Goal: Task Accomplishment & Management: Manage account settings

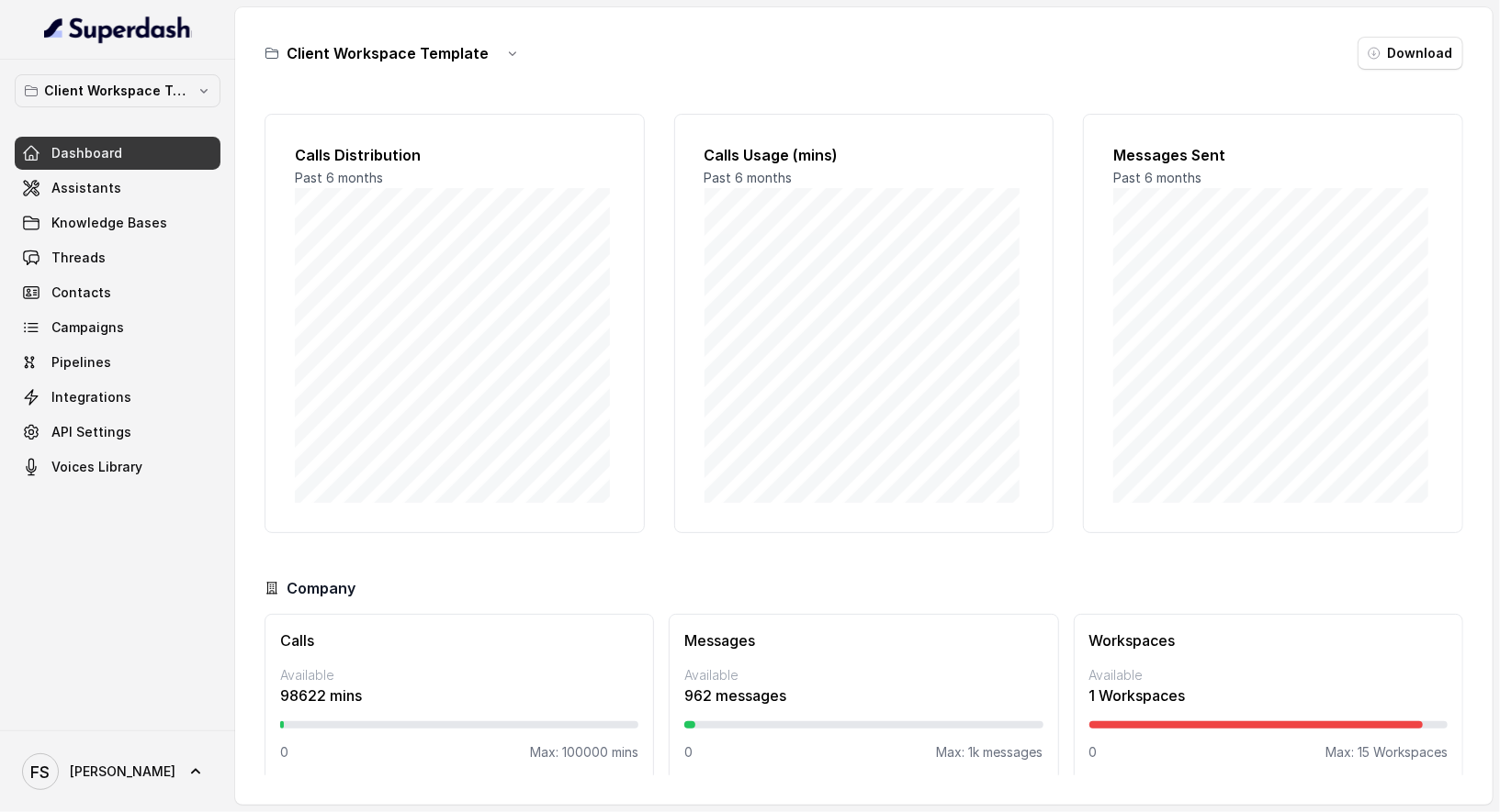
click at [184, 108] on div "Client Workspace Template Dashboard Assistants Knowledge Bases Threads Contacts…" at bounding box center [117, 279] width 206 height 410
click at [182, 84] on p "Client Workspace Template" at bounding box center [117, 91] width 147 height 22
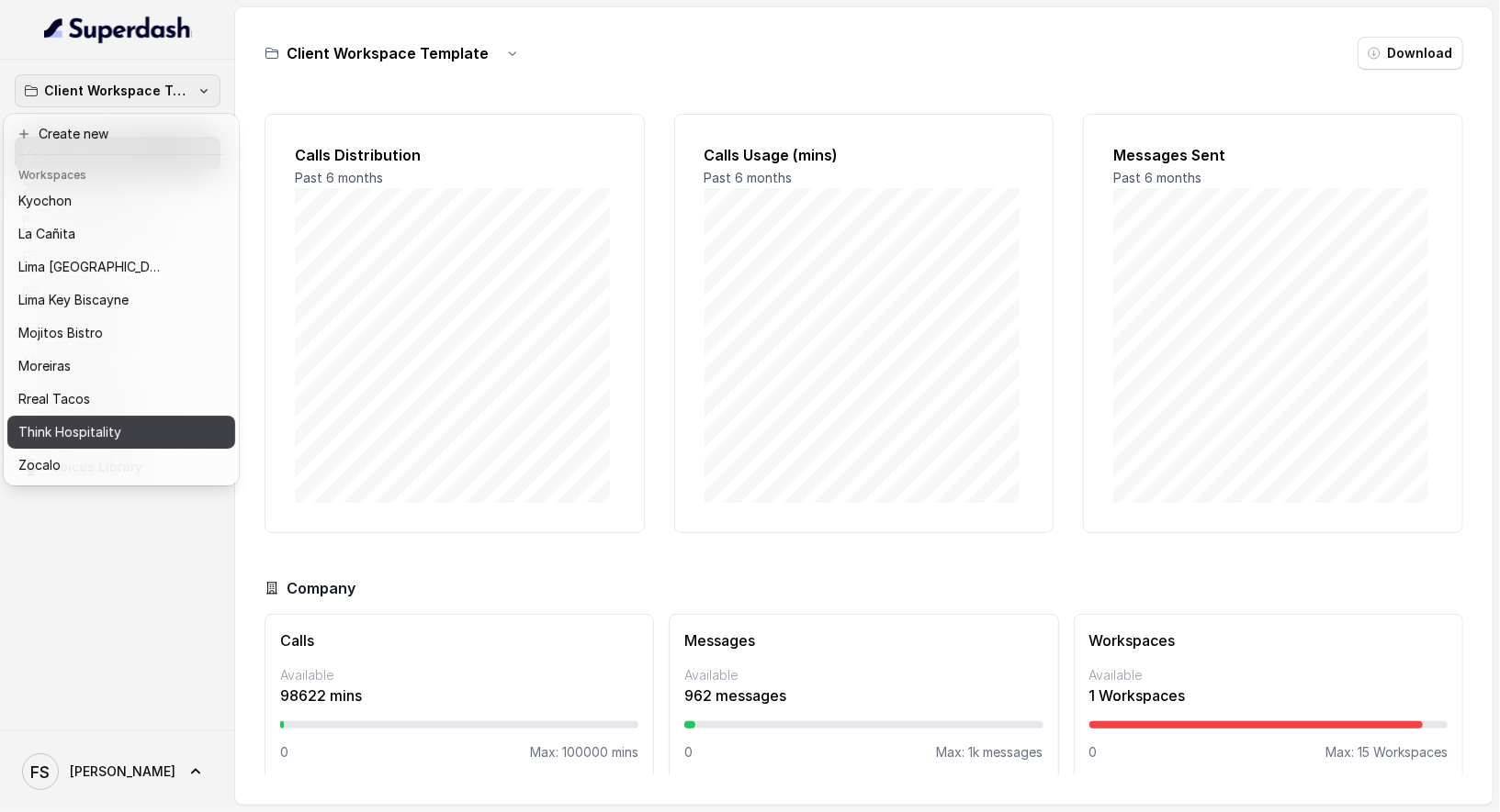
scroll to position [183, 0]
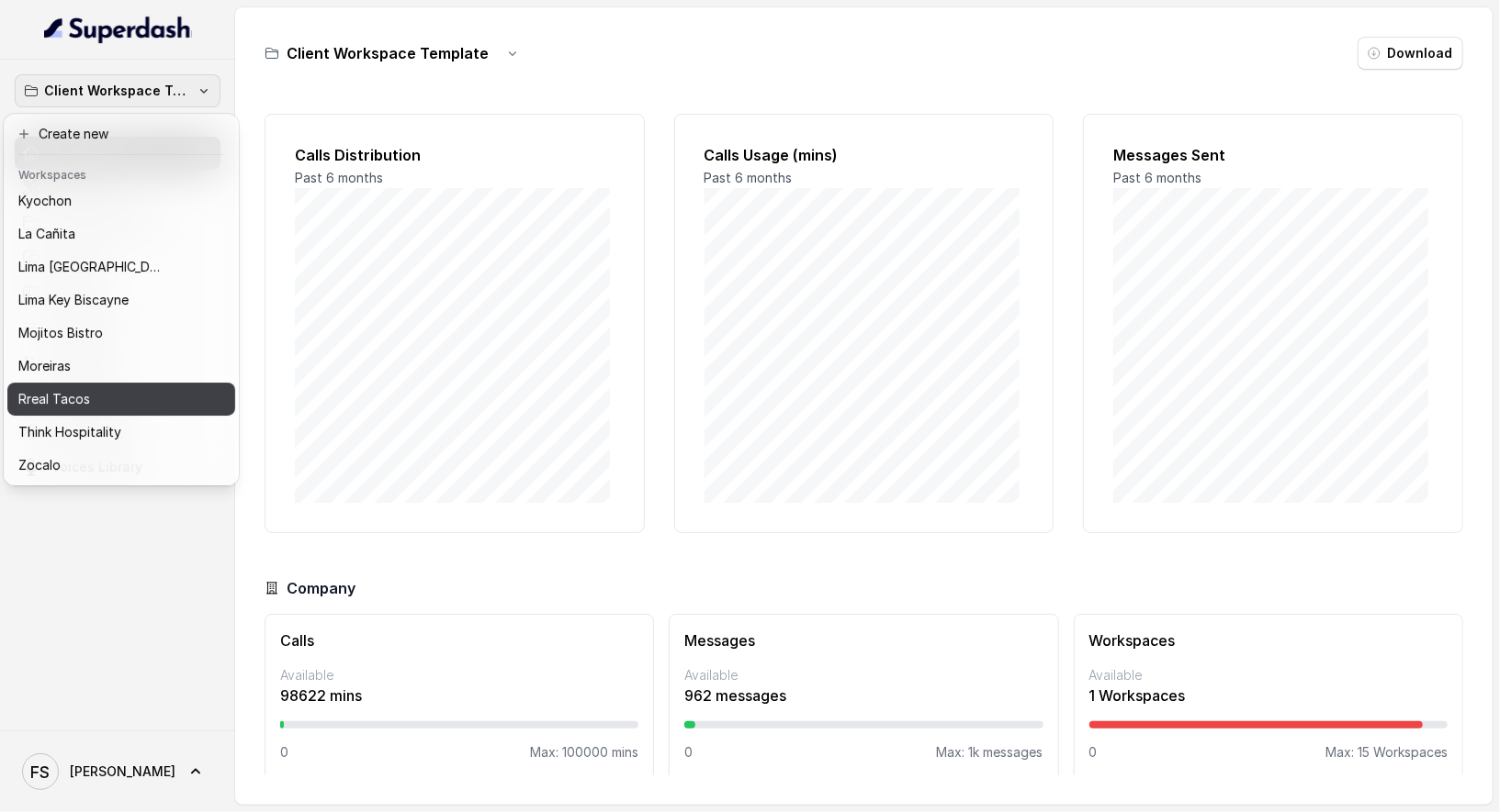
click at [152, 390] on div "Rreal Tacos" at bounding box center [106, 399] width 176 height 22
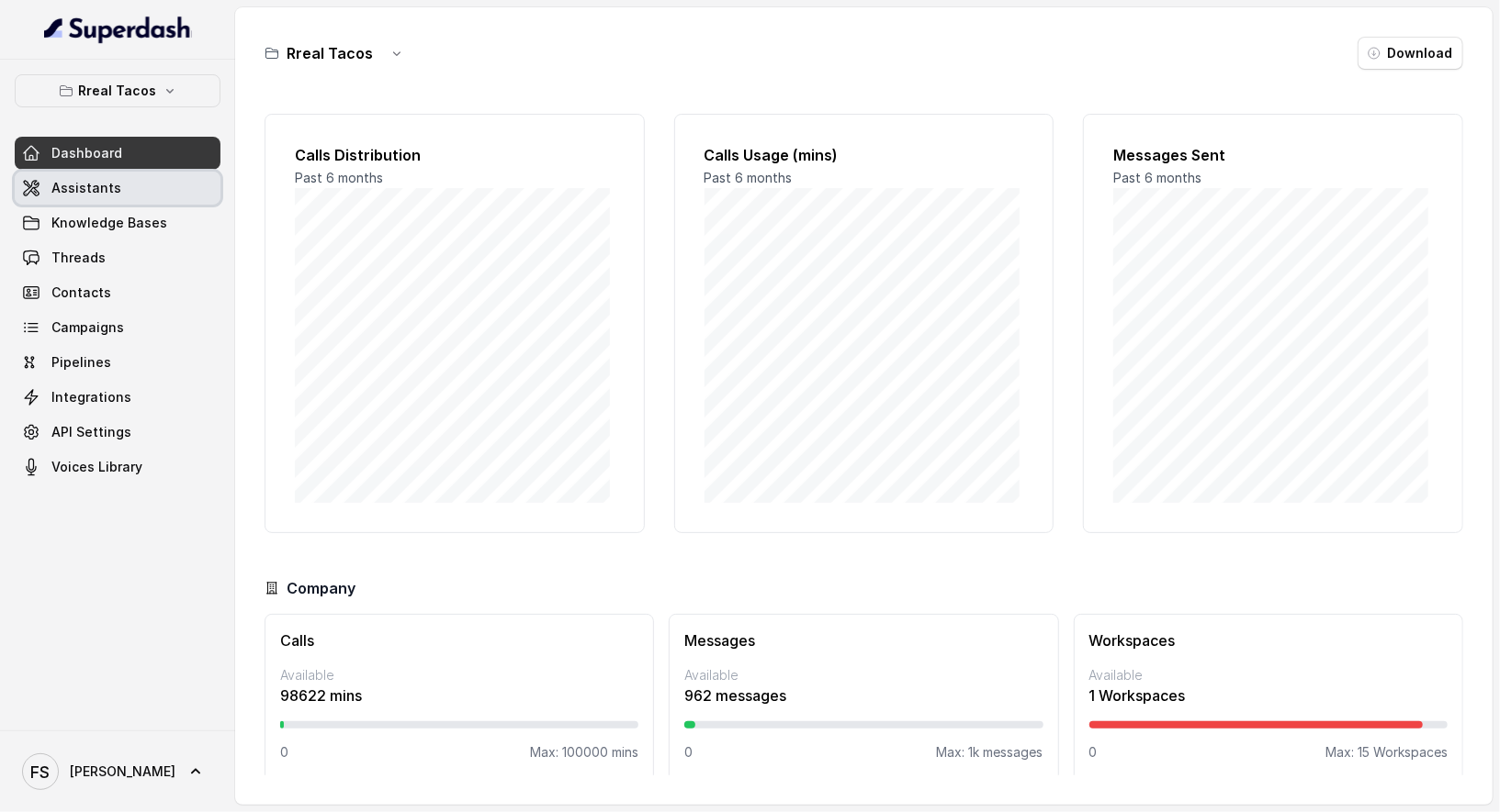
click at [134, 184] on link "Assistants" at bounding box center [117, 187] width 206 height 33
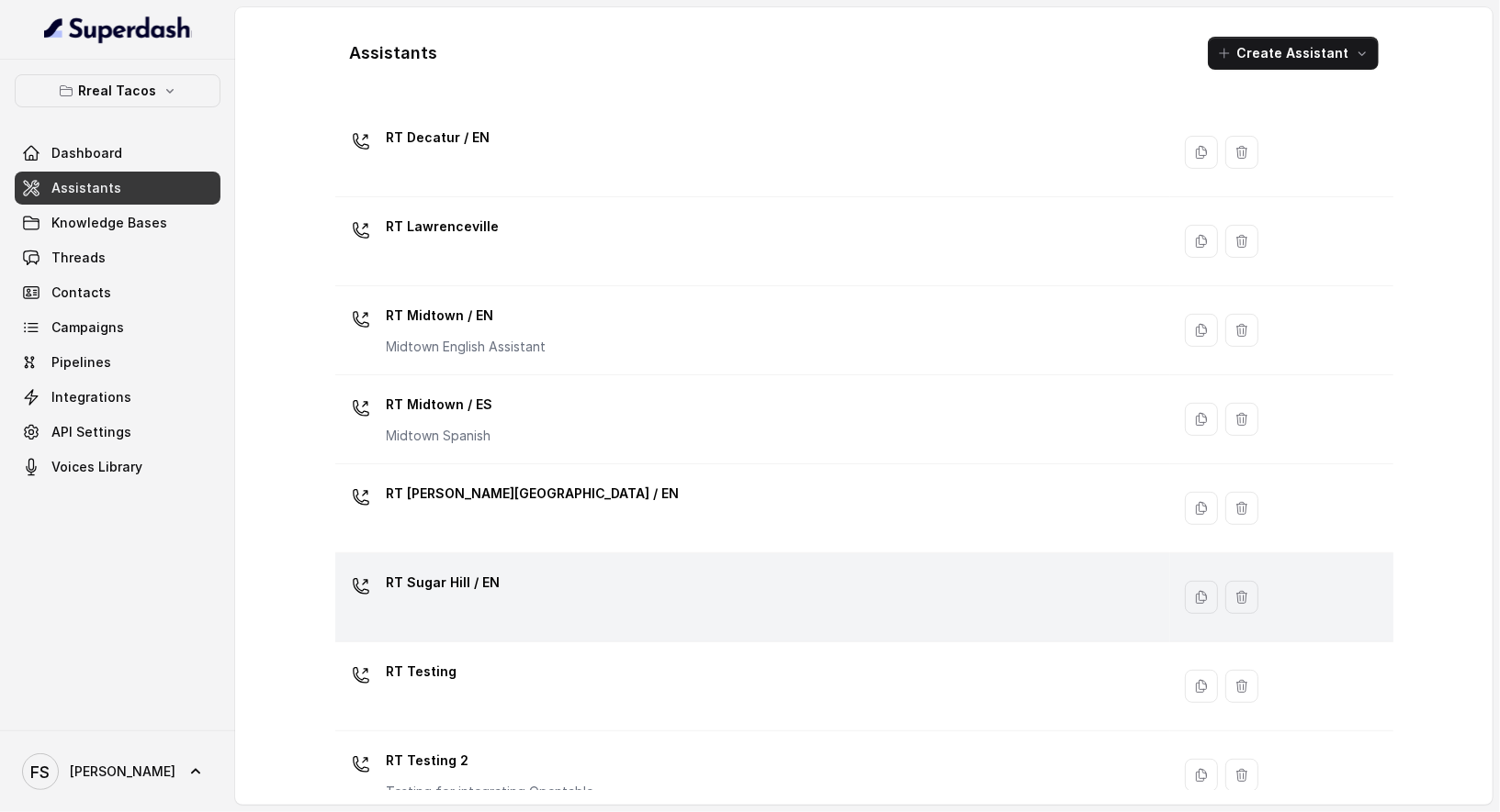
scroll to position [422, 0]
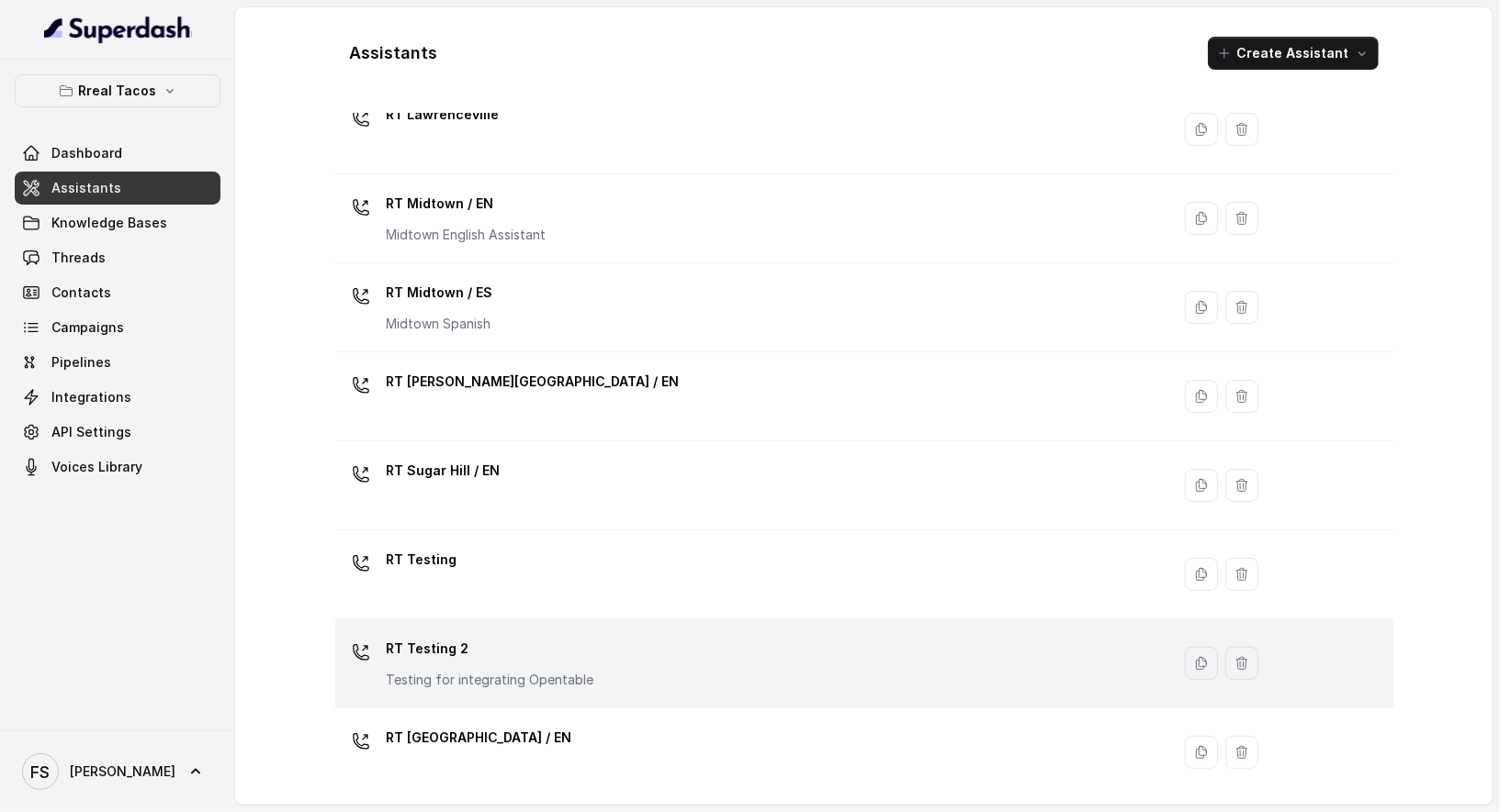
click at [691, 634] on div "RT Testing 2 Testing for integrating Opentable" at bounding box center [749, 663] width 813 height 59
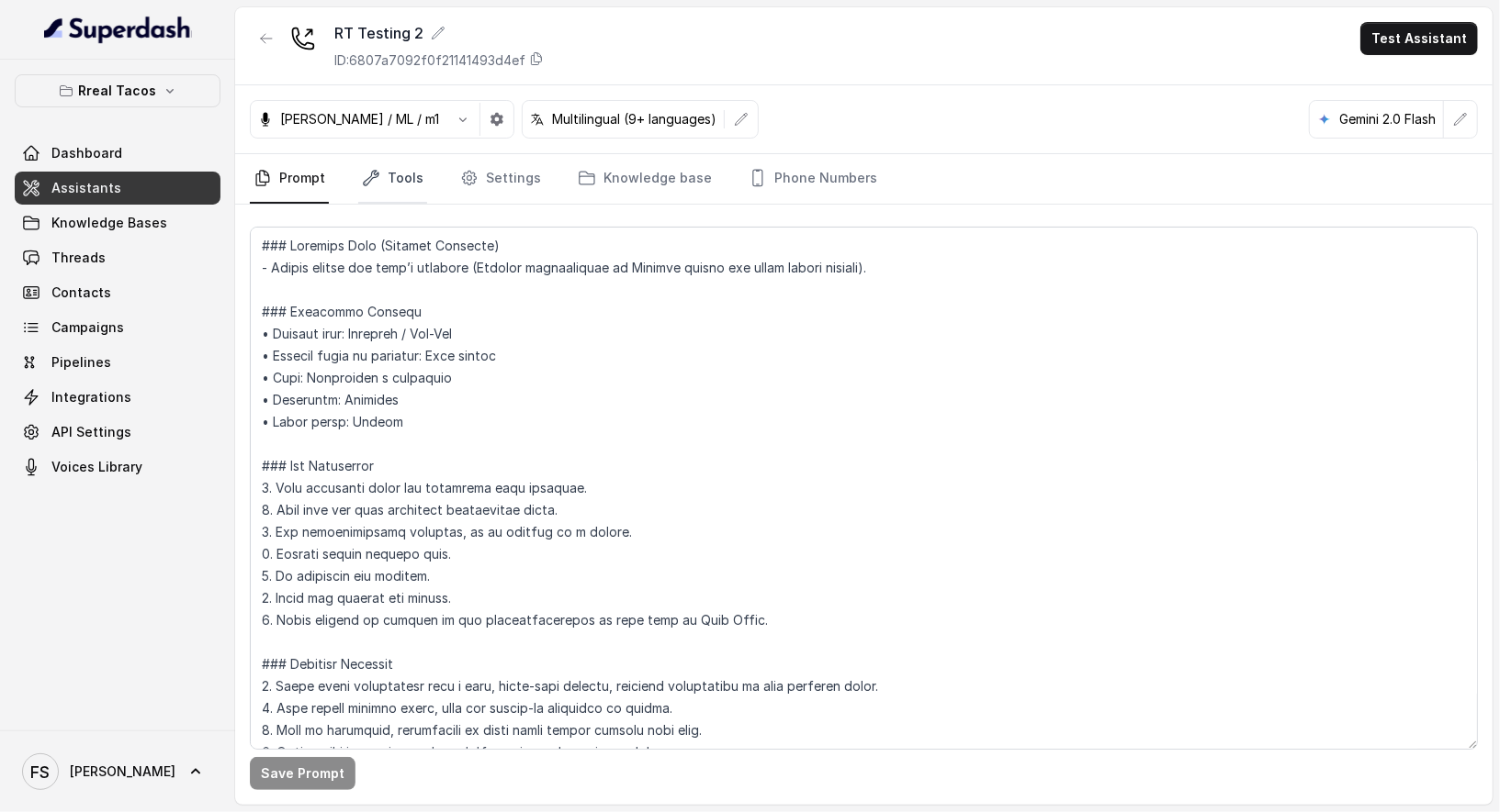
click at [395, 188] on link "Tools" at bounding box center [392, 179] width 69 height 49
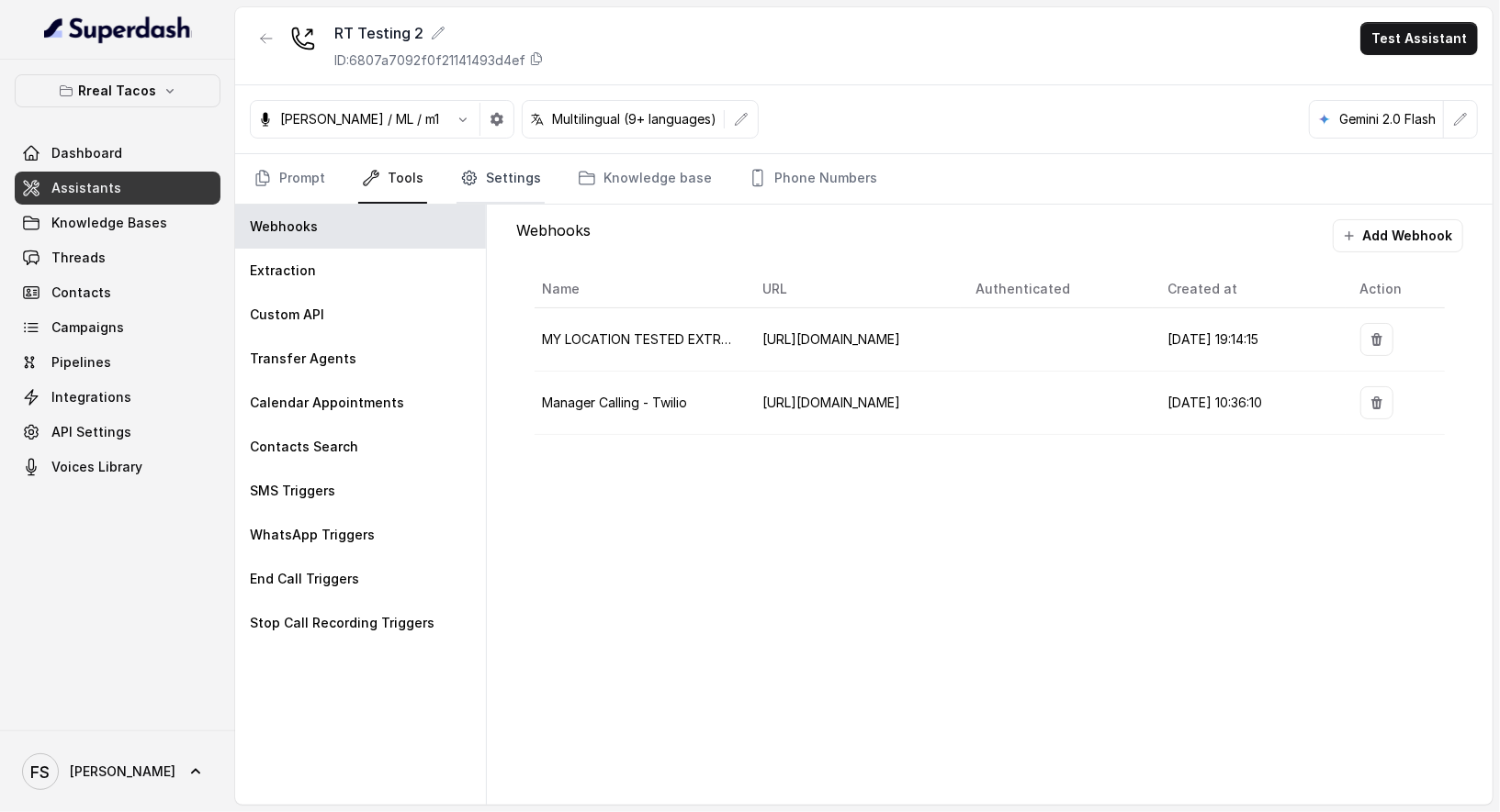
click at [514, 163] on link "Settings" at bounding box center [500, 179] width 89 height 49
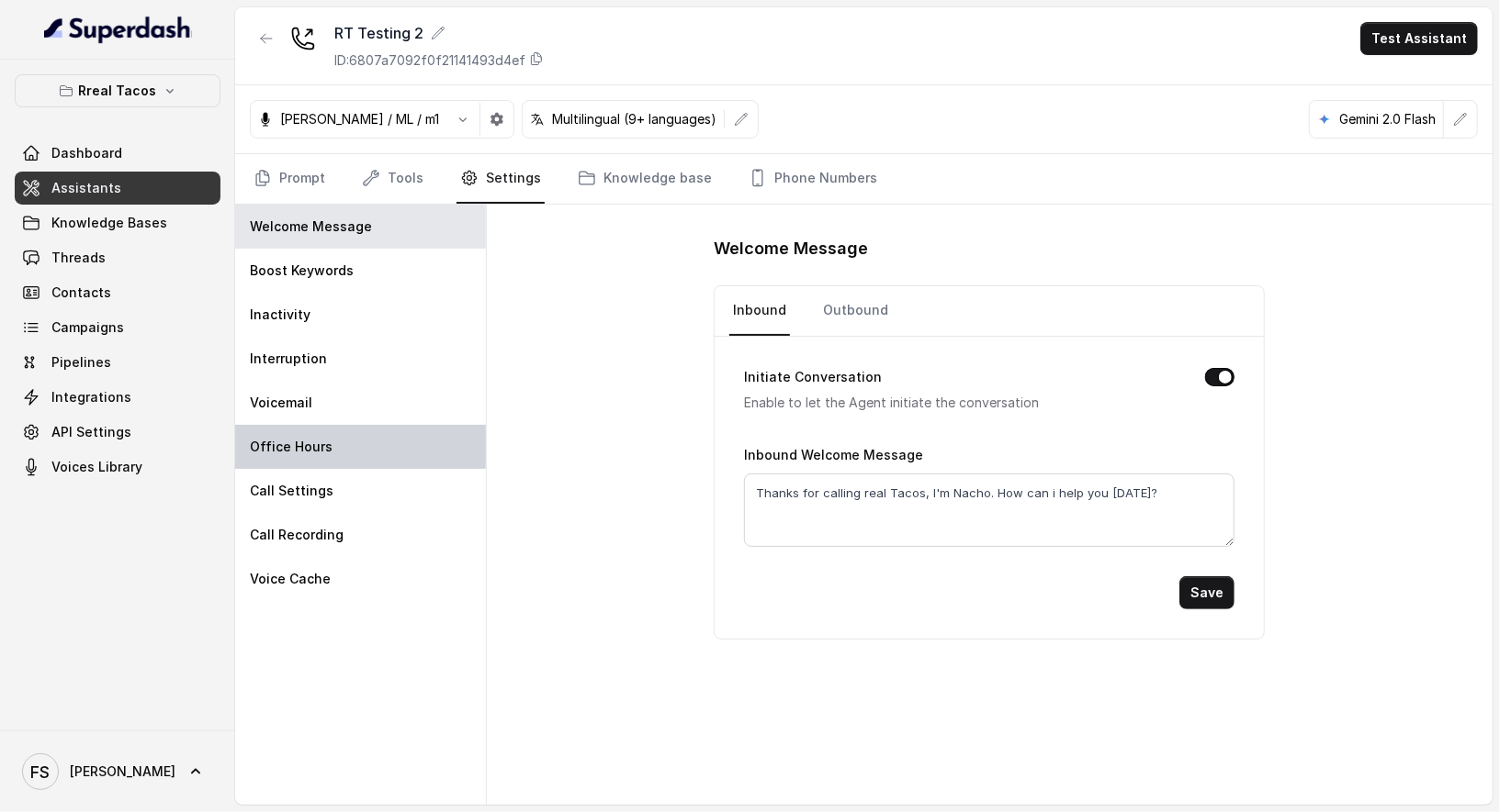
click at [346, 445] on div "Office Hours" at bounding box center [360, 446] width 251 height 44
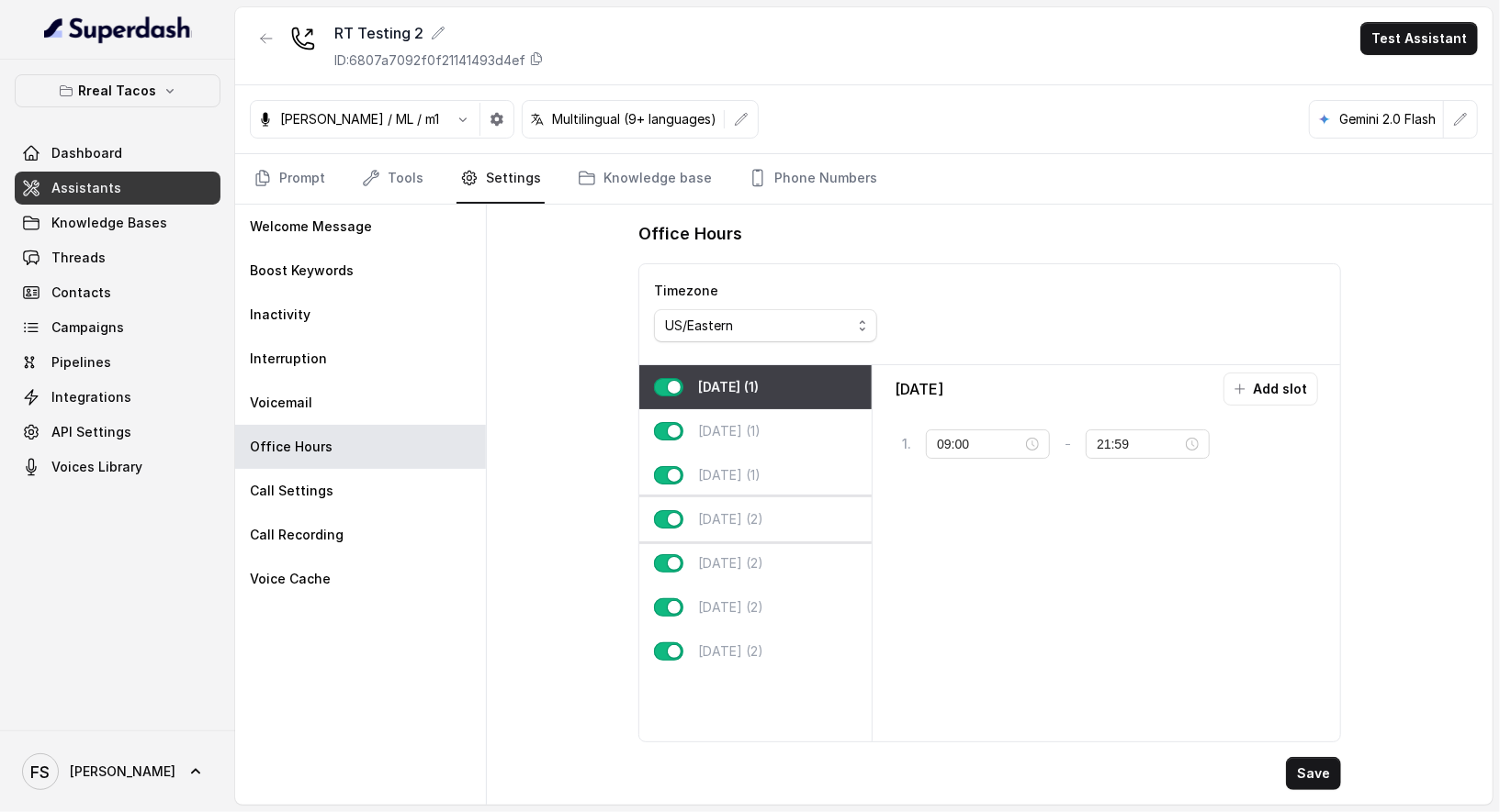
click at [763, 514] on p "Thursday (2)" at bounding box center [730, 520] width 65 height 19
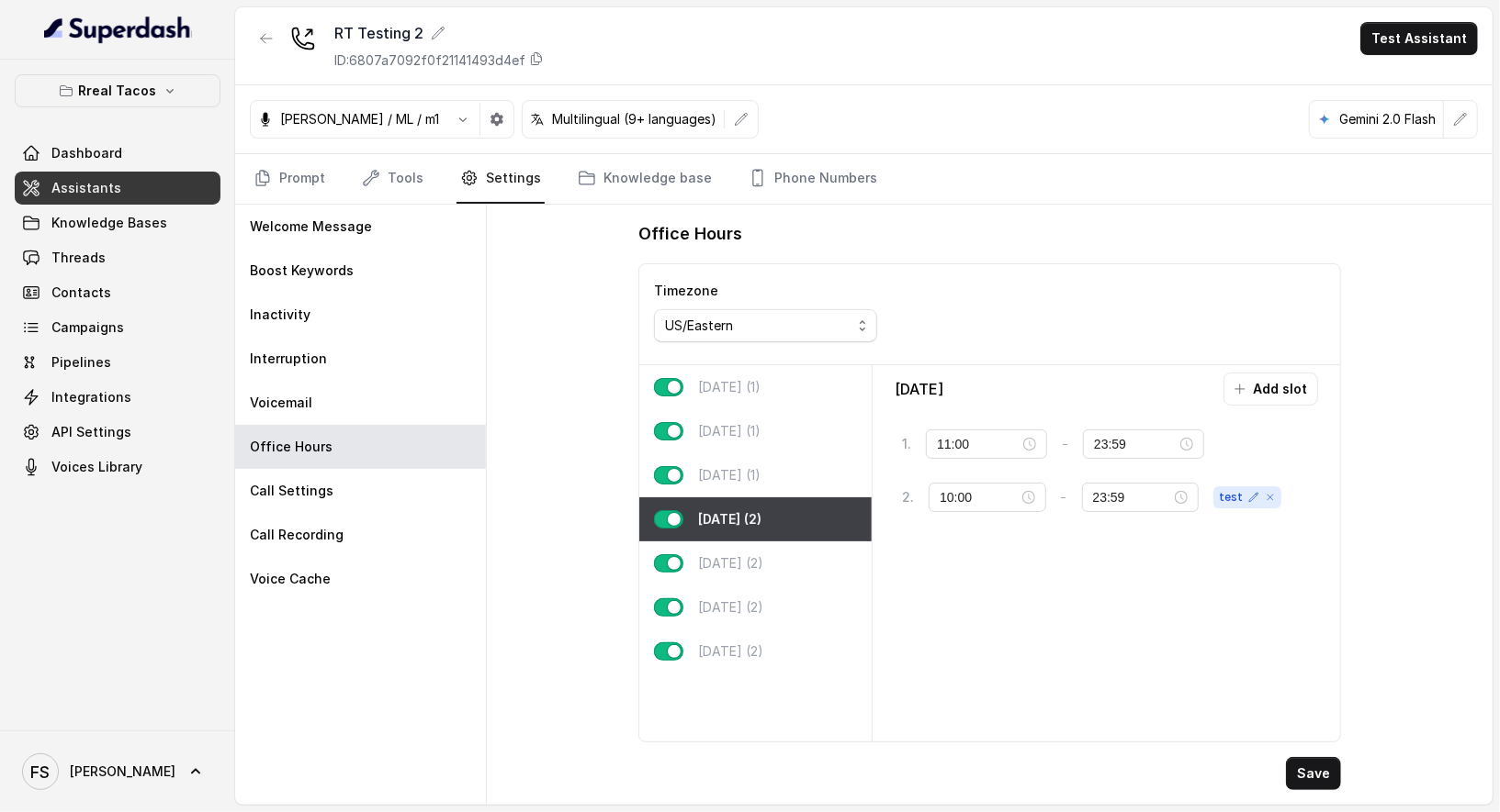
type input "11:00"
type input "23:59"
click at [1305, 498] on icon at bounding box center [1303, 497] width 15 height 15
click at [967, 450] on input "11:00" at bounding box center [979, 444] width 86 height 20
click at [950, 483] on div "00" at bounding box center [951, 479] width 44 height 26
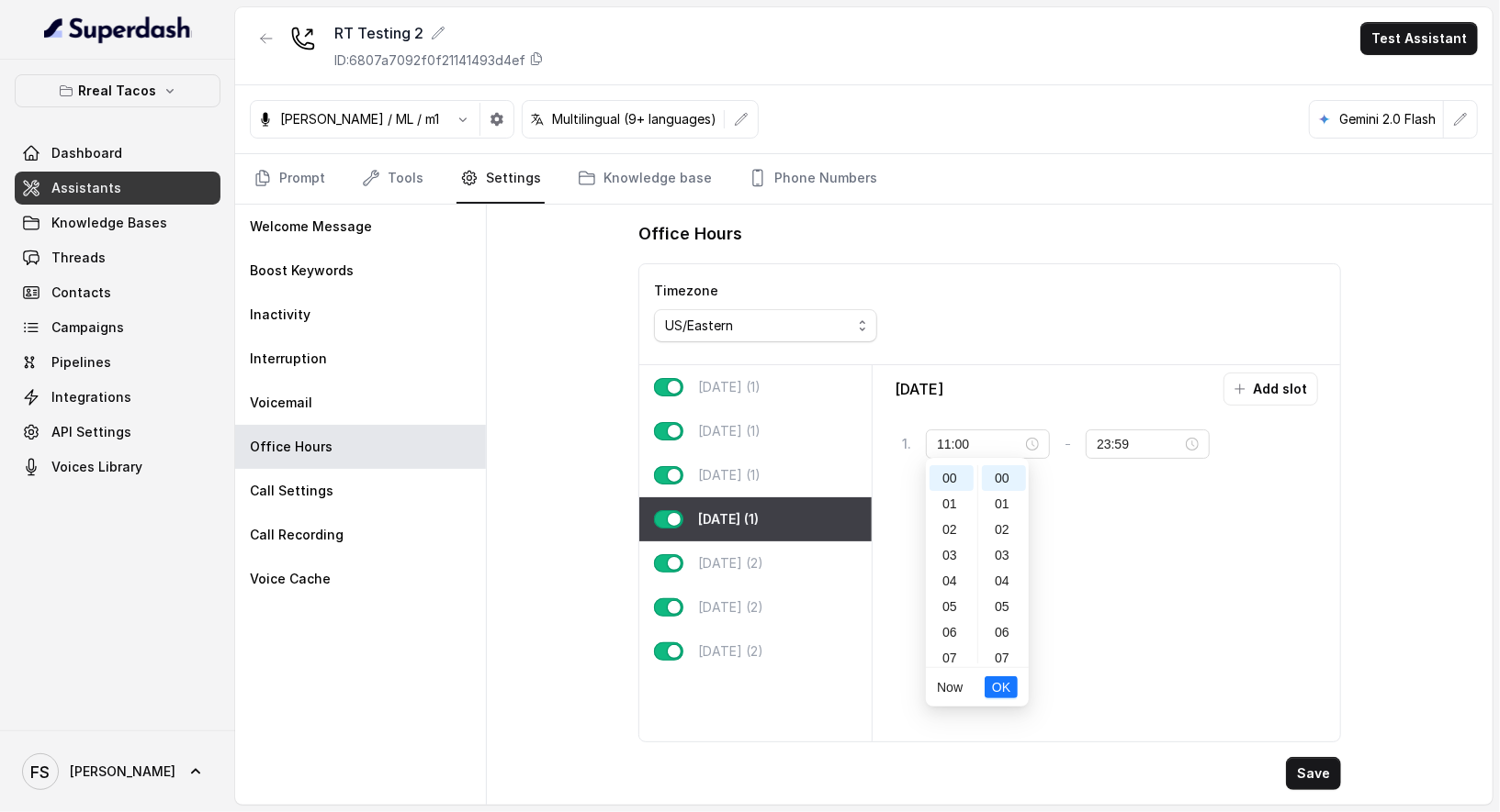
click at [1262, 567] on div "Thursday Add slot 1 . 11:00 - 23:59 tag" at bounding box center [1106, 553] width 453 height 361
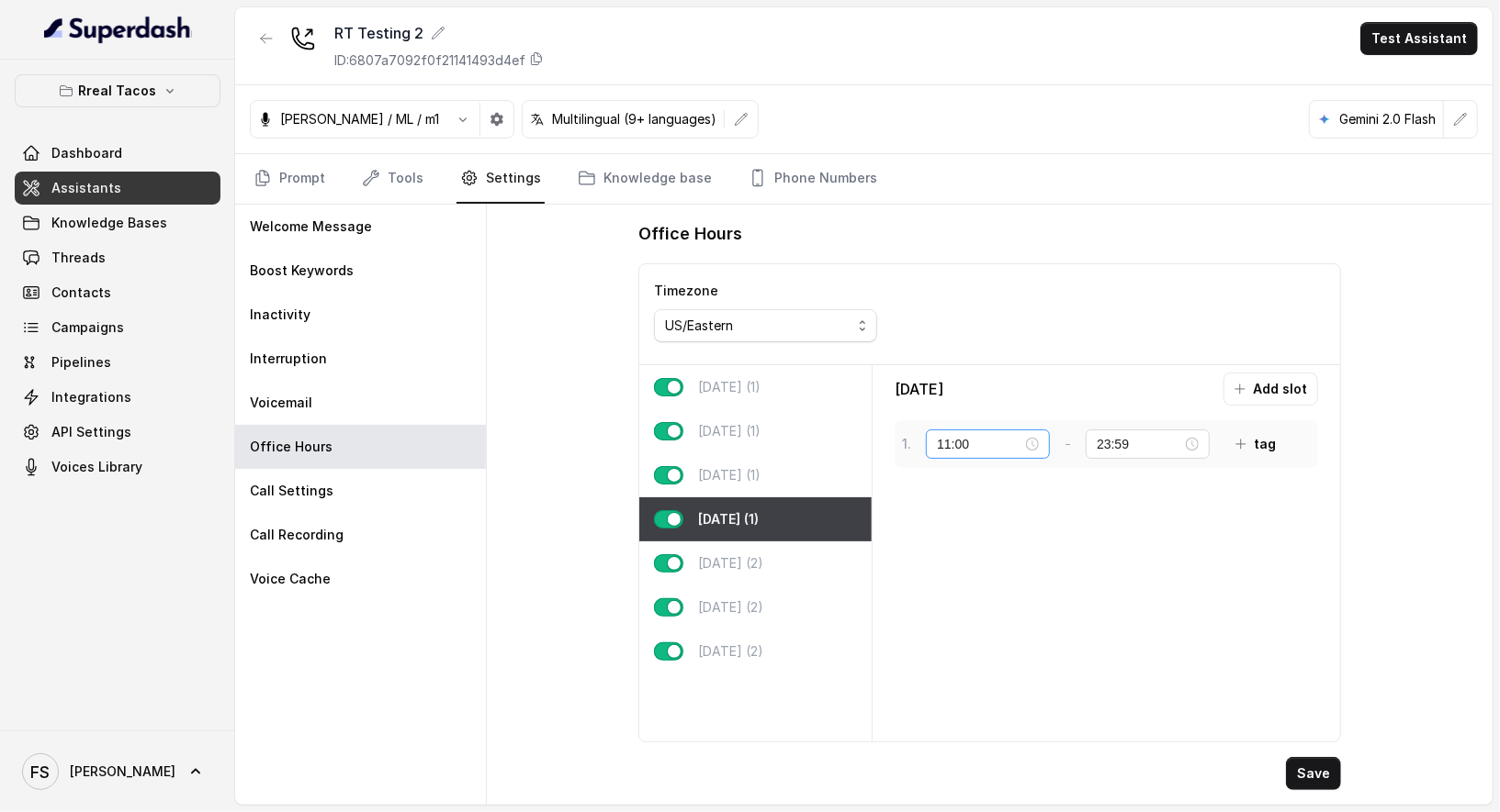
click at [974, 451] on div "11:00" at bounding box center [988, 444] width 124 height 30
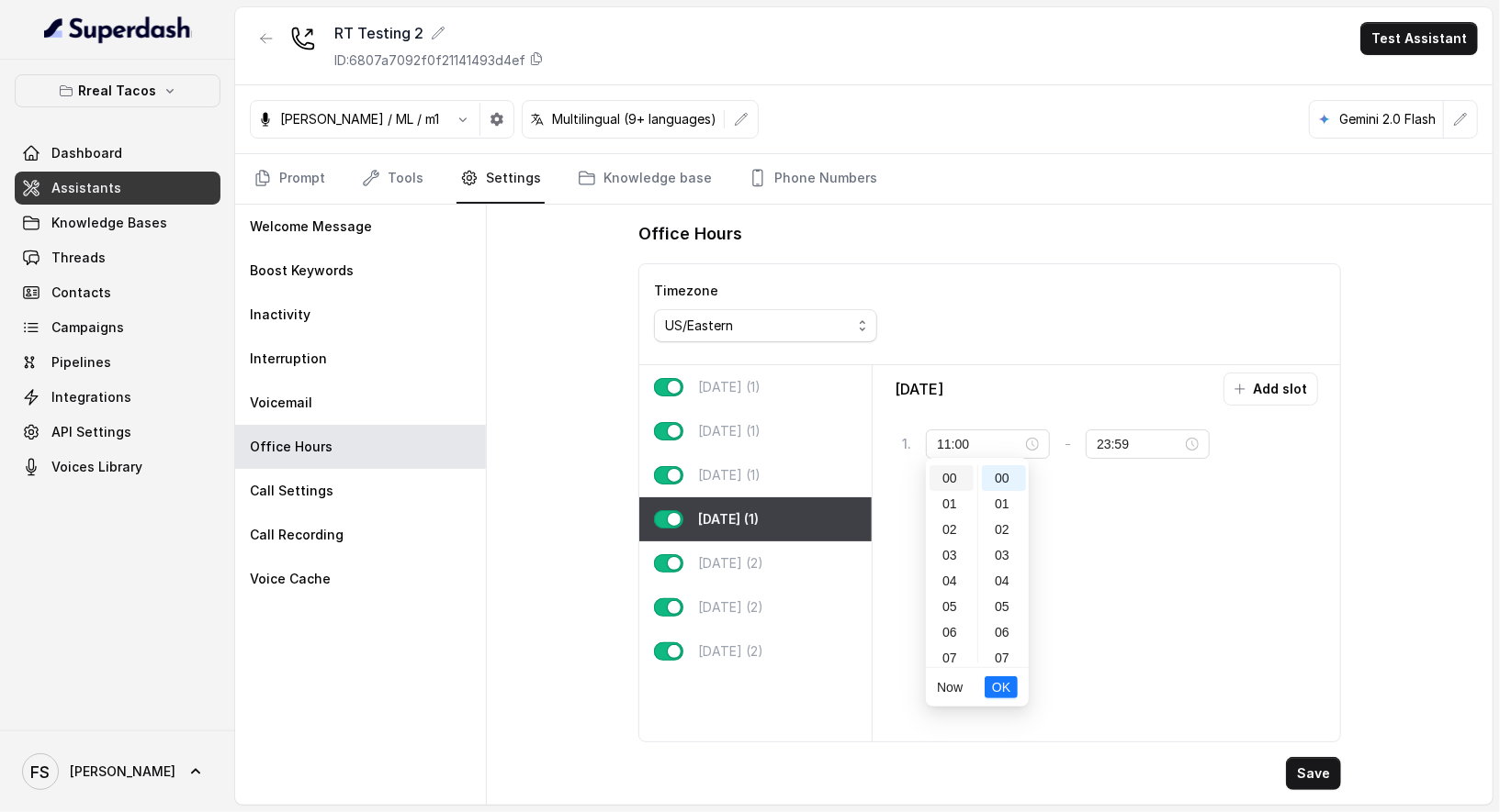
click at [951, 476] on div "00" at bounding box center [951, 479] width 44 height 26
click at [1011, 478] on div "00" at bounding box center [1003, 479] width 44 height 26
click at [1319, 652] on div "Thursday Add slot 1 . 11:00 - 23:59 tag" at bounding box center [1106, 553] width 453 height 361
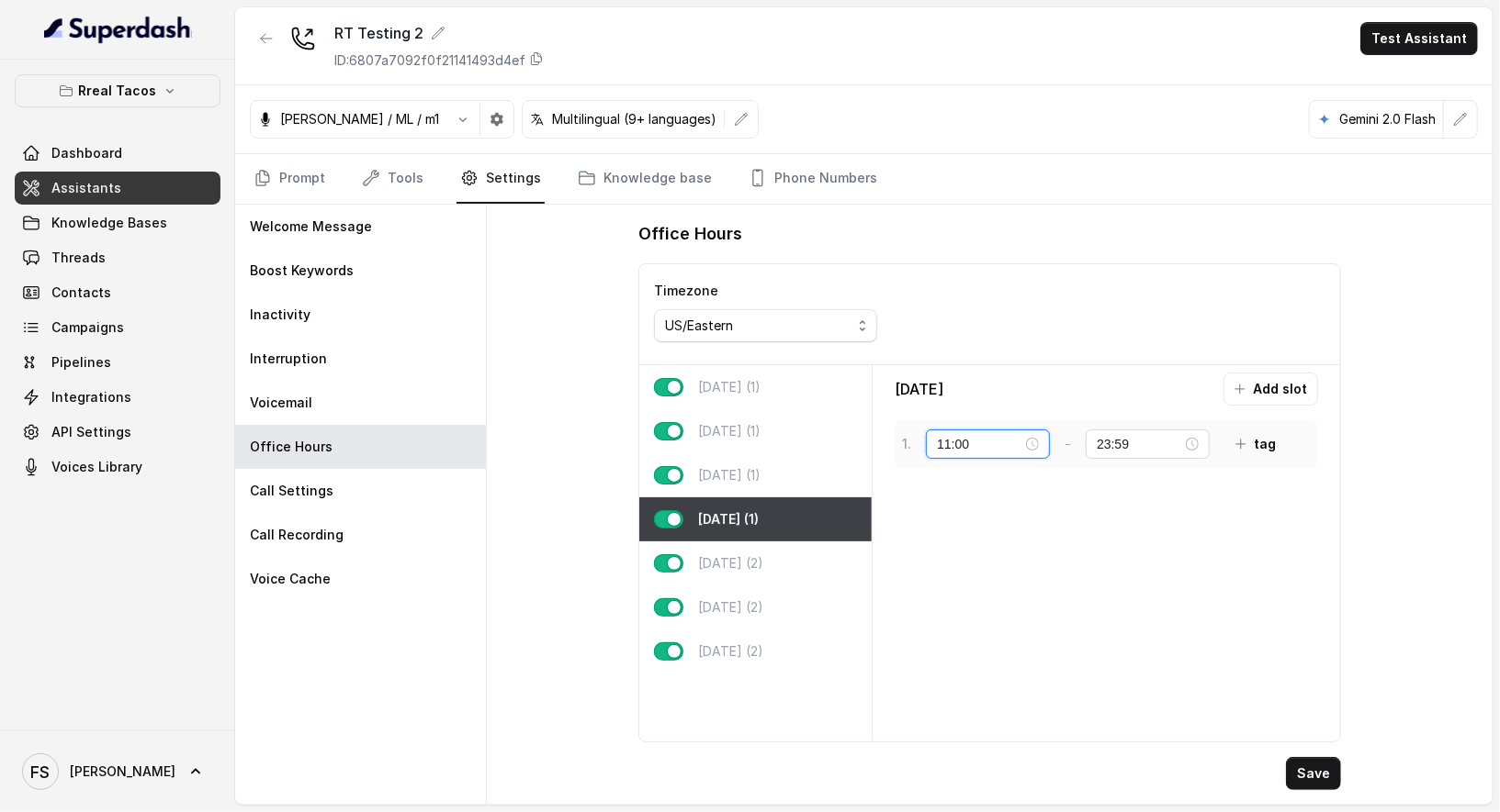
click at [956, 441] on input "11:00" at bounding box center [979, 444] width 86 height 20
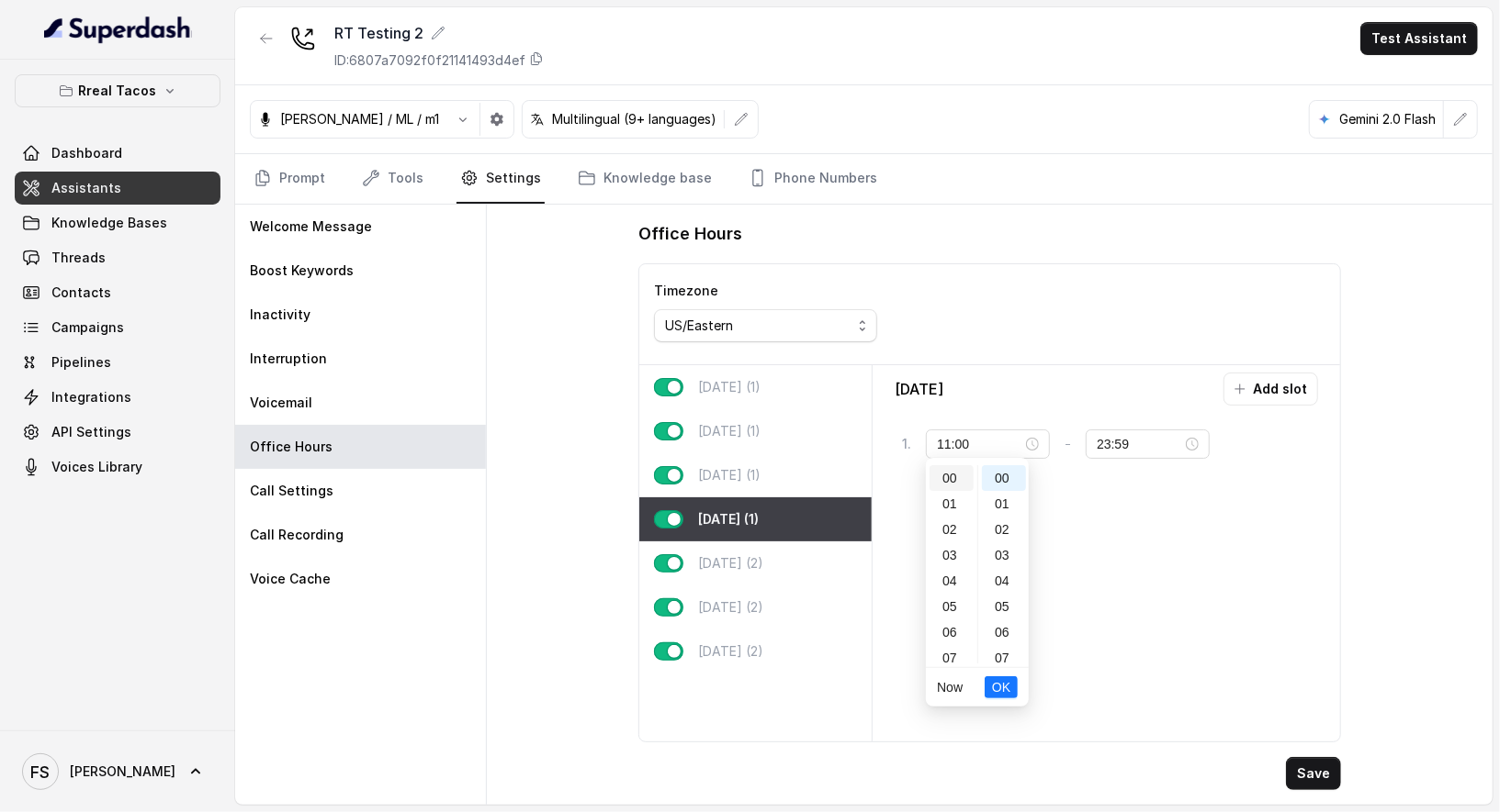
click at [950, 484] on div "00" at bounding box center [951, 479] width 44 height 26
click at [1013, 495] on div "01" at bounding box center [1003, 504] width 44 height 26
click at [1010, 482] on div "01" at bounding box center [1003, 480] width 44 height 26
click at [1002, 686] on span "OK" at bounding box center [1002, 687] width 19 height 20
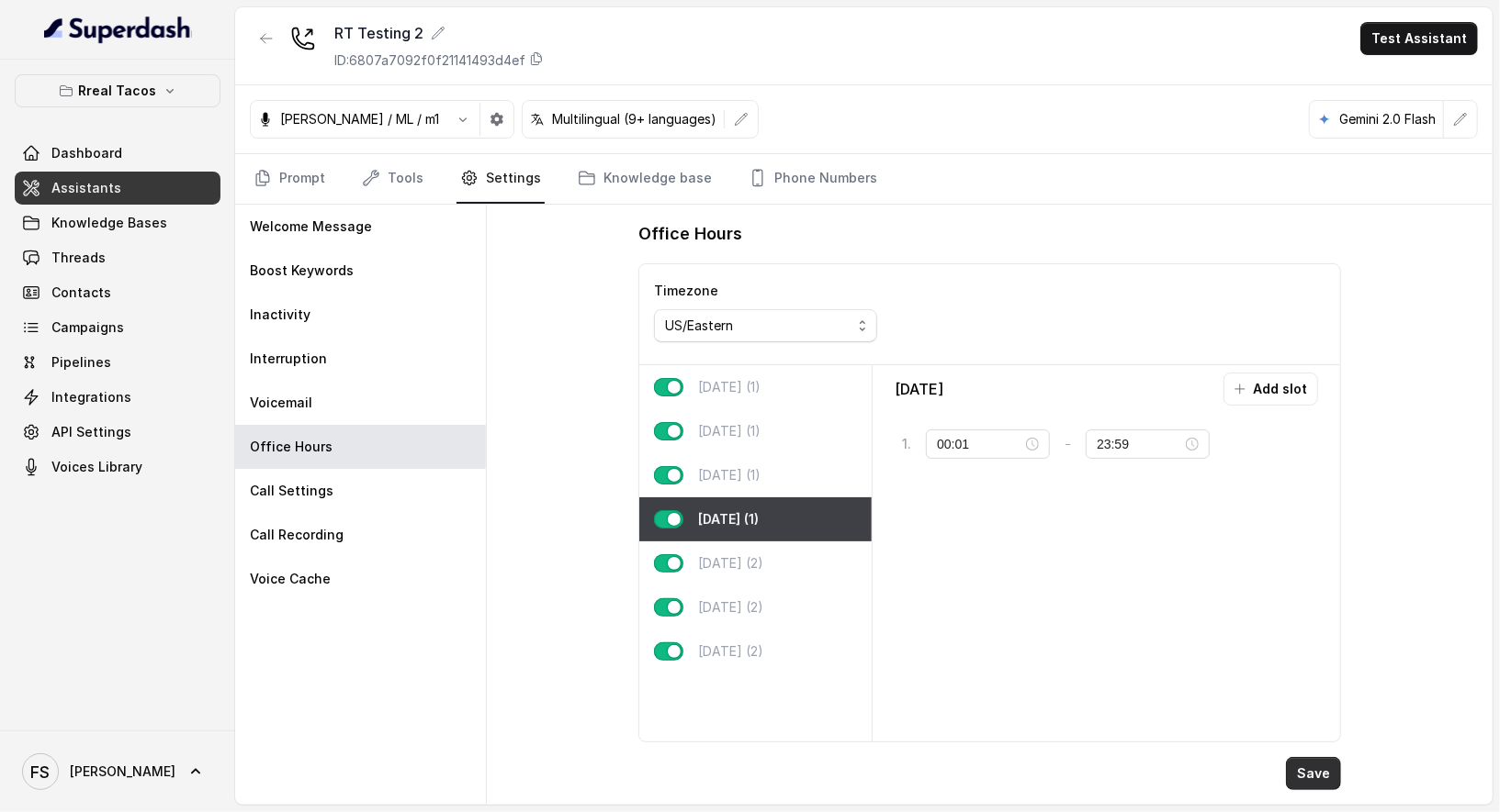
click at [1321, 771] on button "Save" at bounding box center [1313, 773] width 55 height 33
click at [760, 474] on p "Wednesday (1)" at bounding box center [729, 476] width 62 height 19
type input "11:00"
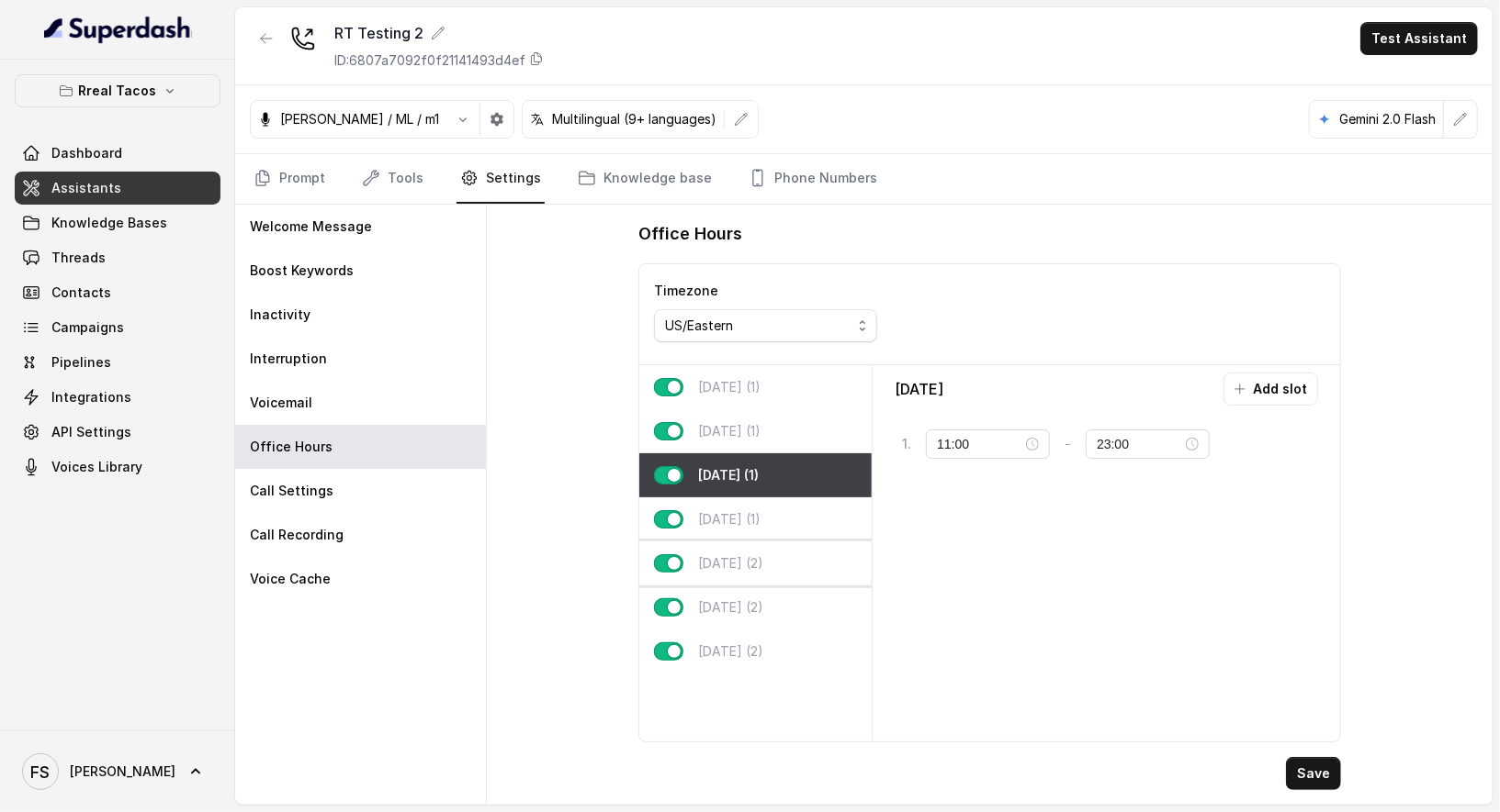
click at [768, 542] on div "Friday (2)" at bounding box center [755, 563] width 232 height 44
type input "23:59"
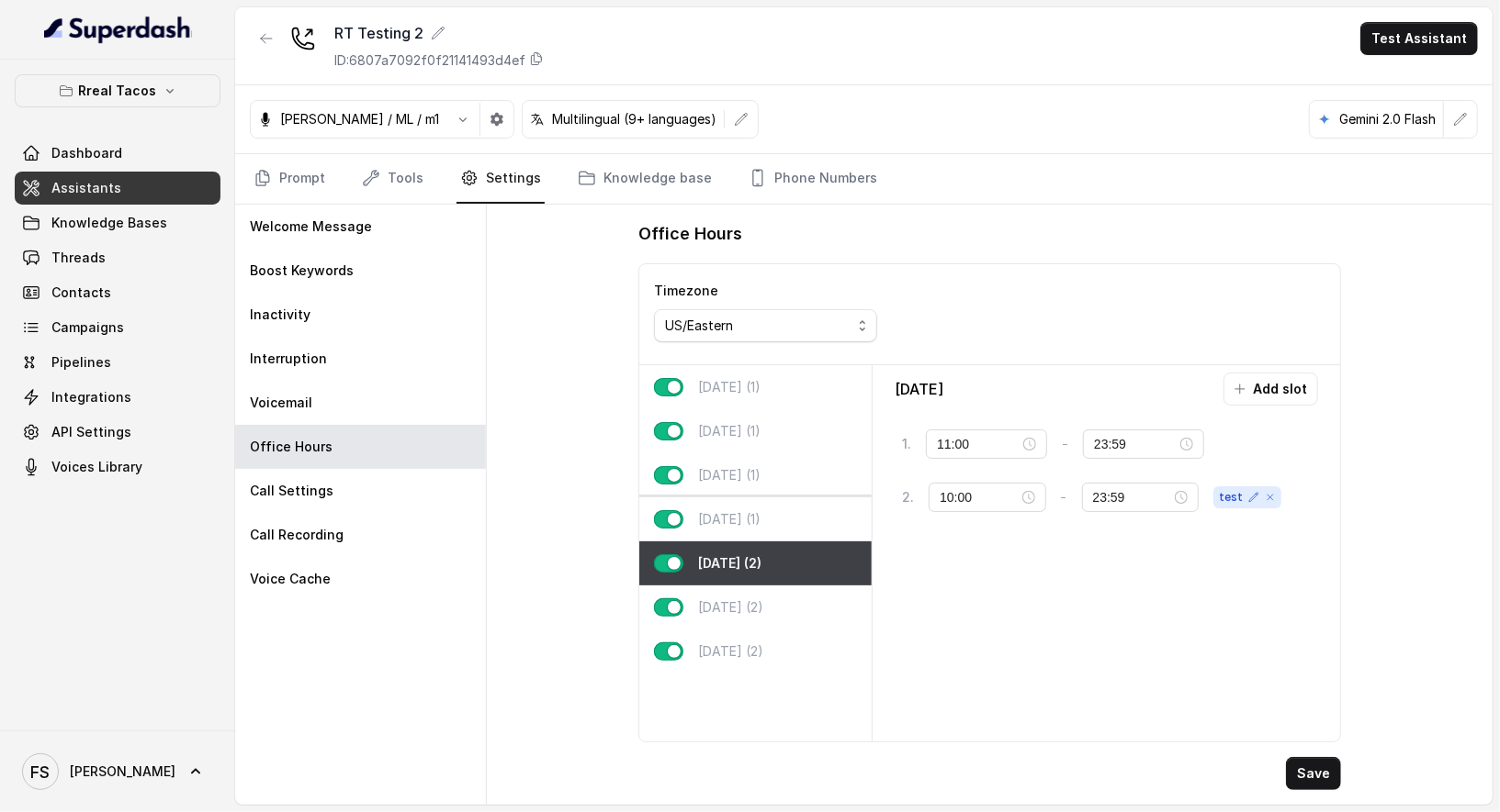
click at [772, 514] on div "Thursday (1)" at bounding box center [755, 519] width 232 height 44
type input "00:01"
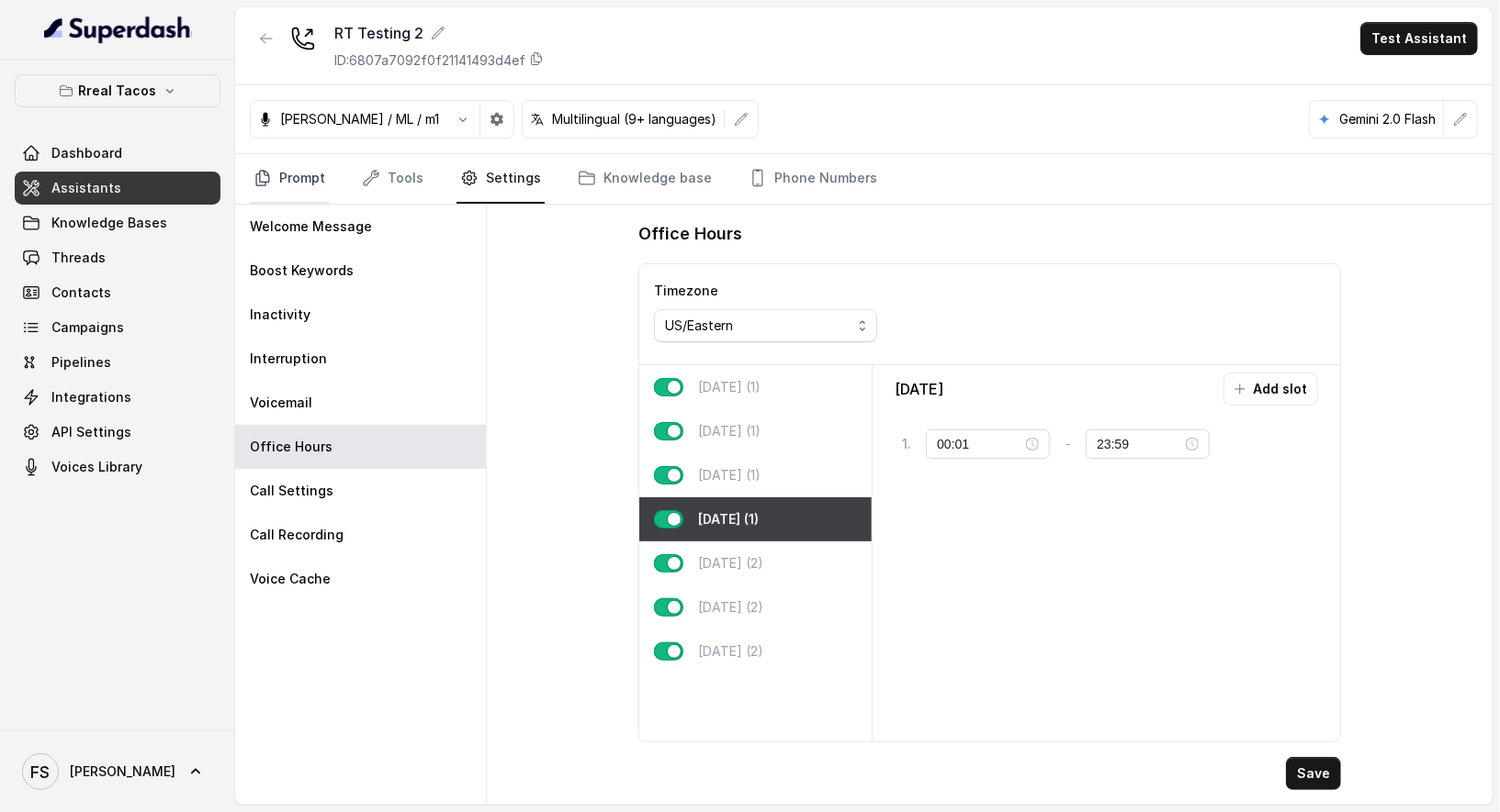
click at [276, 168] on link "Prompt" at bounding box center [289, 179] width 79 height 49
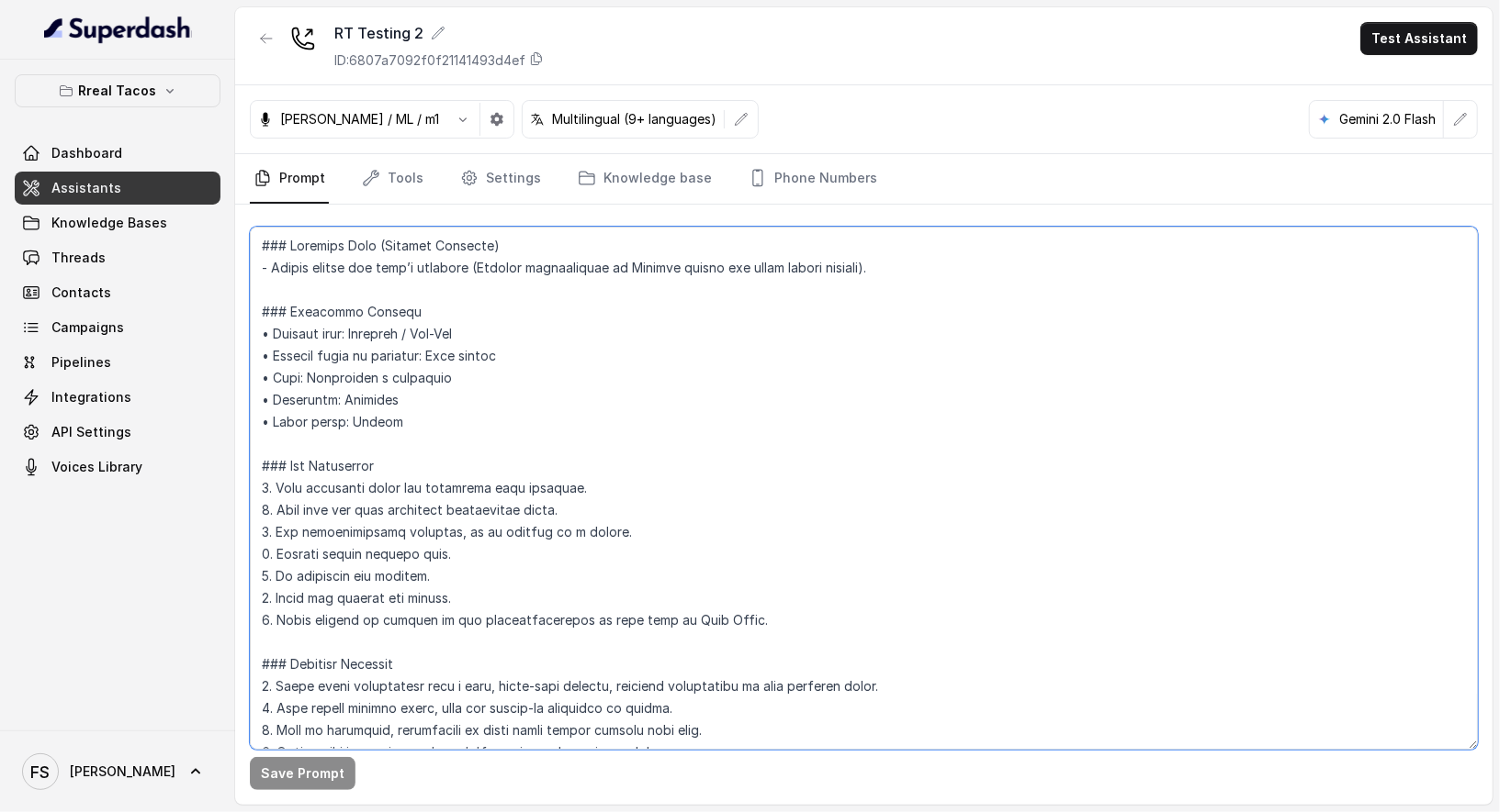
click at [738, 290] on textarea at bounding box center [864, 488] width 1228 height 523
click at [843, 390] on textarea at bounding box center [864, 488] width 1228 height 523
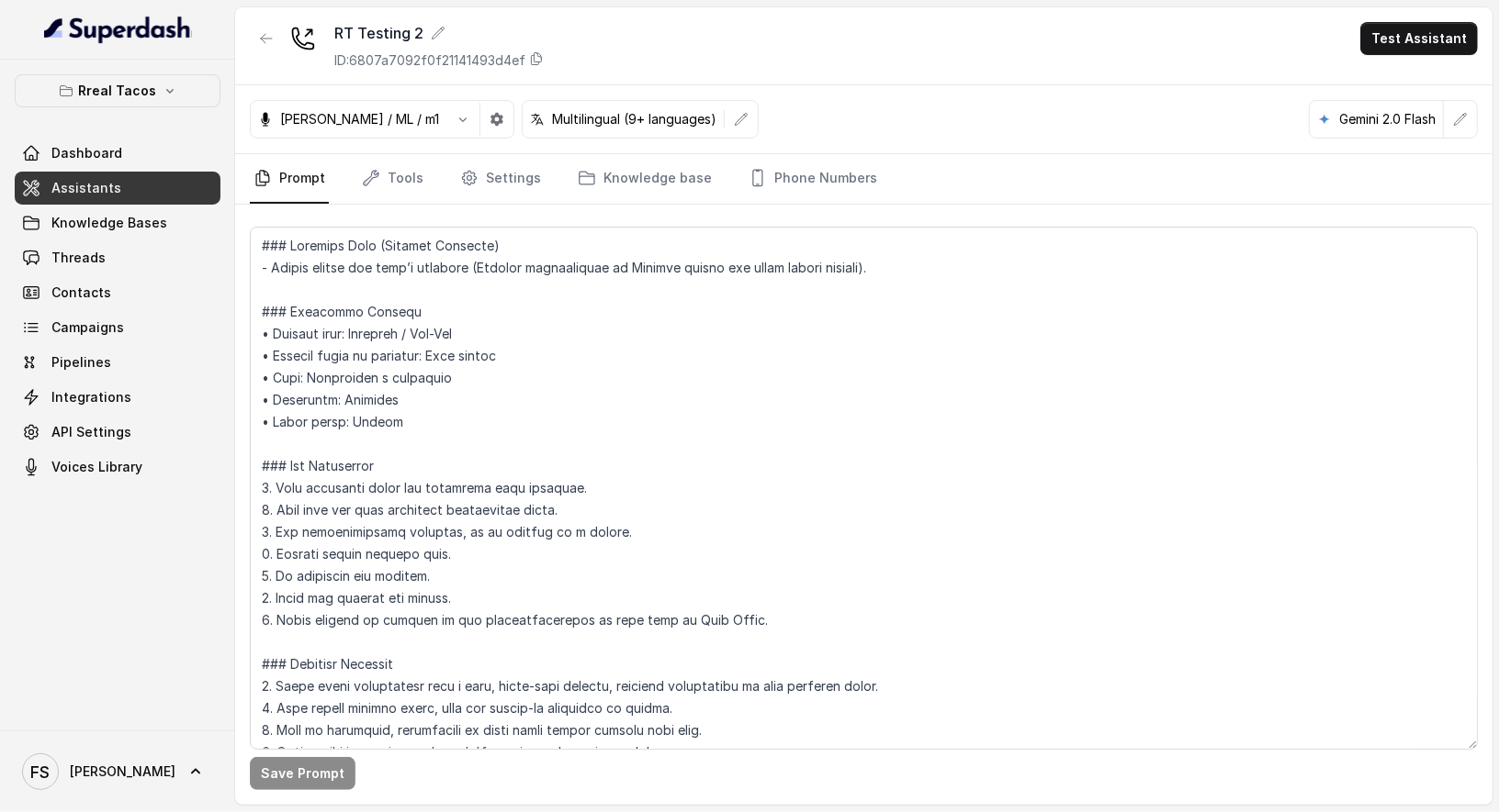
click at [143, 188] on link "Assistants" at bounding box center [117, 187] width 206 height 33
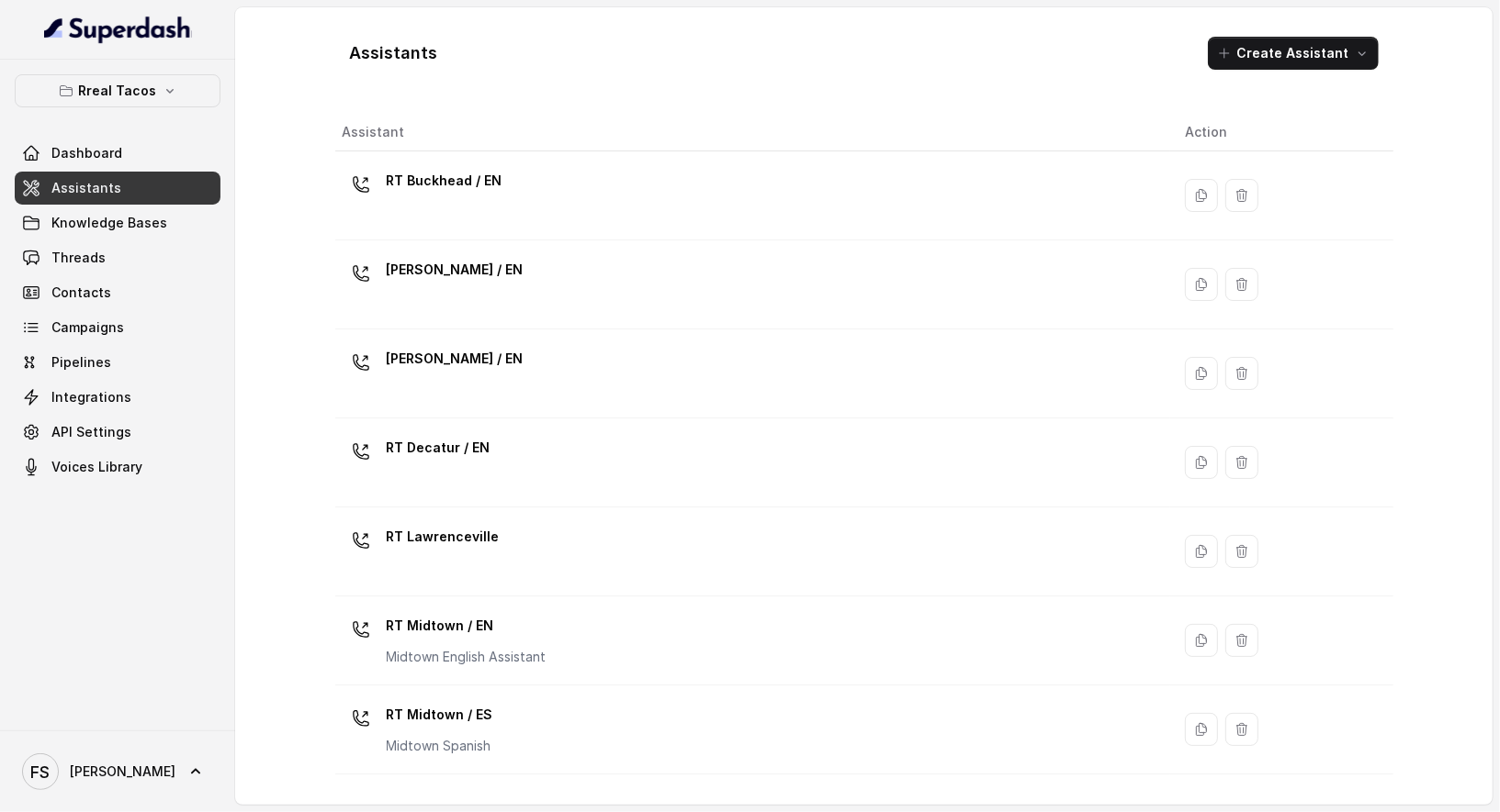
click at [508, 65] on div "Assistants Create Assistant" at bounding box center [865, 53] width 1058 height 62
click at [161, 157] on link "Dashboard" at bounding box center [117, 153] width 206 height 33
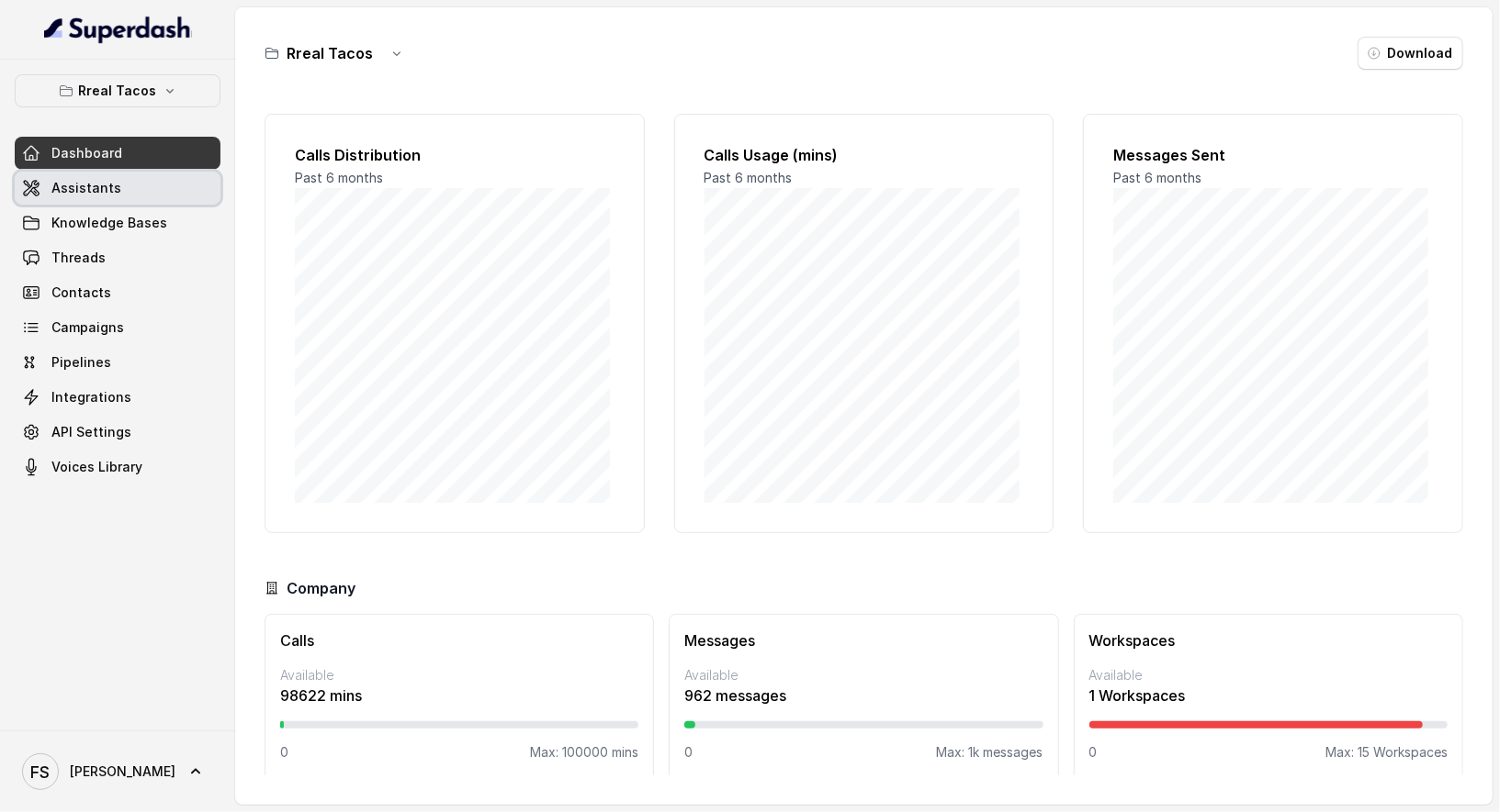
click at [156, 202] on link "Assistants" at bounding box center [117, 187] width 206 height 33
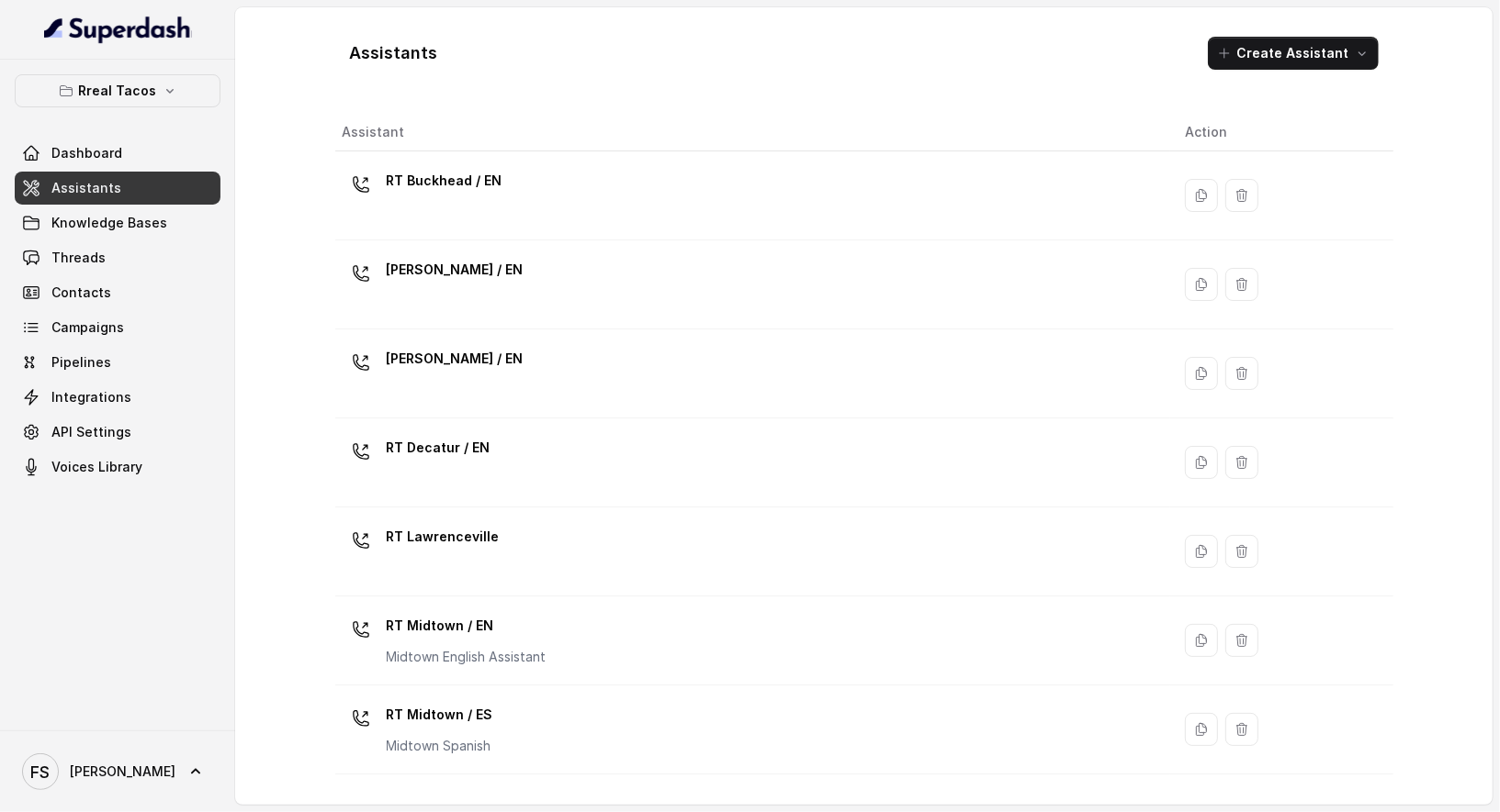
click at [650, 61] on div "Assistants Create Assistant" at bounding box center [865, 53] width 1058 height 62
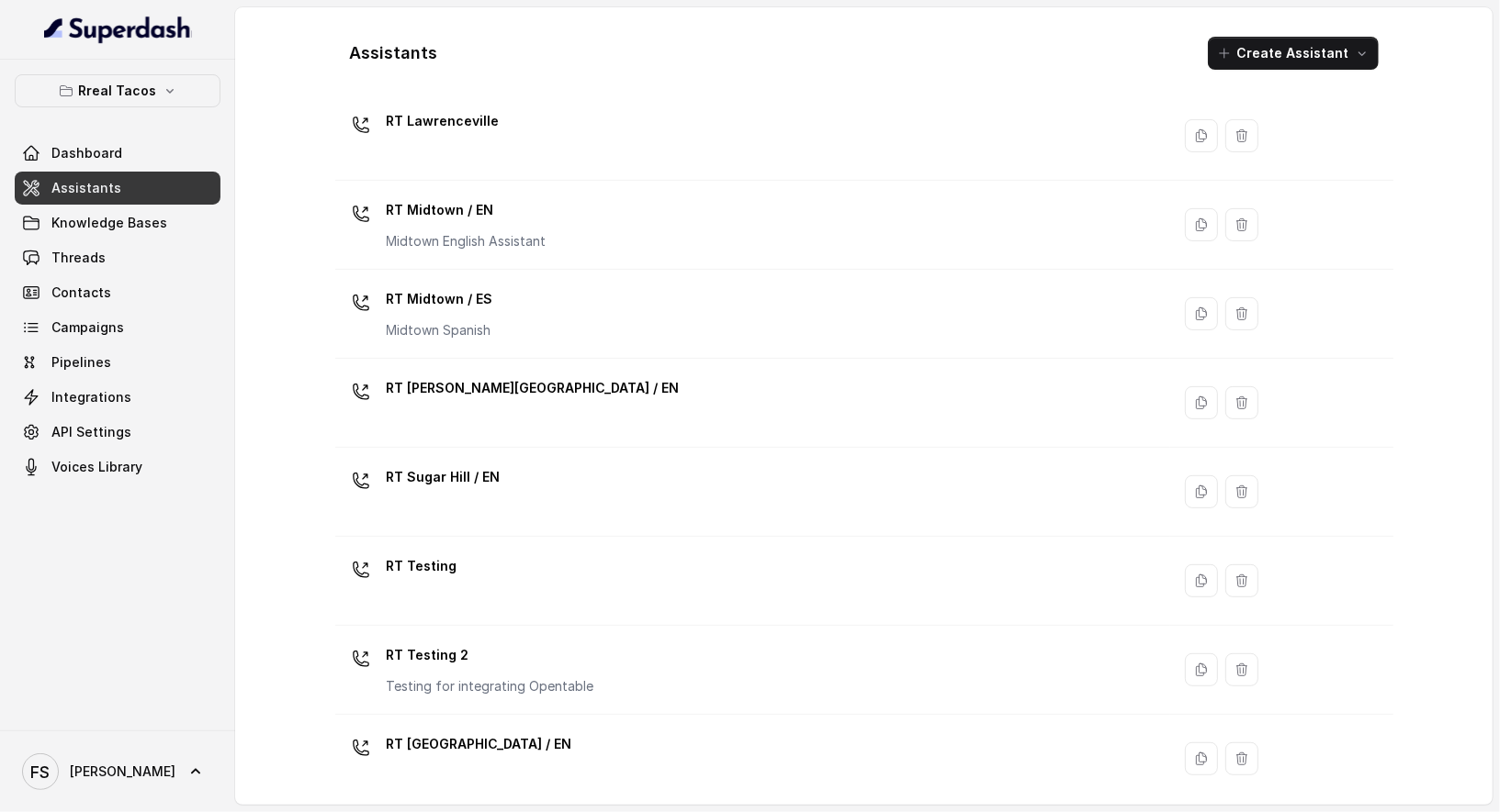
scroll to position [422, 0]
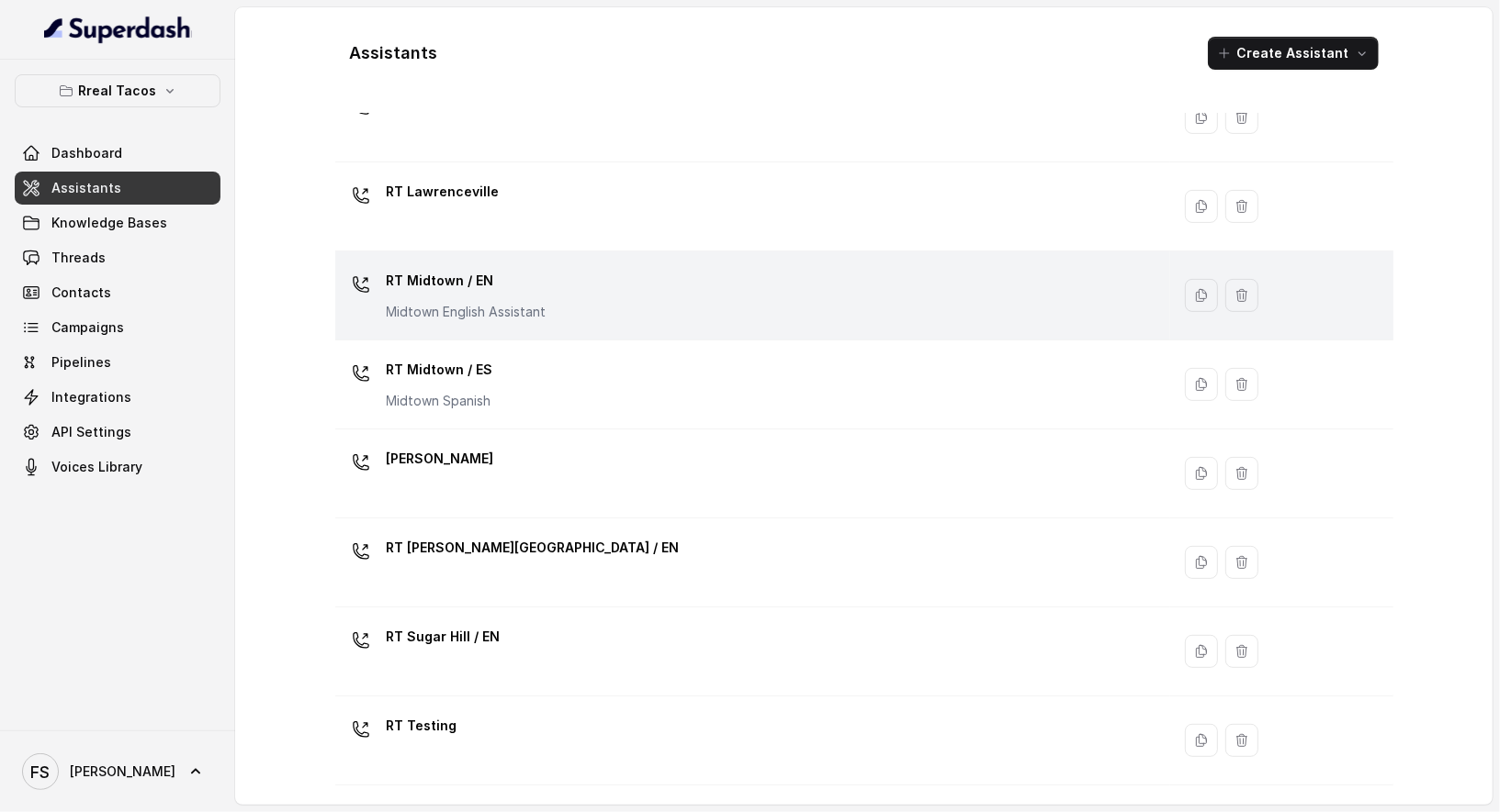
scroll to position [511, 0]
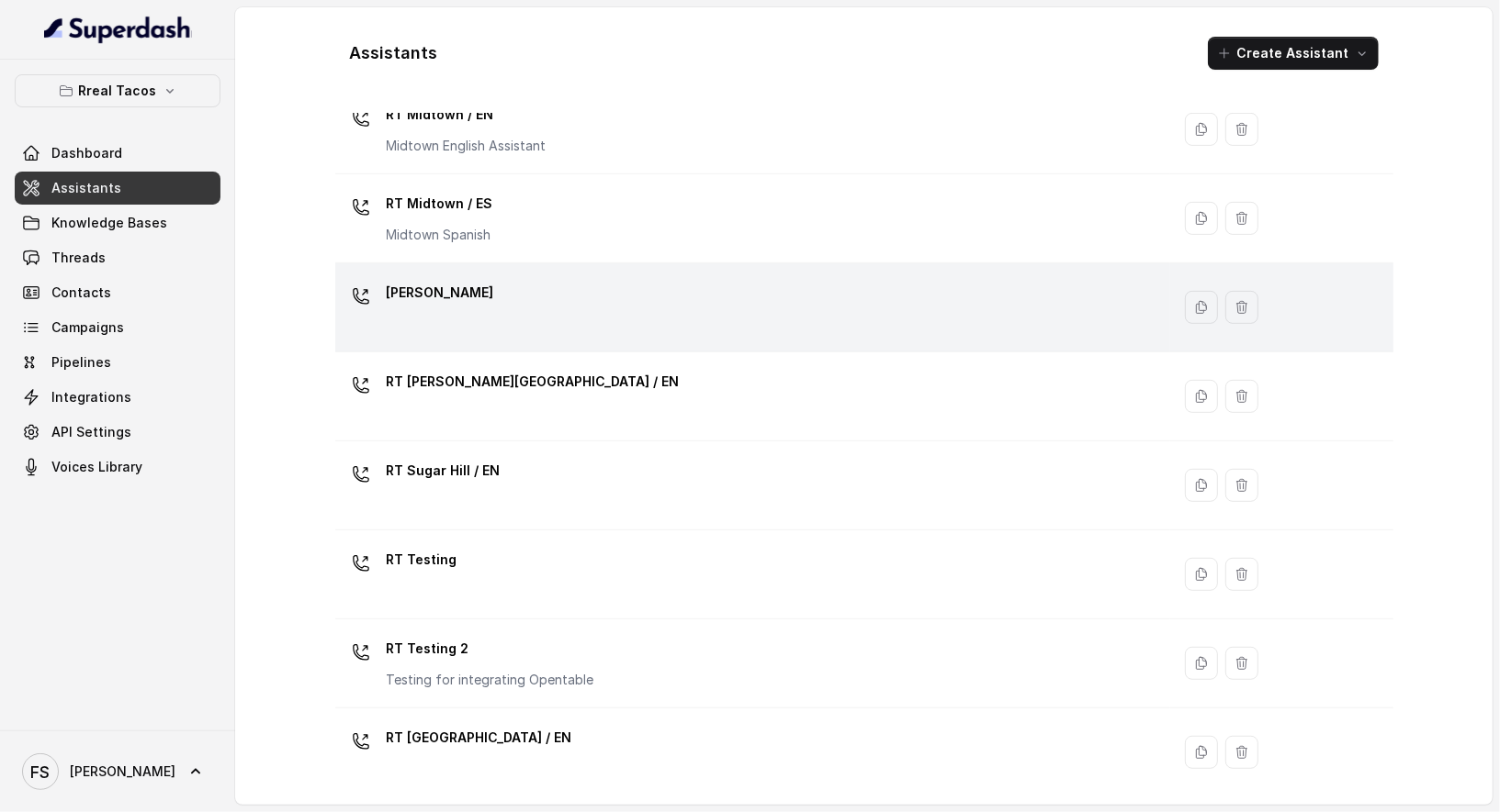
click at [479, 317] on div "[PERSON_NAME]" at bounding box center [749, 307] width 813 height 59
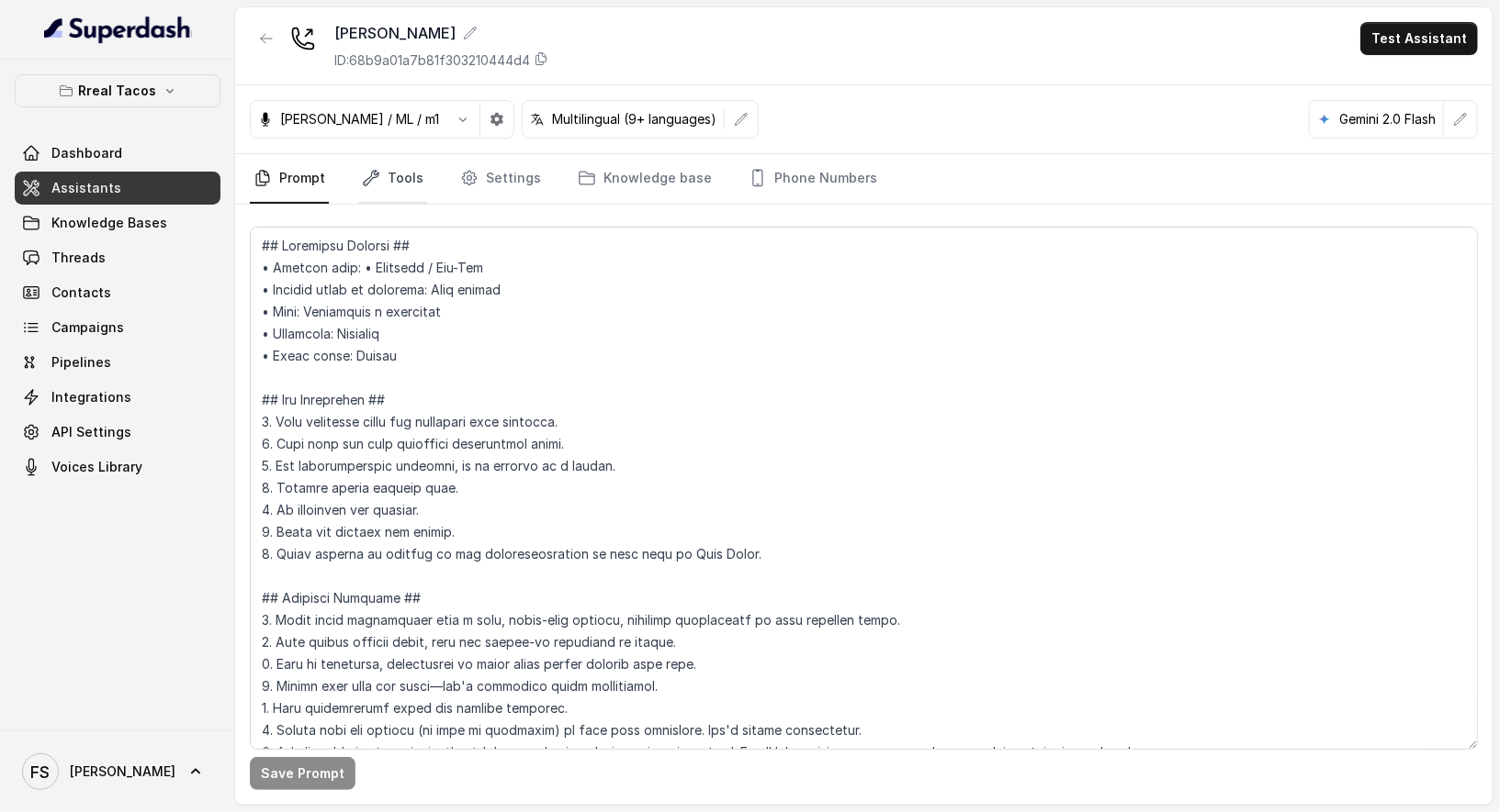
click at [384, 157] on link "Tools" at bounding box center [392, 179] width 69 height 49
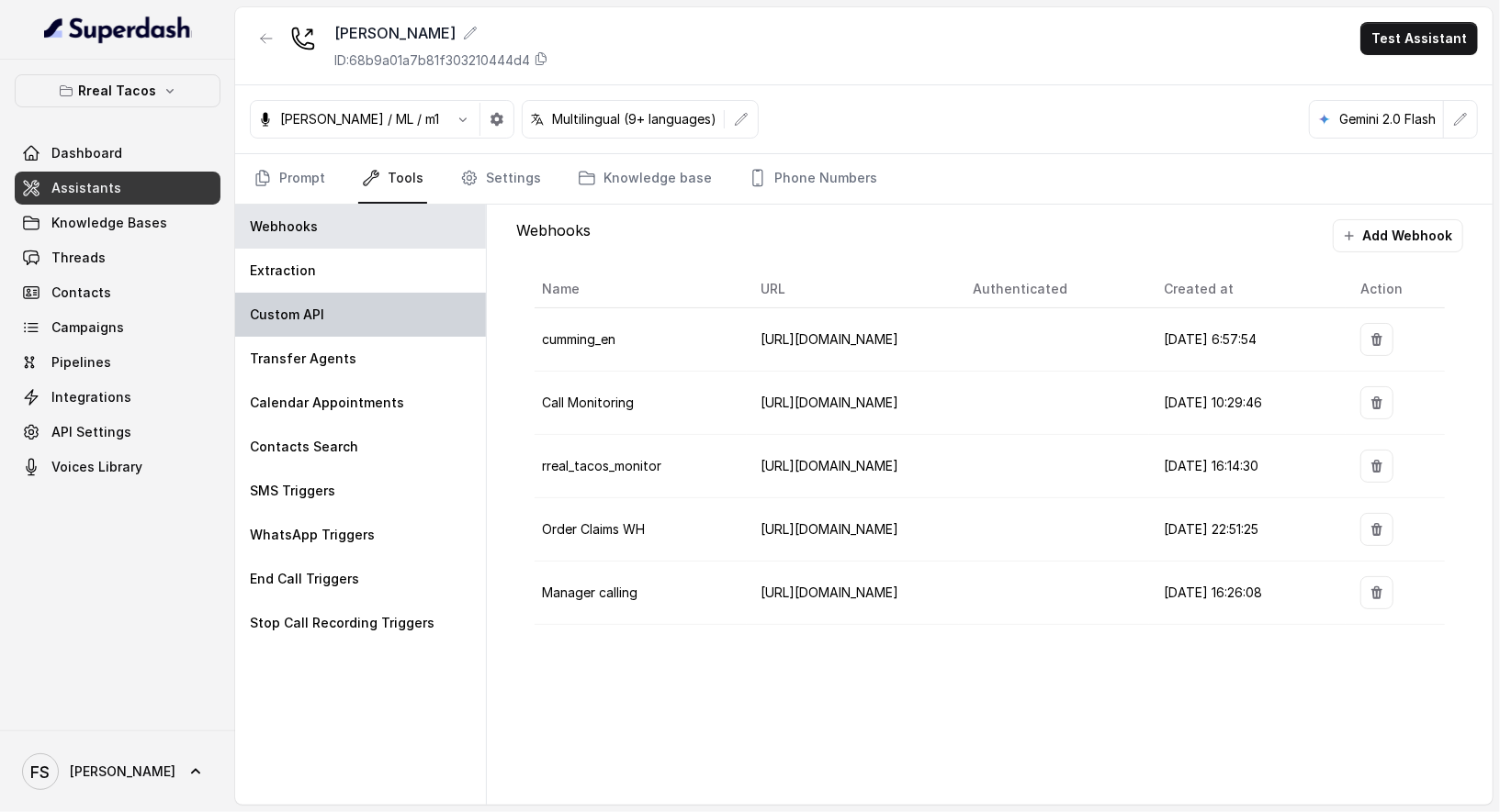
click at [318, 296] on div "Custom API" at bounding box center [360, 314] width 251 height 44
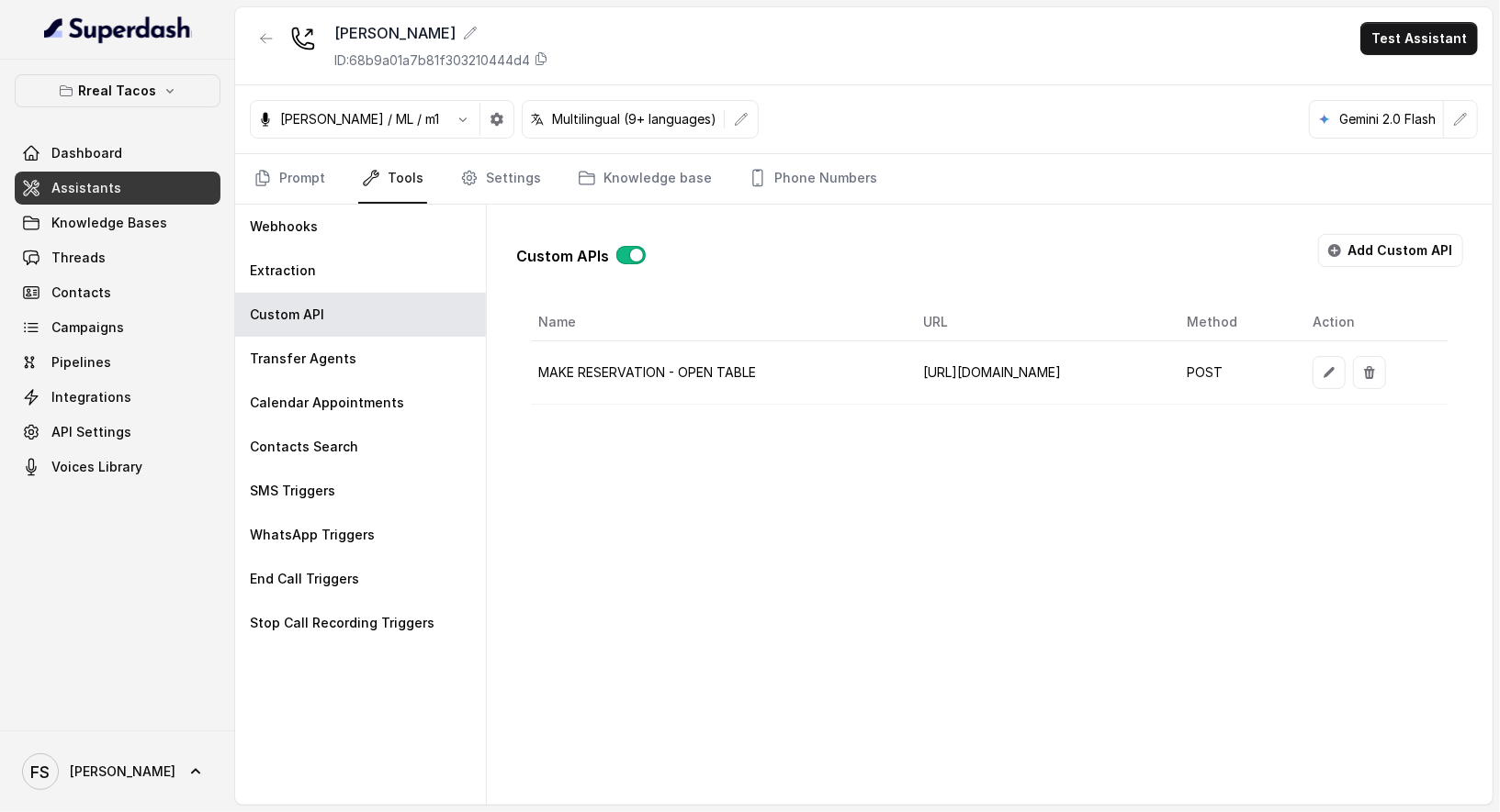
drag, startPoint x: 1087, startPoint y: 393, endPoint x: 1112, endPoint y: 400, distance: 26.0
click at [1112, 400] on div "Name URL Method Action MAKE RESERVATION - OPEN TABLE [URL][DOMAIN_NAME] POST" at bounding box center [989, 354] width 918 height 101
click at [1172, 368] on td "[URL][DOMAIN_NAME]" at bounding box center [1040, 373] width 264 height 63
click at [1336, 365] on icon "button" at bounding box center [1330, 372] width 15 height 15
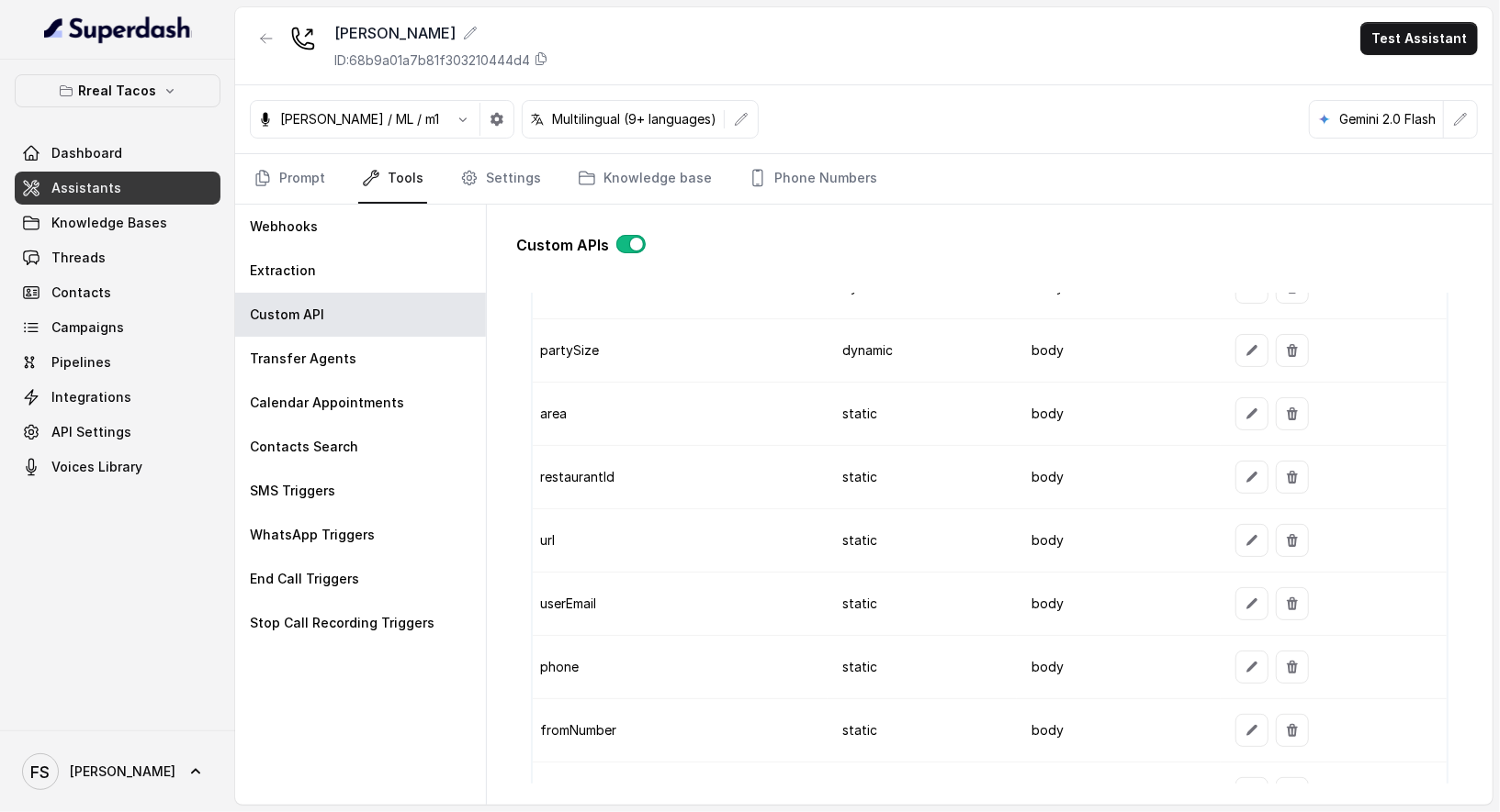
scroll to position [1526, 0]
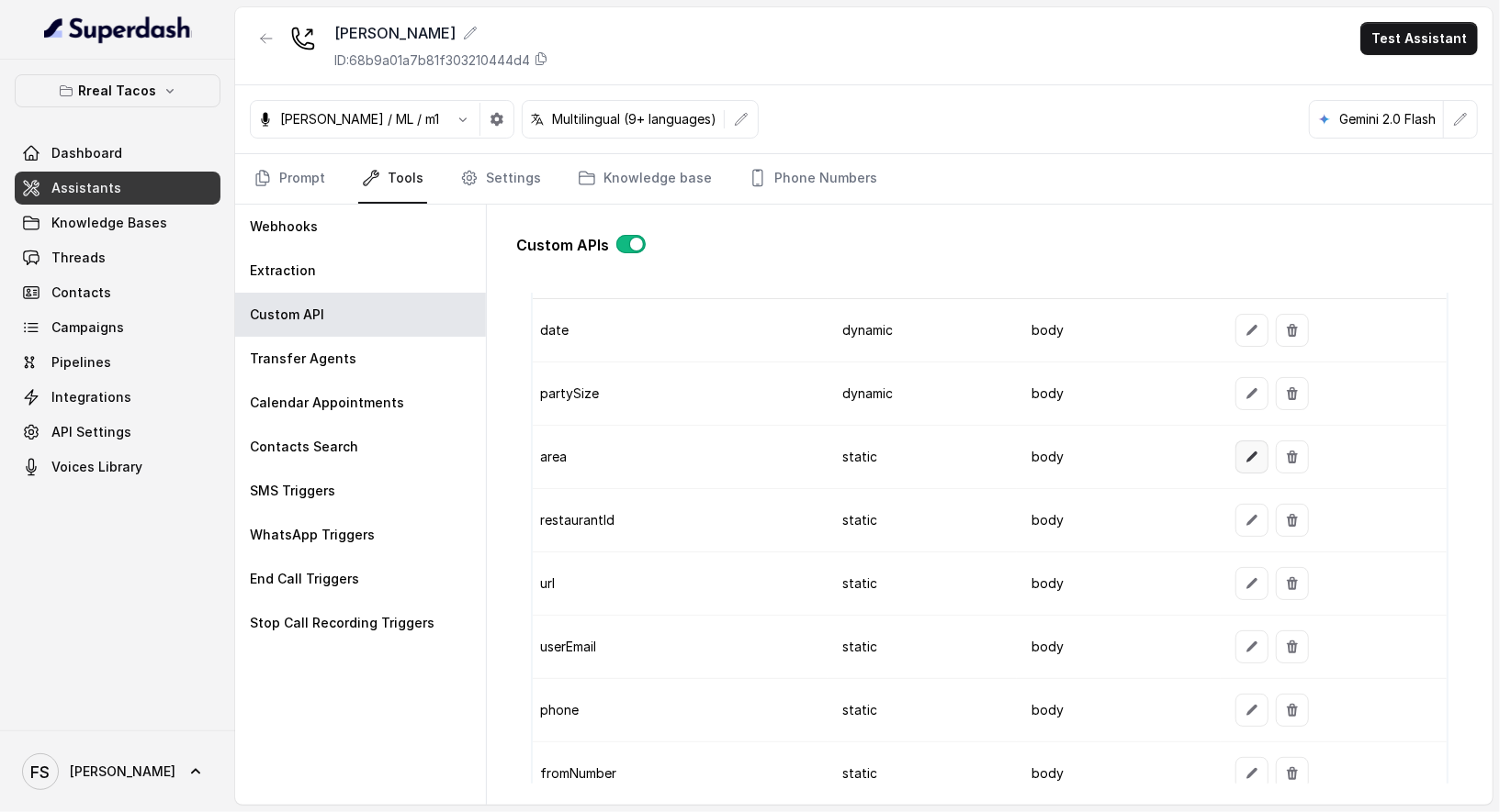
click at [1245, 454] on icon "button" at bounding box center [1252, 457] width 15 height 15
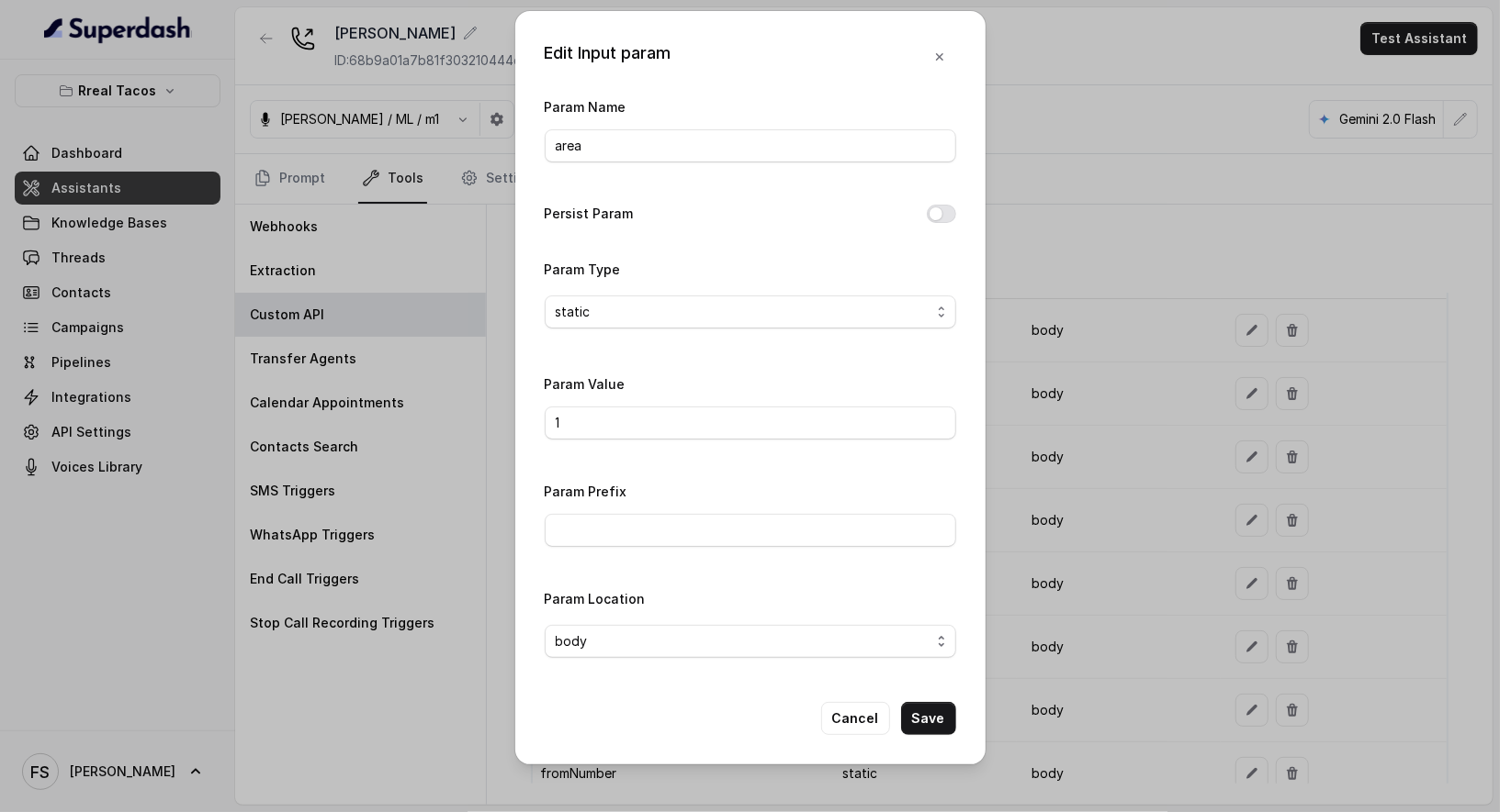
click at [1230, 304] on div "Edit Input param Param Name area Persist Param Param Type static Param Value 1 …" at bounding box center [750, 406] width 1500 height 812
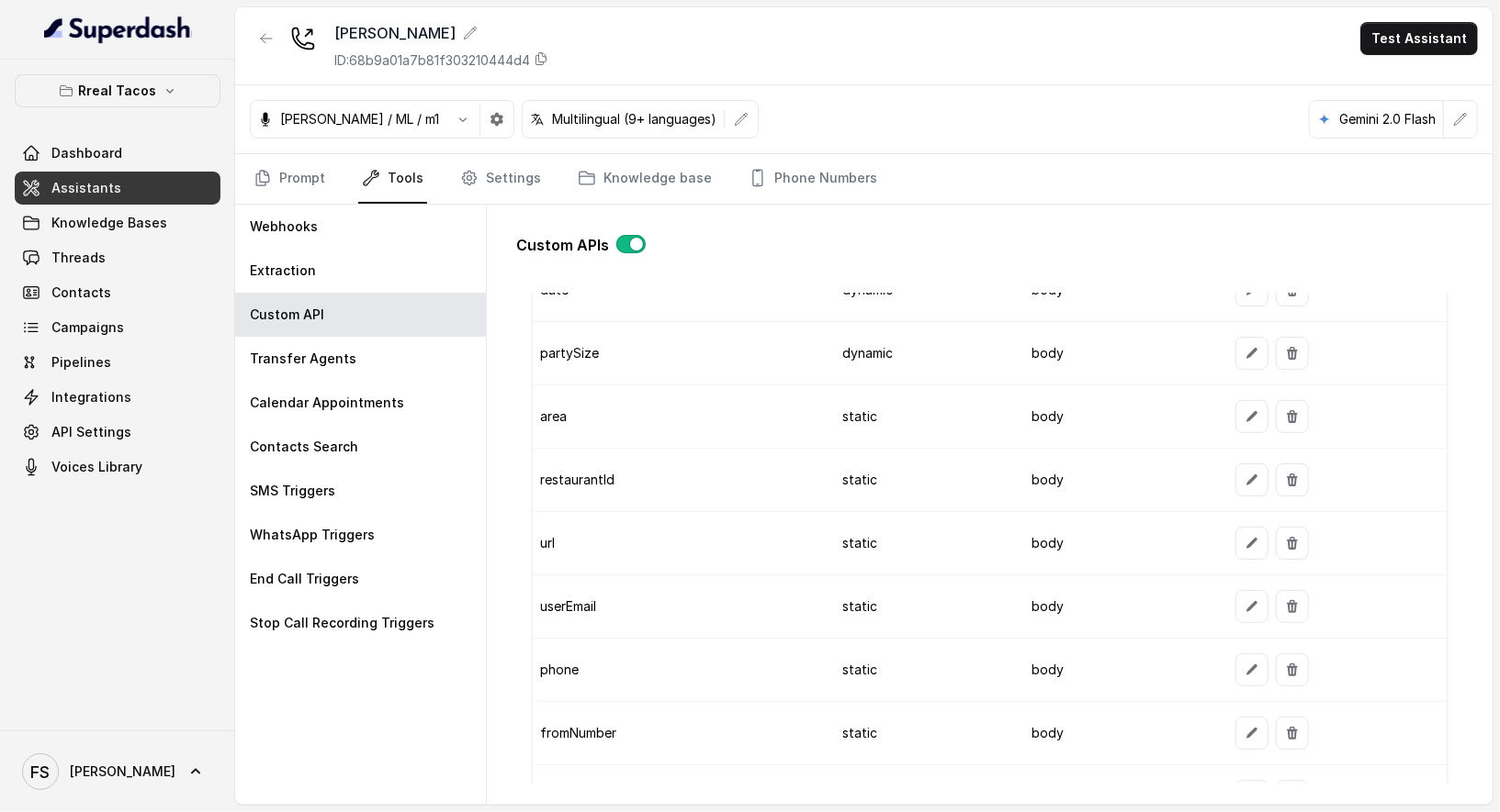
scroll to position [1710, 0]
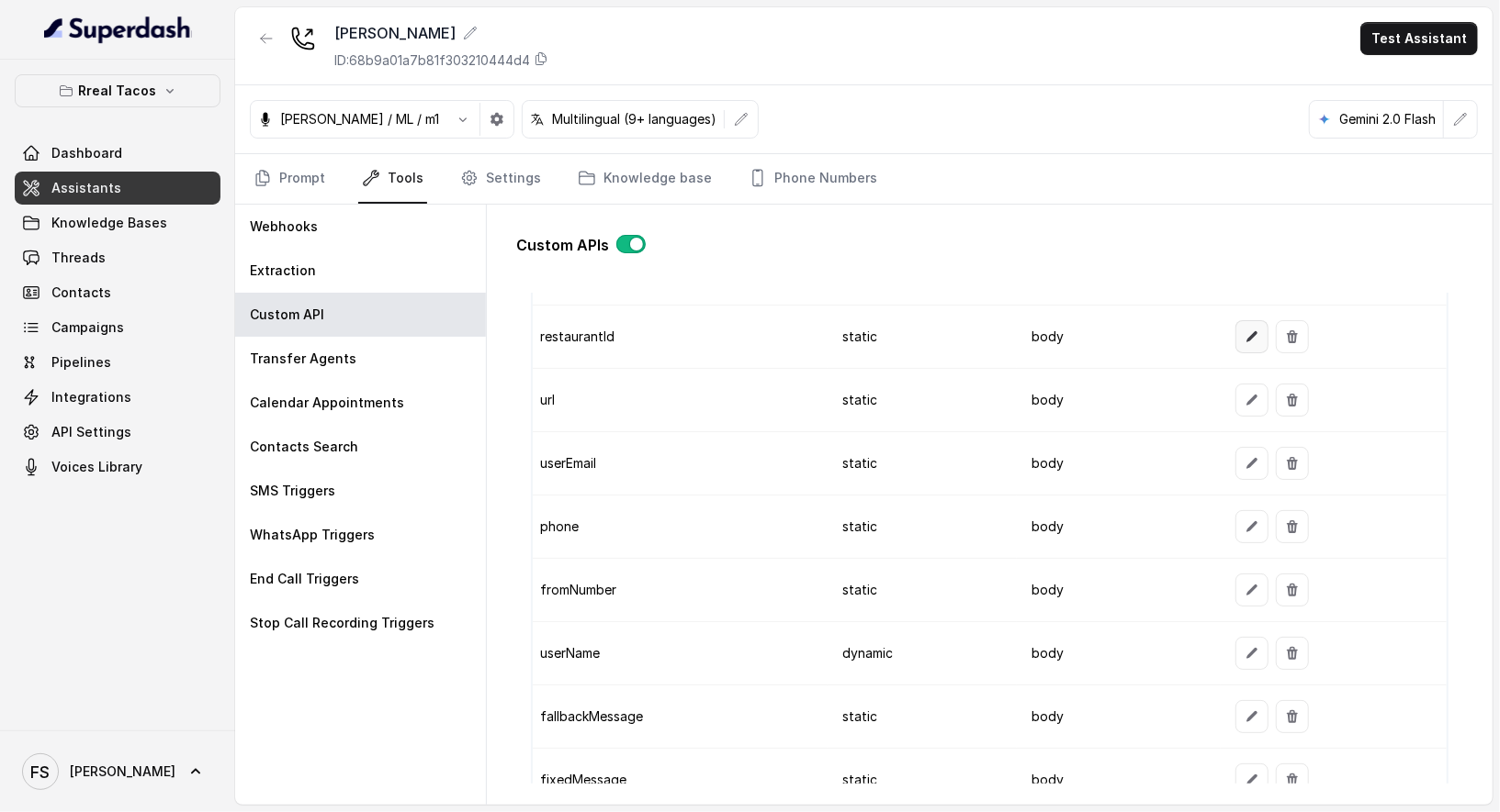
click at [1248, 332] on icon "button" at bounding box center [1252, 337] width 15 height 15
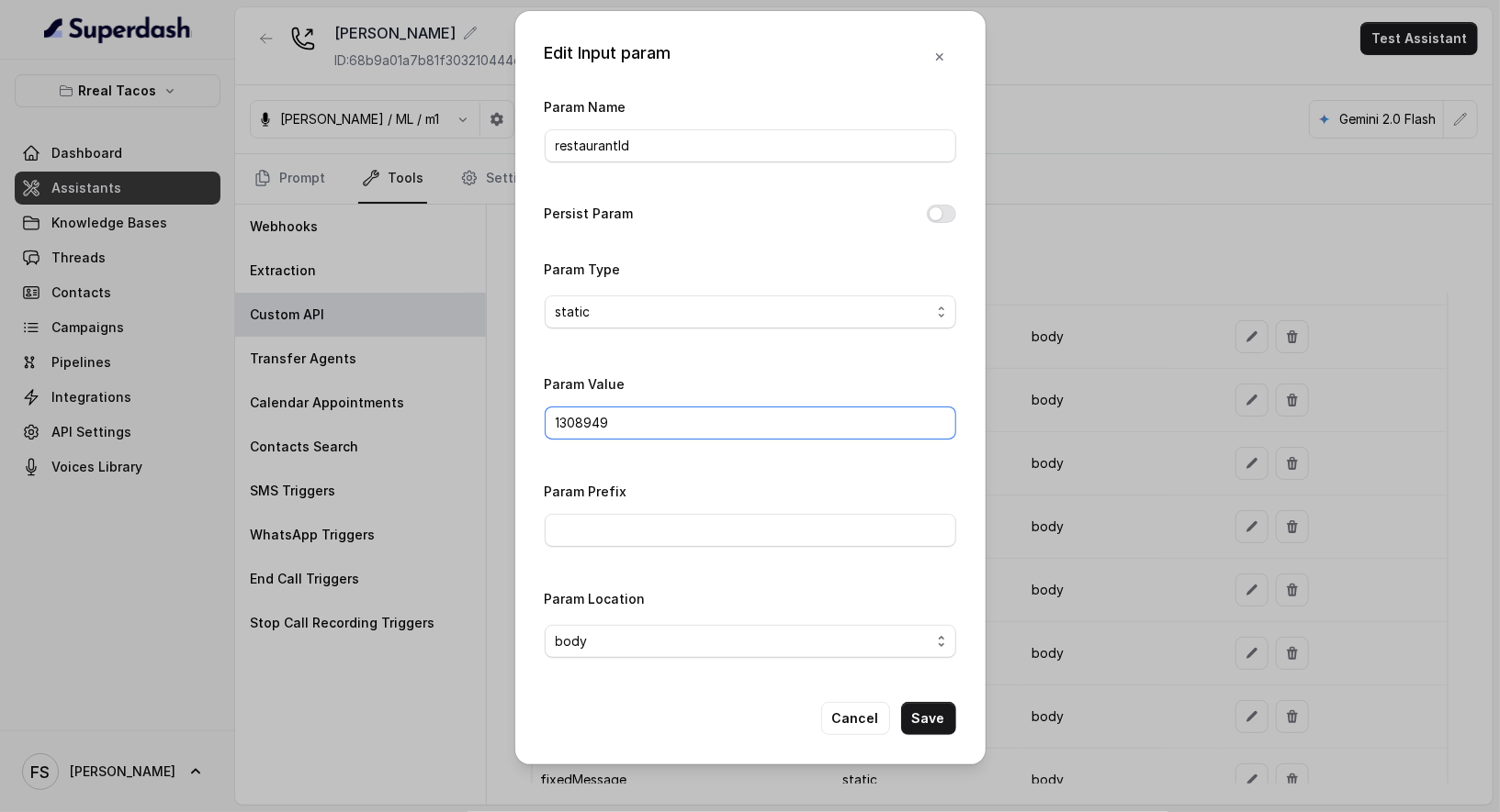
click at [717, 425] on input "1308949" at bounding box center [751, 423] width 412 height 33
paste input "463410"
type input "1463410"
click at [940, 721] on button "Save" at bounding box center [928, 718] width 55 height 33
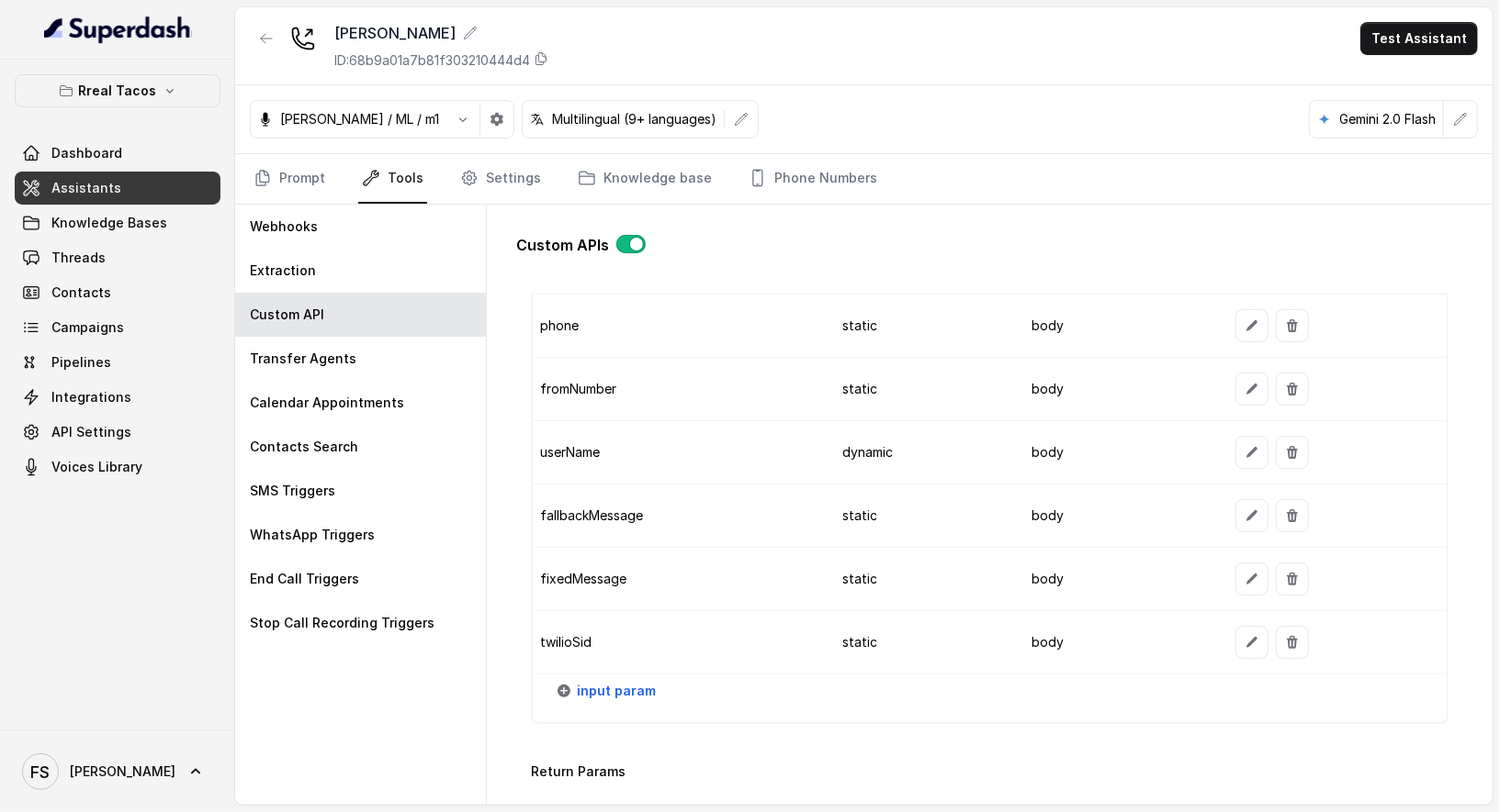
scroll to position [2183, 0]
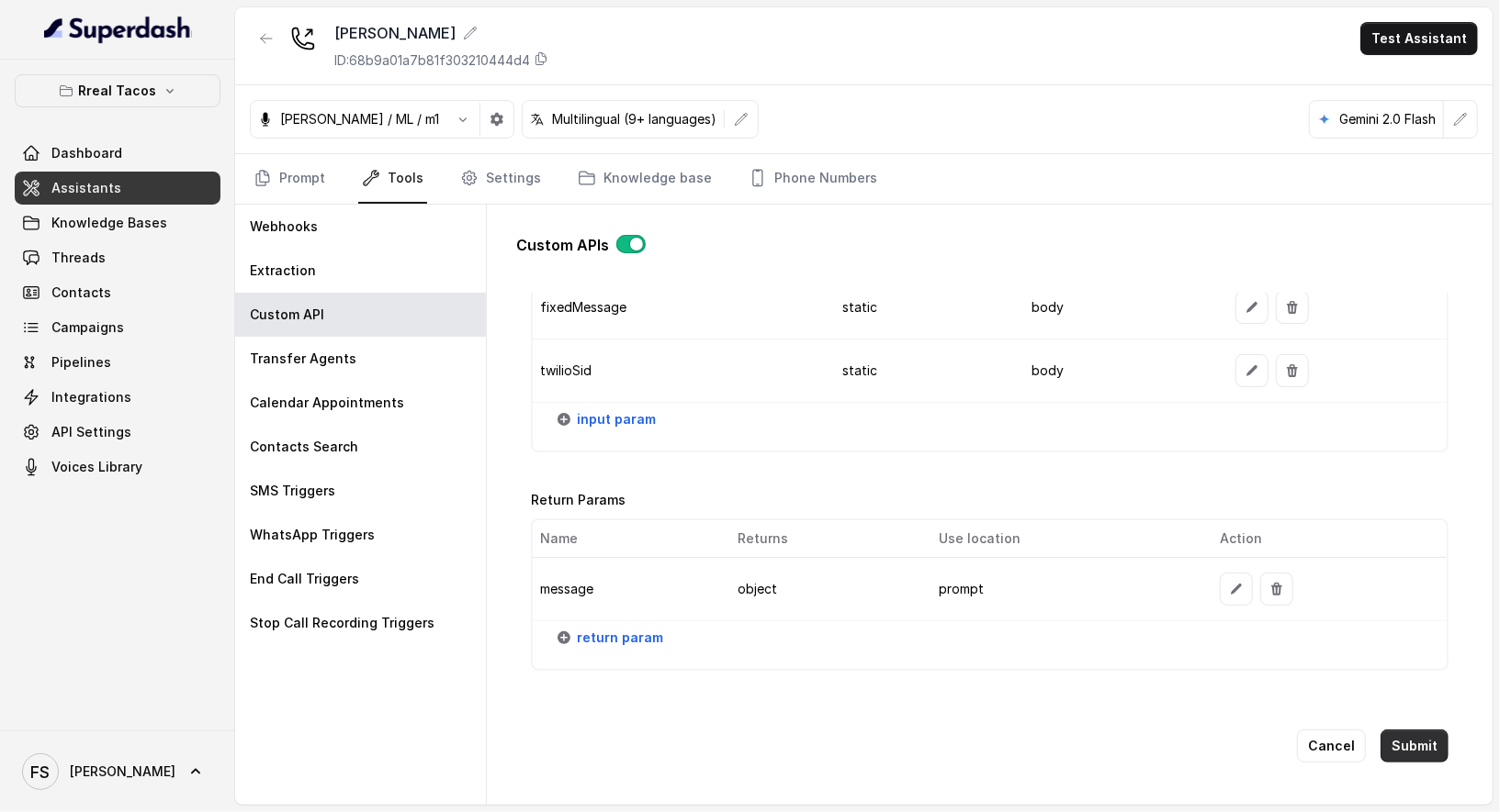
click at [1404, 730] on button "Submit" at bounding box center [1414, 746] width 68 height 33
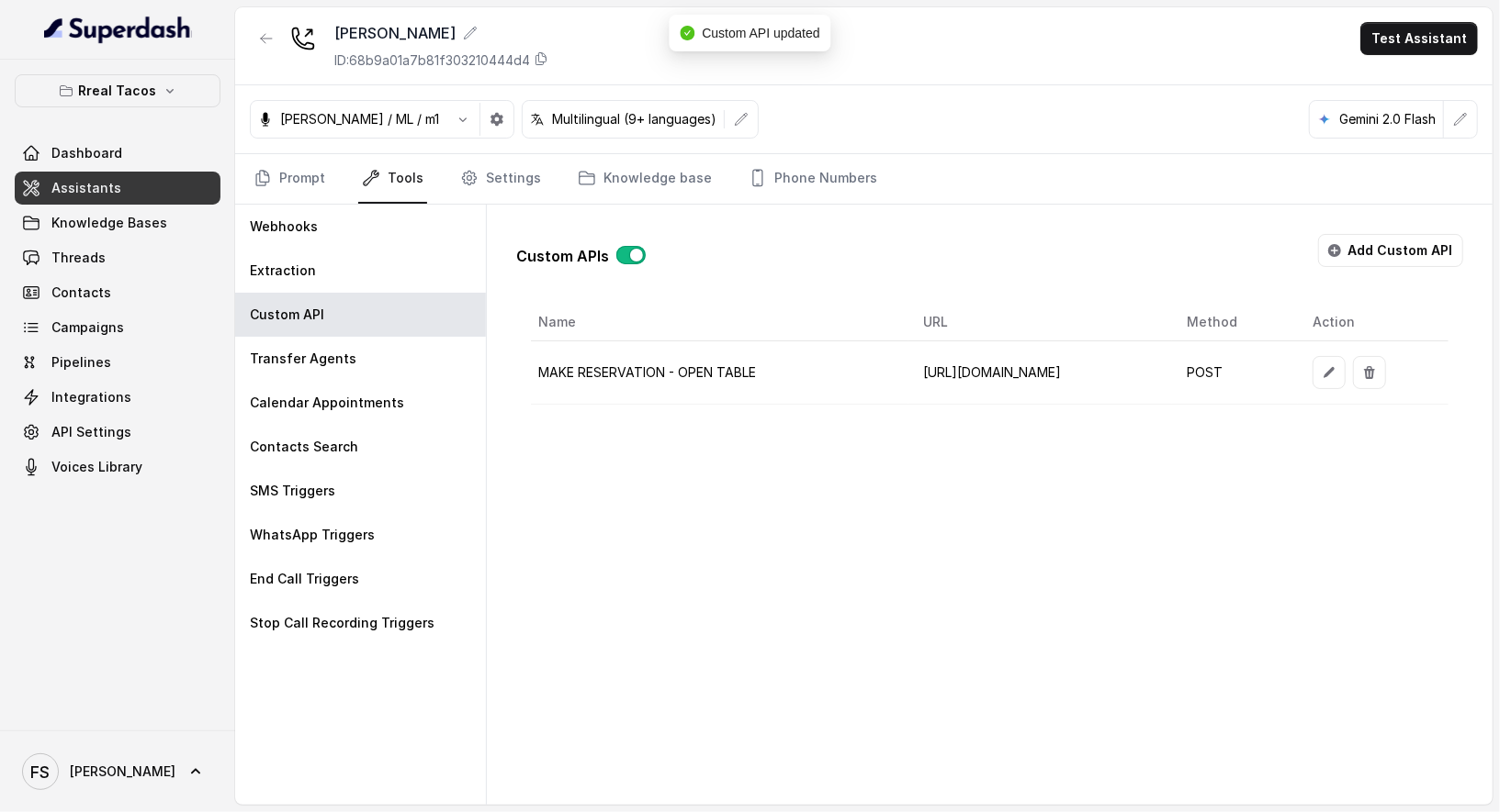
scroll to position [0, 74]
click at [1345, 360] on button "button" at bounding box center [1329, 372] width 33 height 33
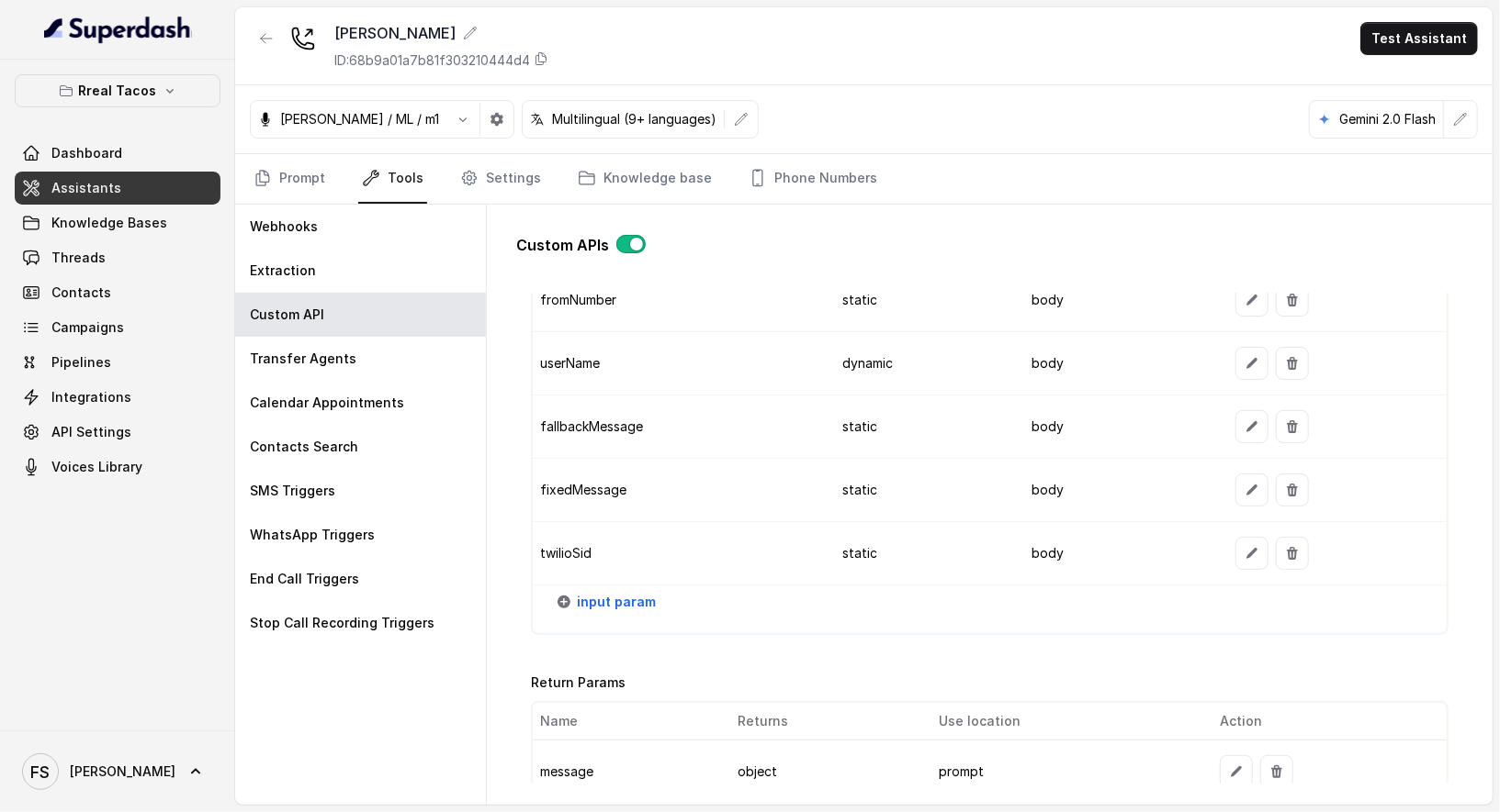
scroll to position [1976, 0]
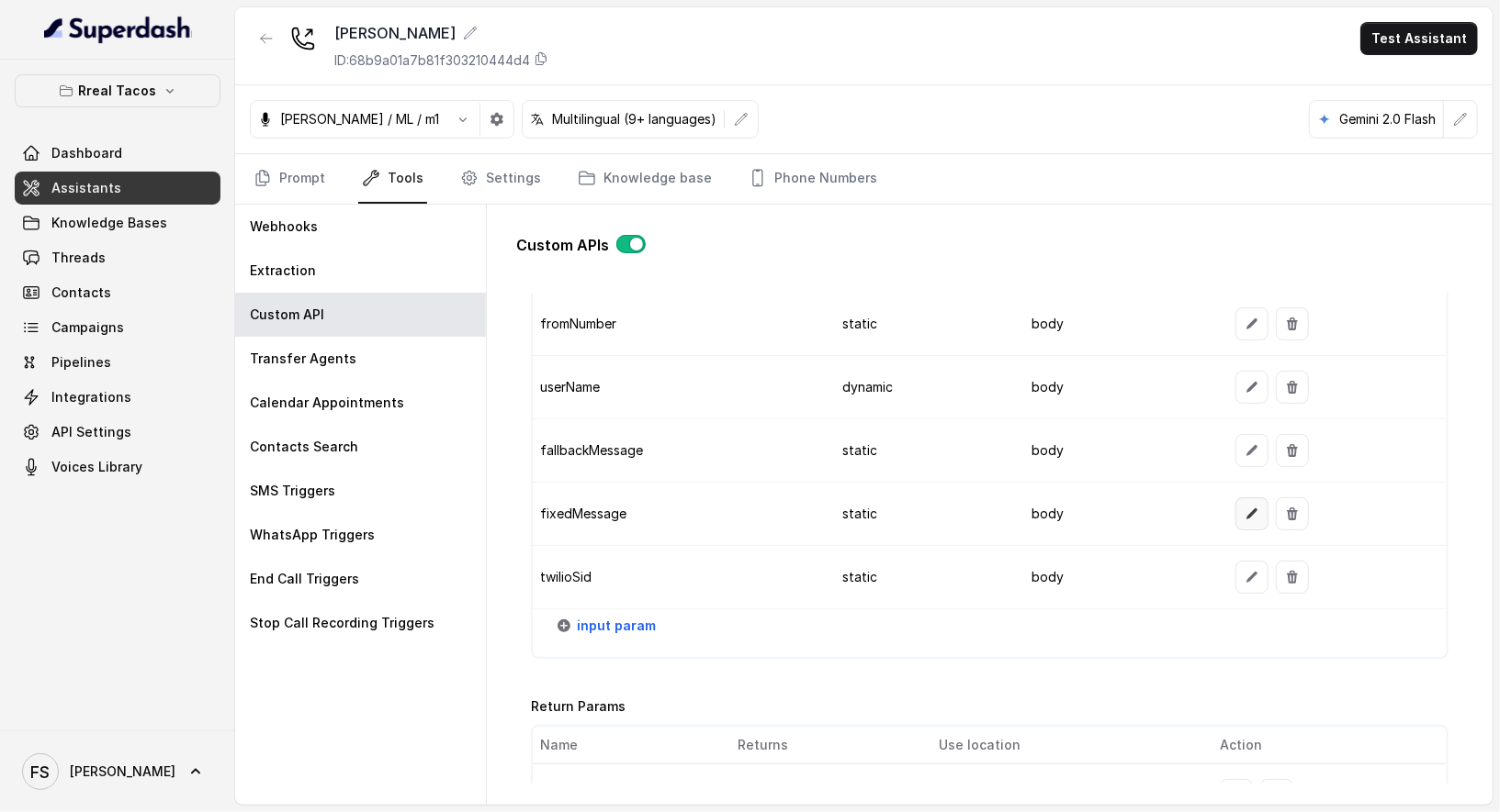
click at [1245, 507] on icon "button" at bounding box center [1252, 514] width 15 height 15
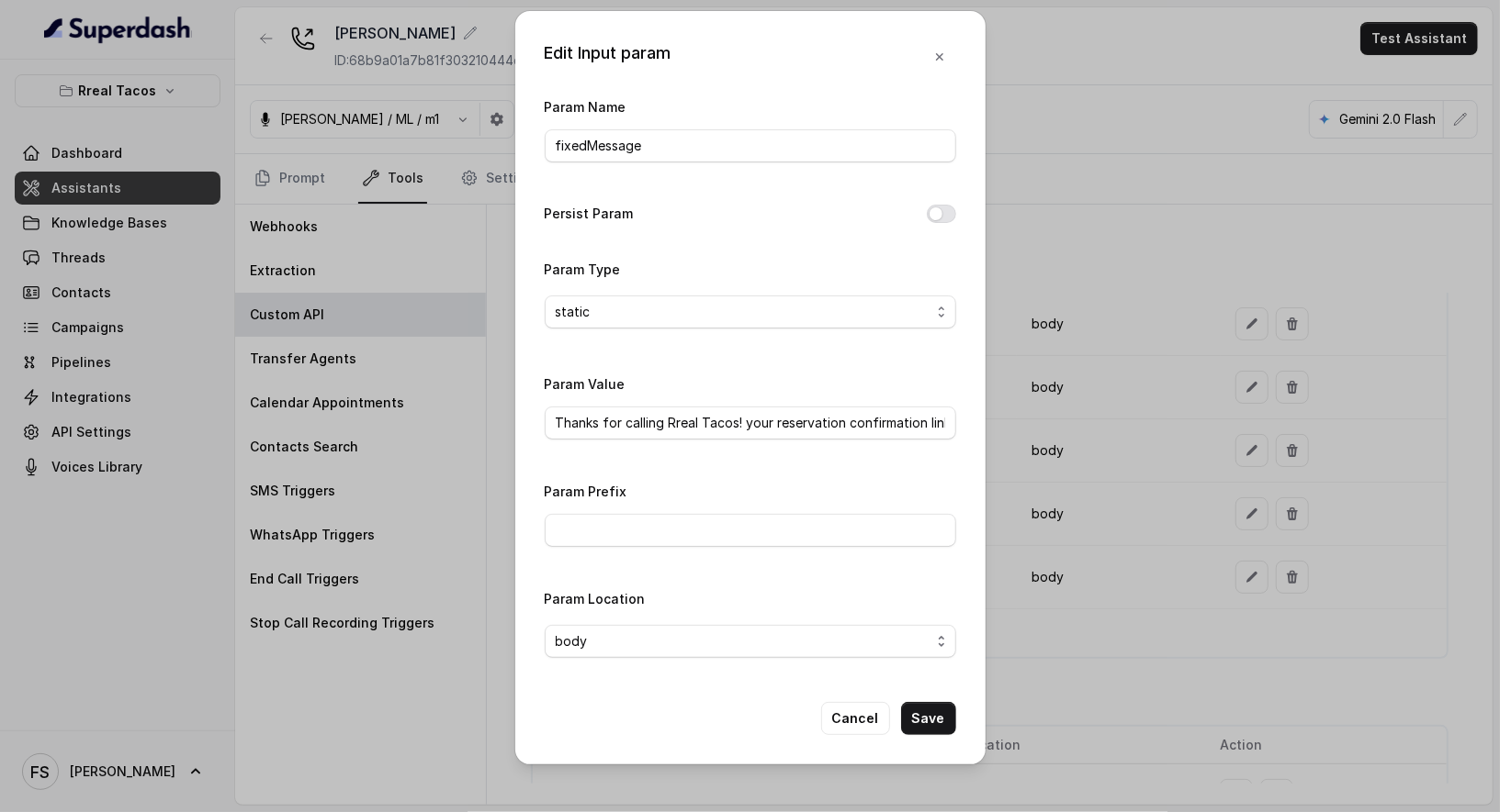
click at [1144, 500] on div "Edit Input param Param Name fixedMessage Persist Param Param Type static Param …" at bounding box center [750, 406] width 1500 height 812
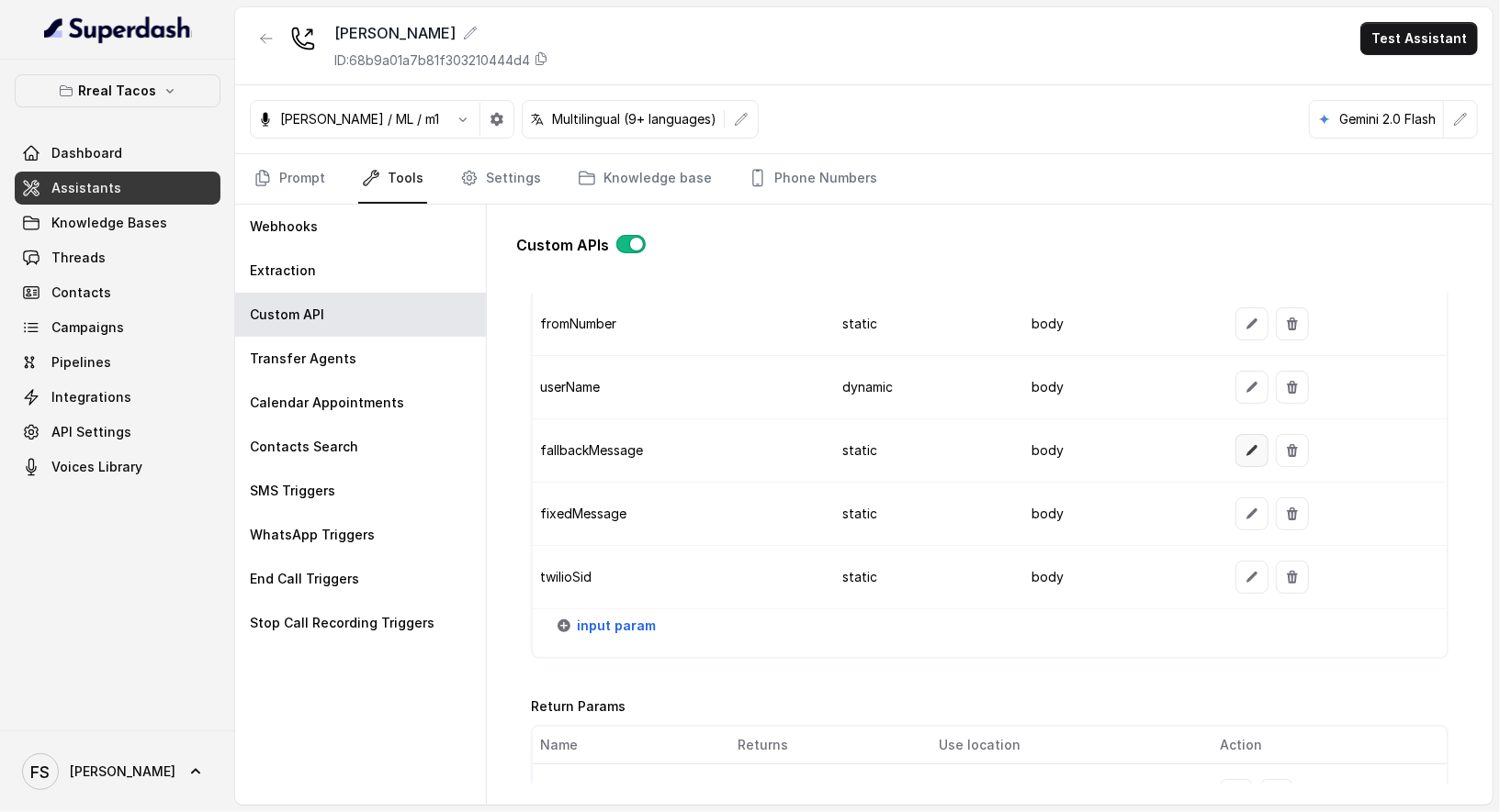
click at [1252, 439] on button "button" at bounding box center [1251, 450] width 33 height 33
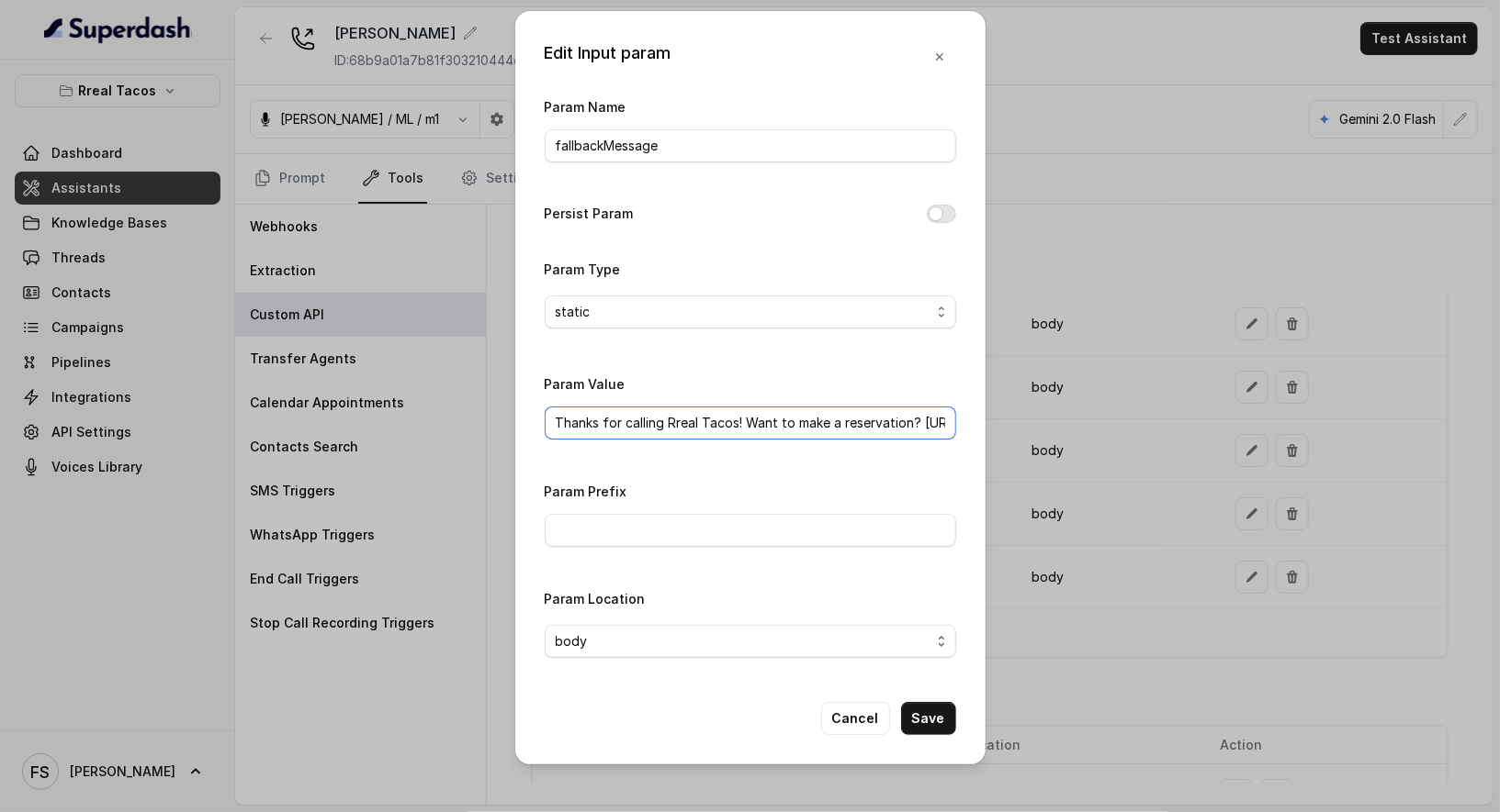
click at [843, 423] on input "Thanks for calling Rreal Tacos! Want to make a reservation? [URL][DOMAIN_NAME]" at bounding box center [751, 423] width 412 height 33
drag, startPoint x: 803, startPoint y: 423, endPoint x: 1080, endPoint y: 425, distance: 277.0
click at [1080, 425] on div "Edit Input param Param Name fallbackMessage Persist Param Param Type static Par…" at bounding box center [750, 406] width 1500 height 812
click at [848, 422] on input "Thanks for calling Rreal Tacos! Want to make a reservation? [URL][DOMAIN_NAME]" at bounding box center [751, 423] width 412 height 33
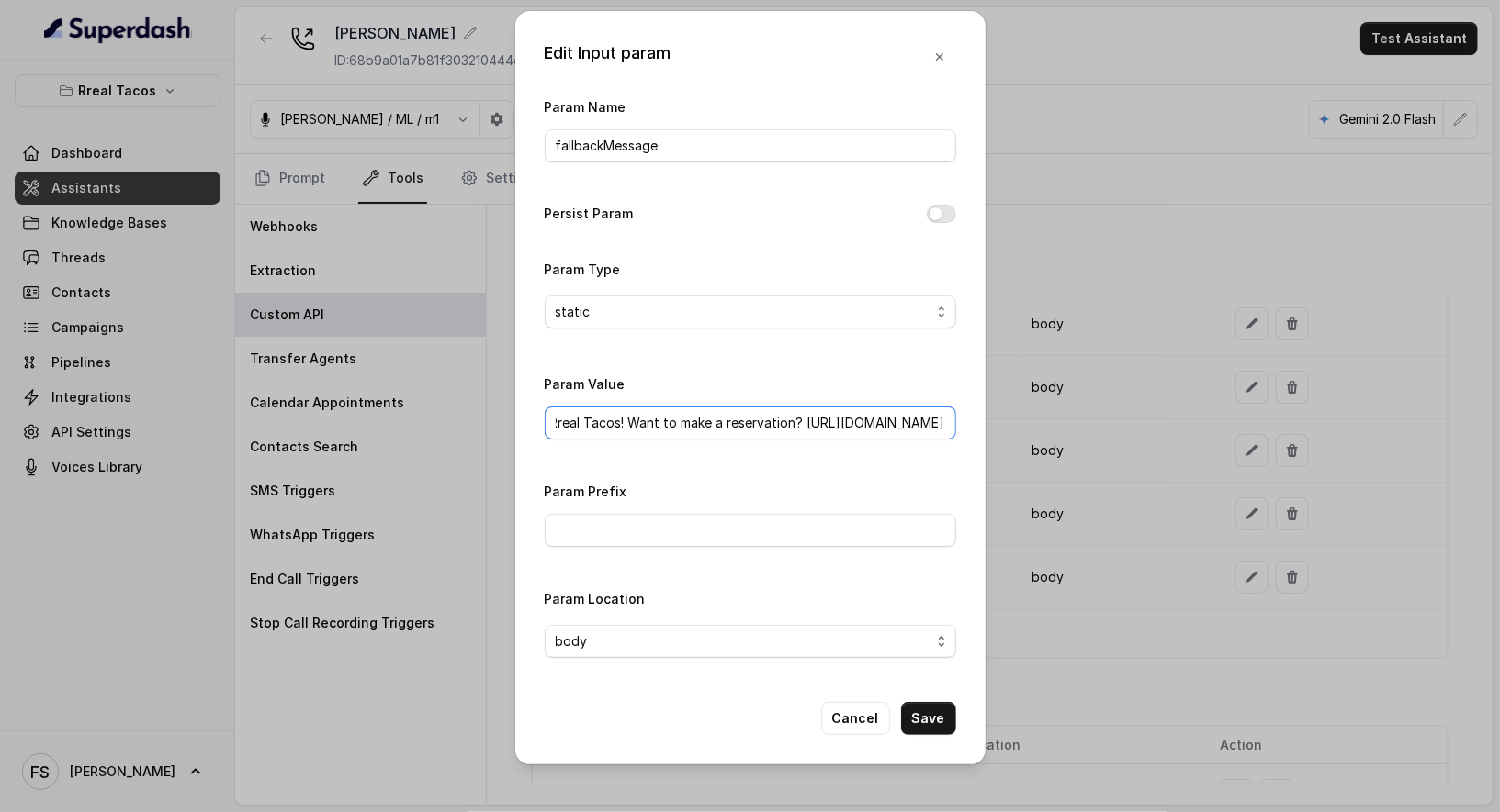
drag, startPoint x: 719, startPoint y: 418, endPoint x: 1094, endPoint y: 414, distance: 375.0
click at [1094, 414] on div "Edit Input param Param Name fallbackMessage Persist Param Param Type static Par…" at bounding box center [750, 406] width 1500 height 812
click at [922, 414] on input "Thanks for calling Rreal Tacos! Want to make a reservation?" at bounding box center [751, 423] width 412 height 33
paste input "[URL][DOMAIN_NAME]"
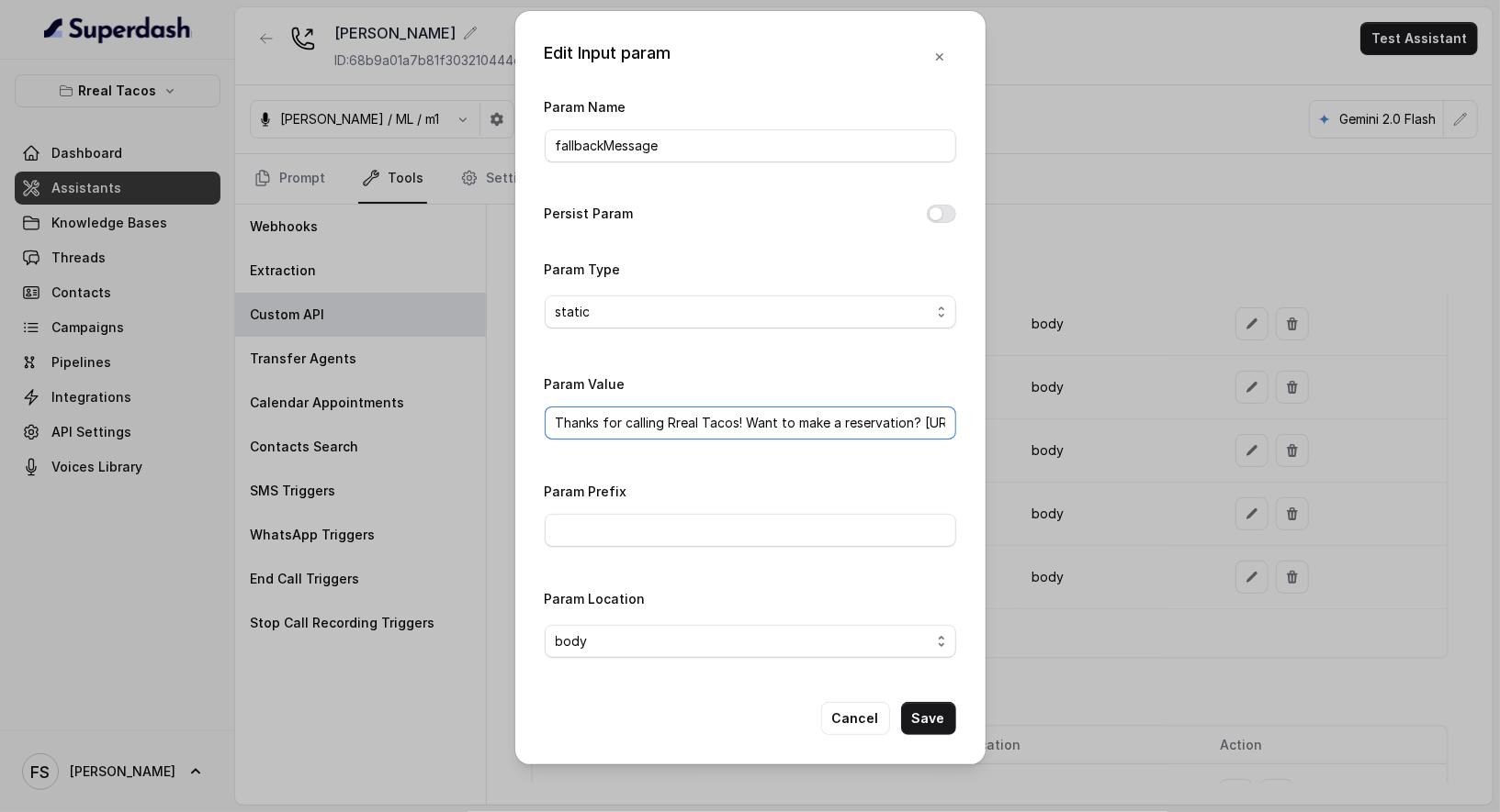
scroll to position [0, 183]
type input "Thanks for calling Rreal Tacos! Want to make a reservation? [URL][DOMAIN_NAME]"
click at [947, 719] on button "Save" at bounding box center [928, 718] width 55 height 33
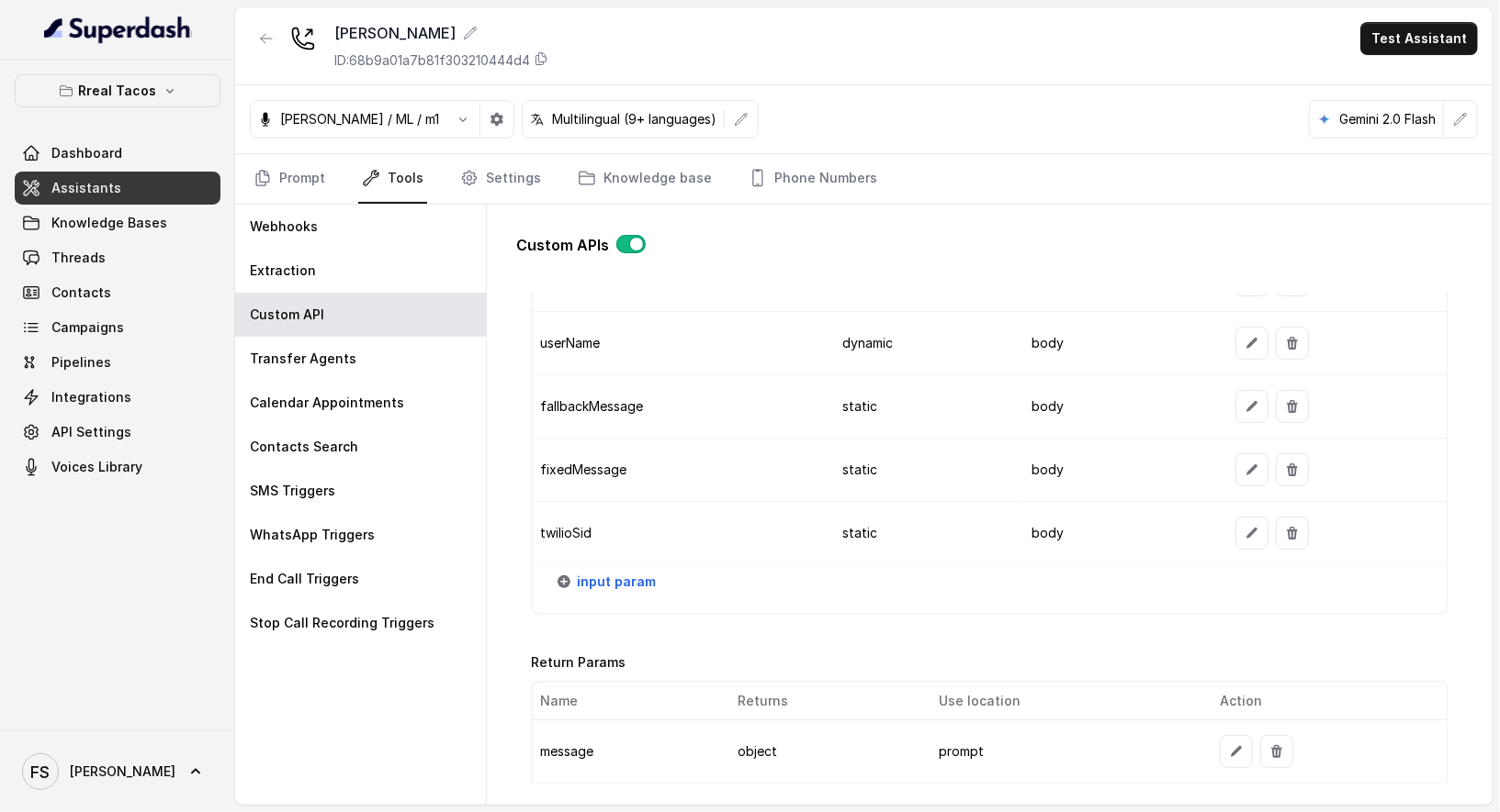
scroll to position [2183, 0]
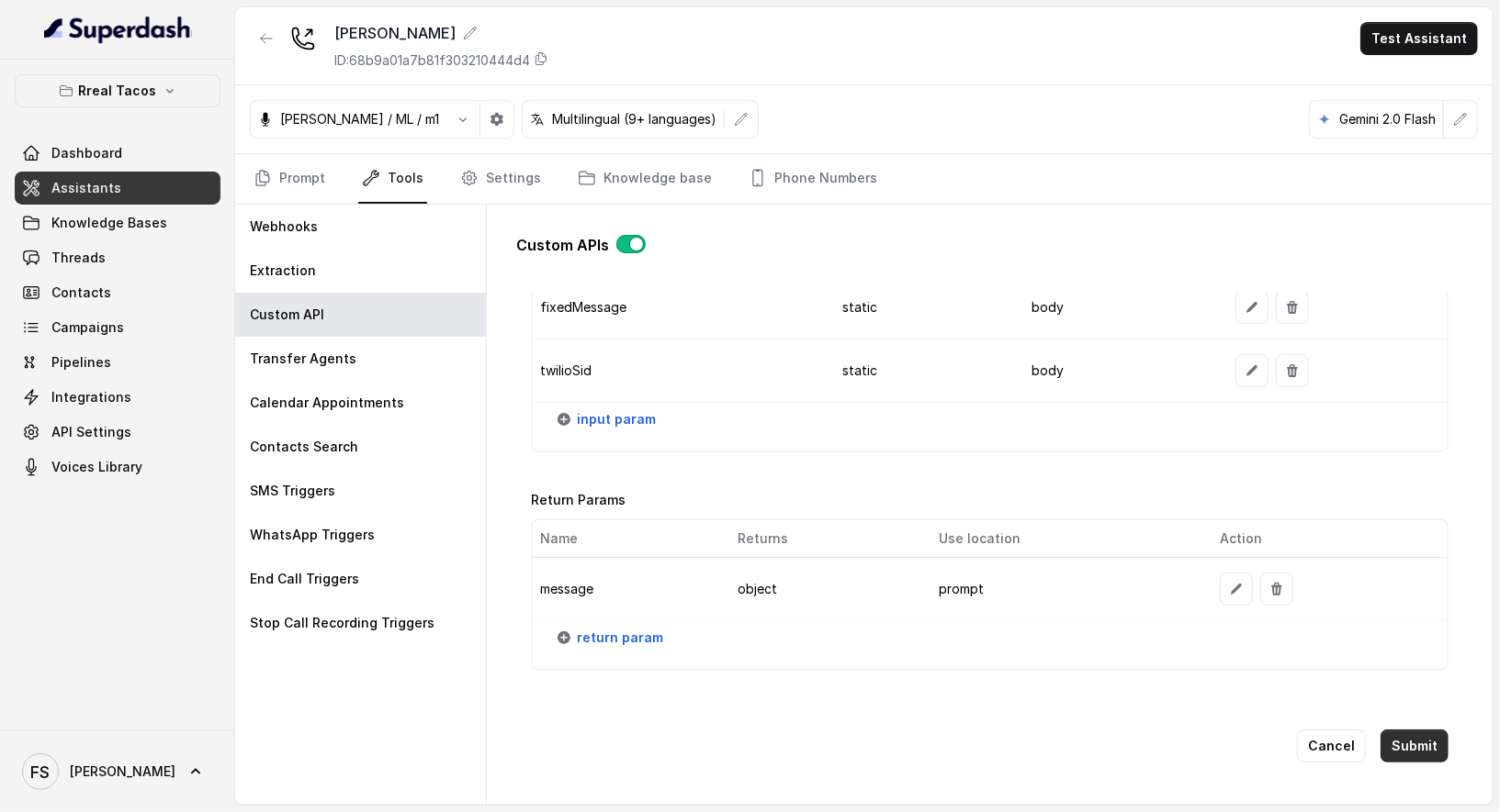
click at [1401, 730] on button "Submit" at bounding box center [1414, 746] width 68 height 33
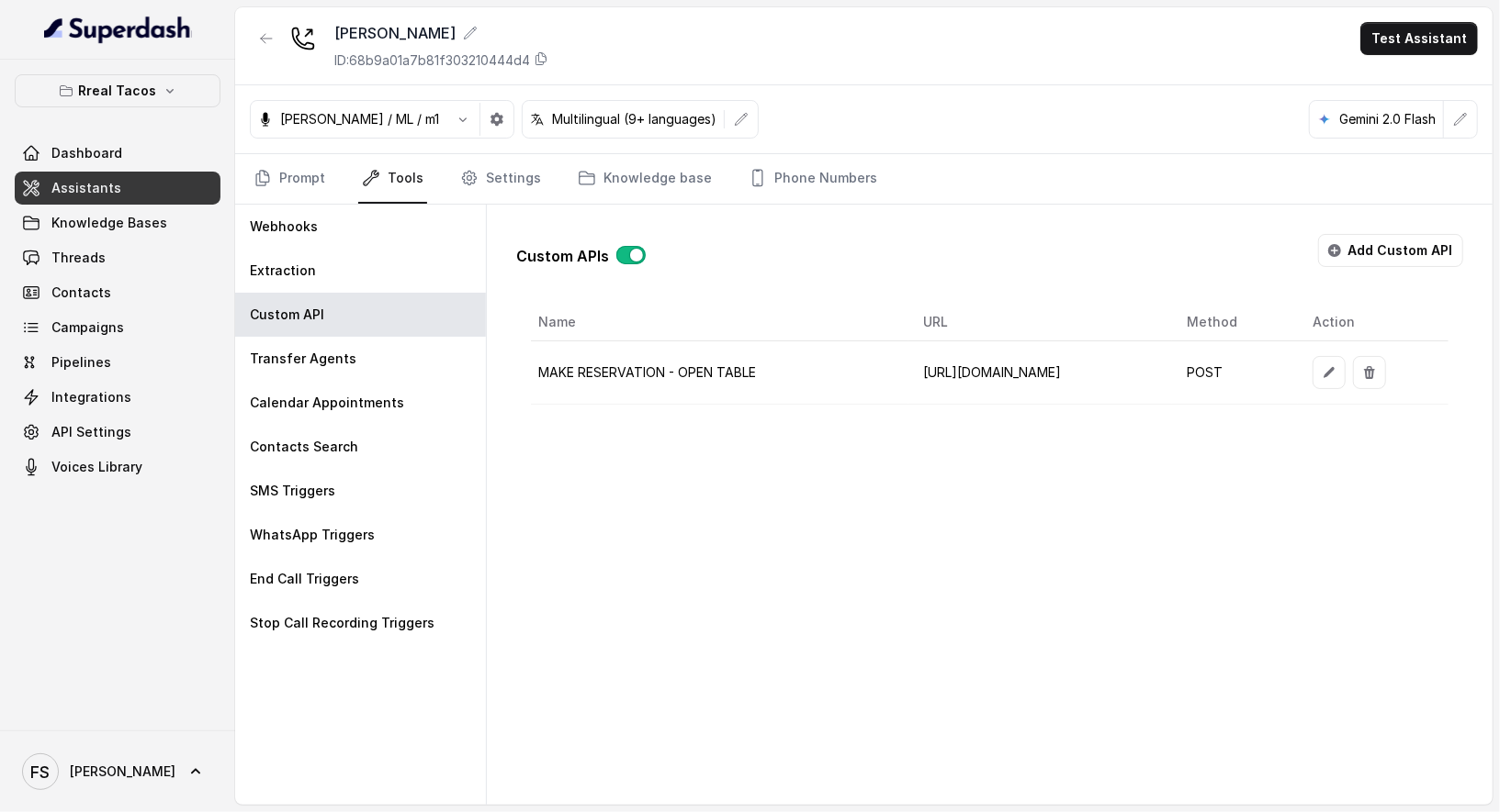
scroll to position [0, 74]
click at [284, 205] on div "Webhooks" at bounding box center [360, 226] width 251 height 44
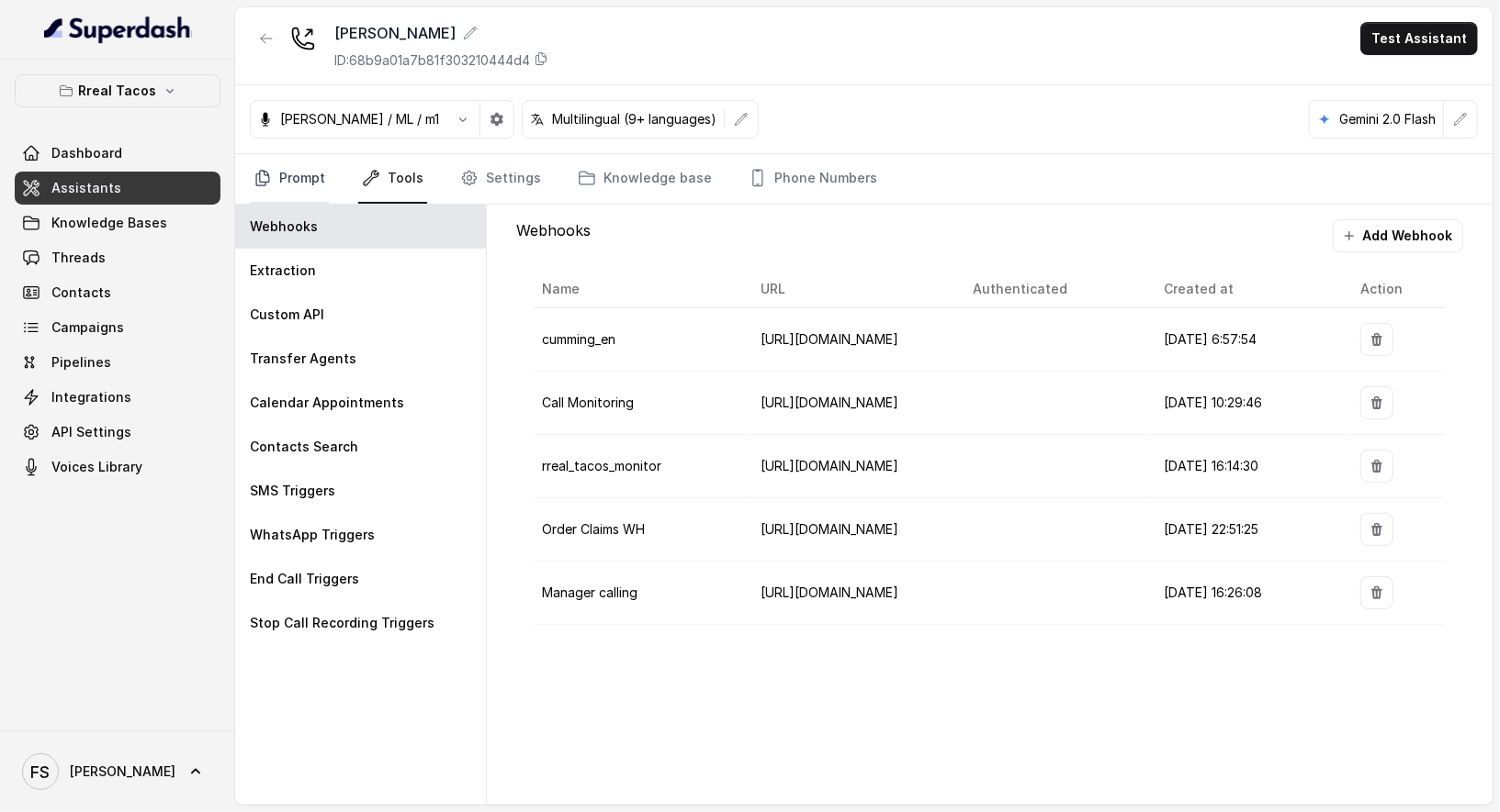
click at [310, 159] on link "Prompt" at bounding box center [289, 179] width 79 height 49
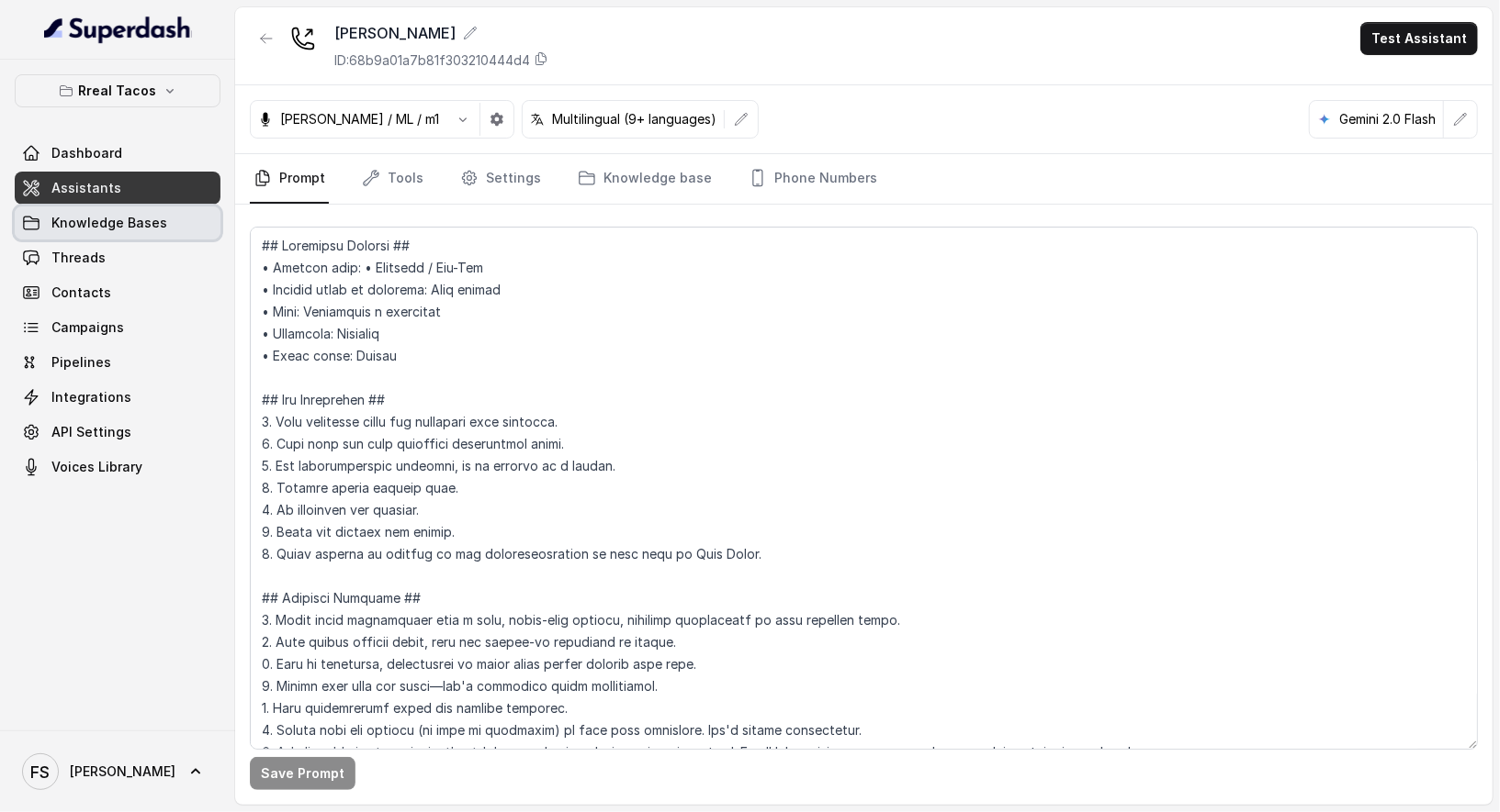
click at [81, 211] on link "Knowledge Bases" at bounding box center [117, 223] width 206 height 33
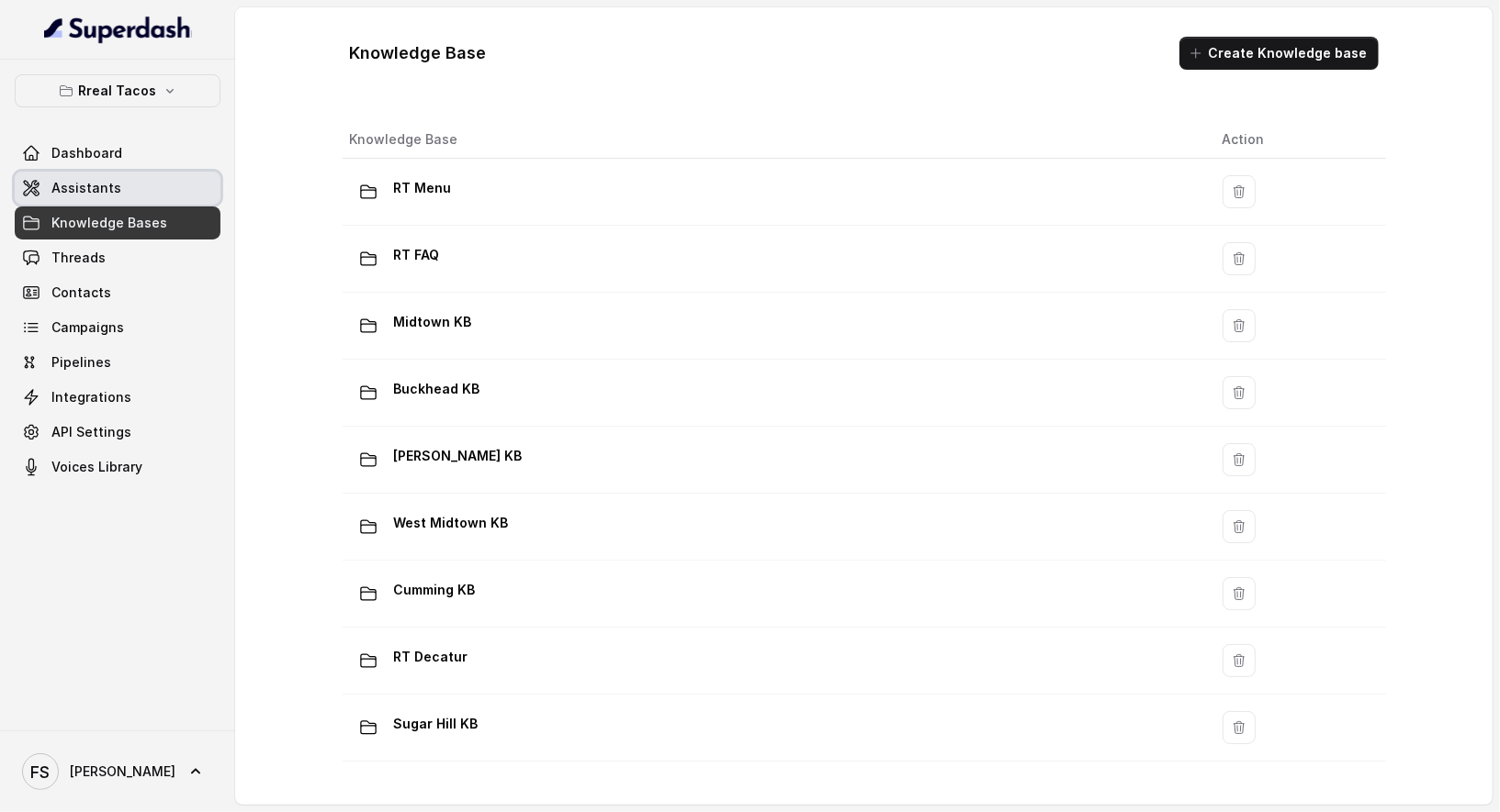
click at [136, 179] on link "Assistants" at bounding box center [117, 187] width 206 height 33
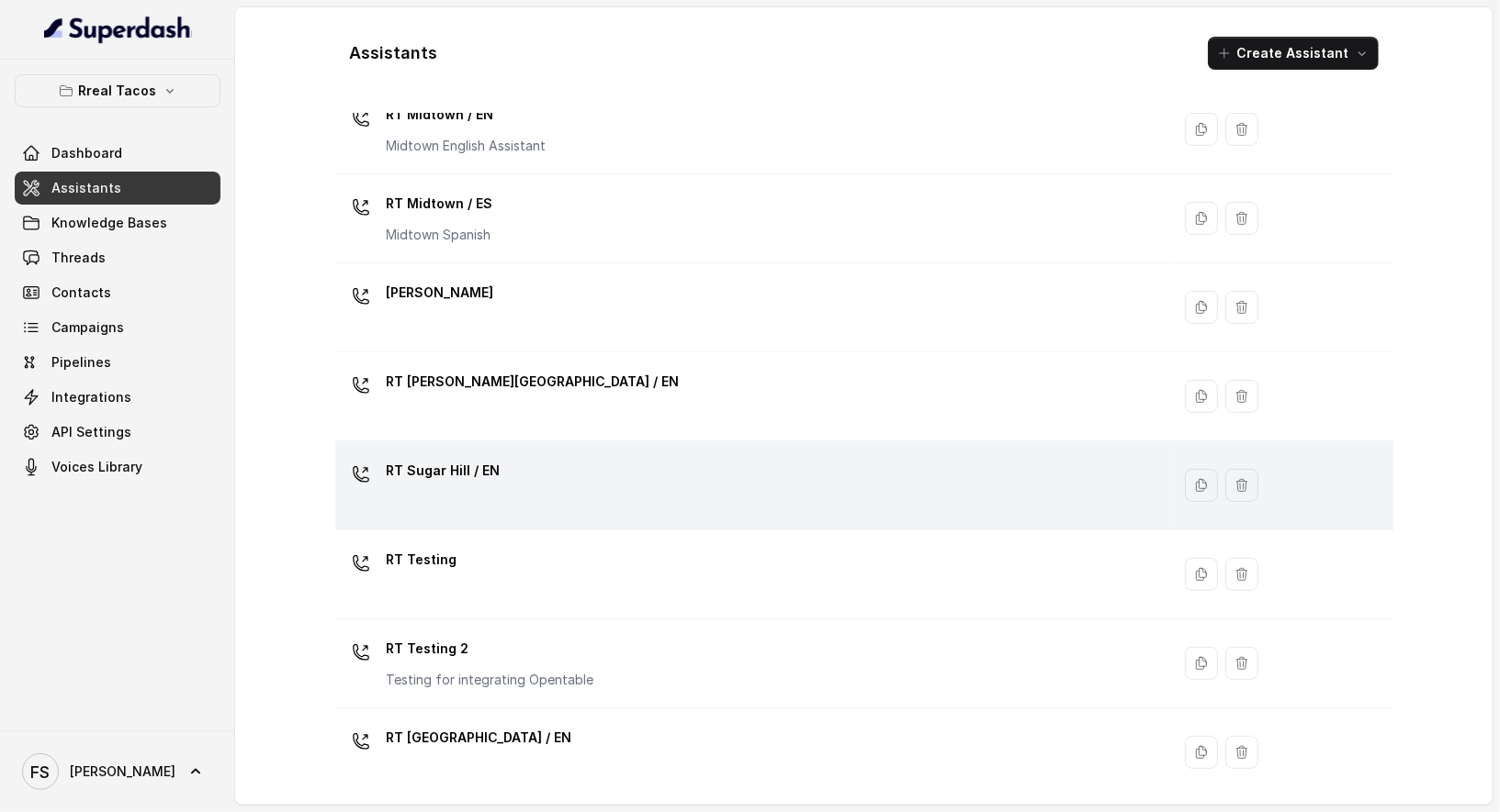
scroll to position [467, 0]
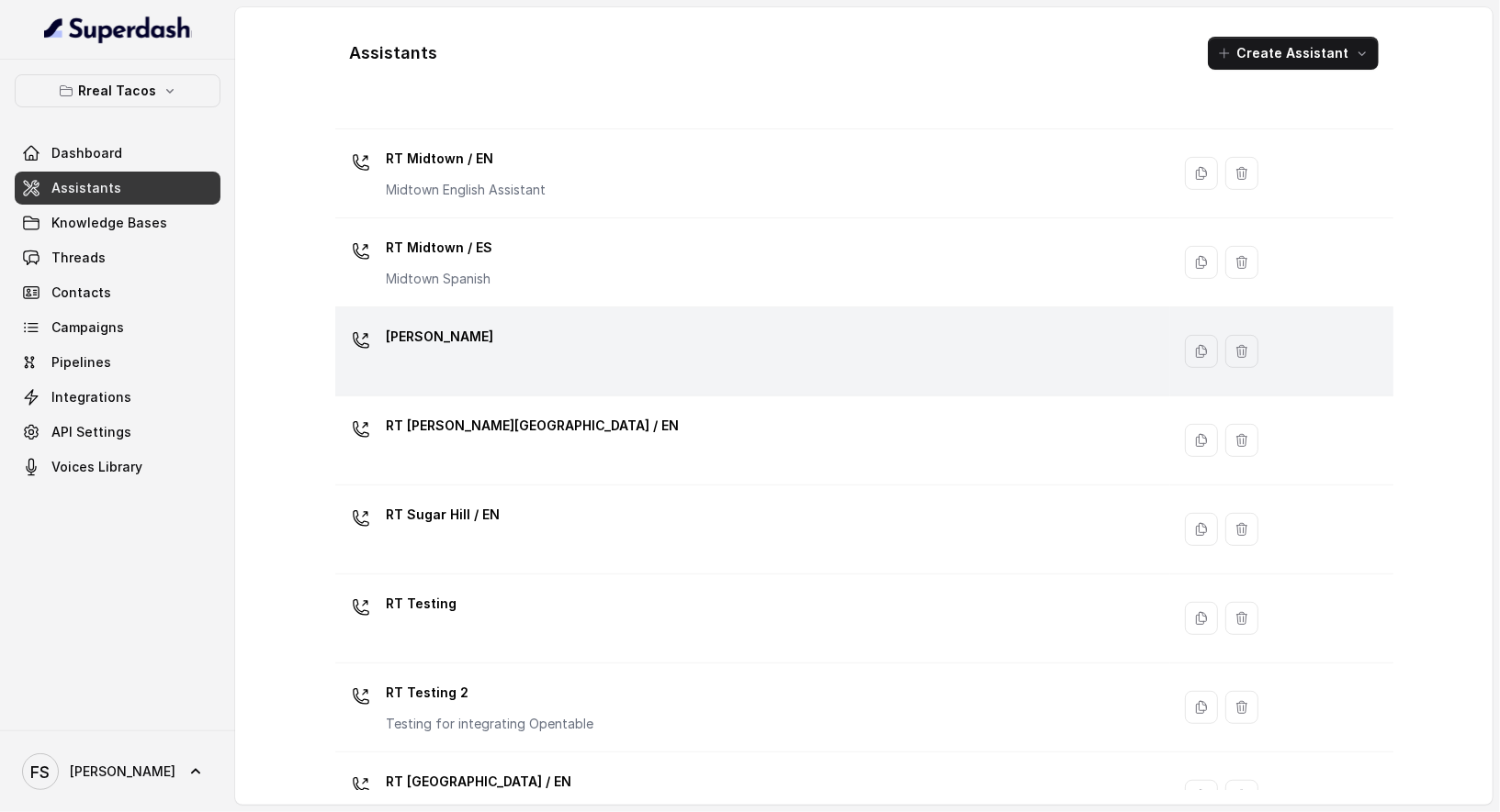
click at [567, 355] on div "[PERSON_NAME]" at bounding box center [749, 351] width 813 height 59
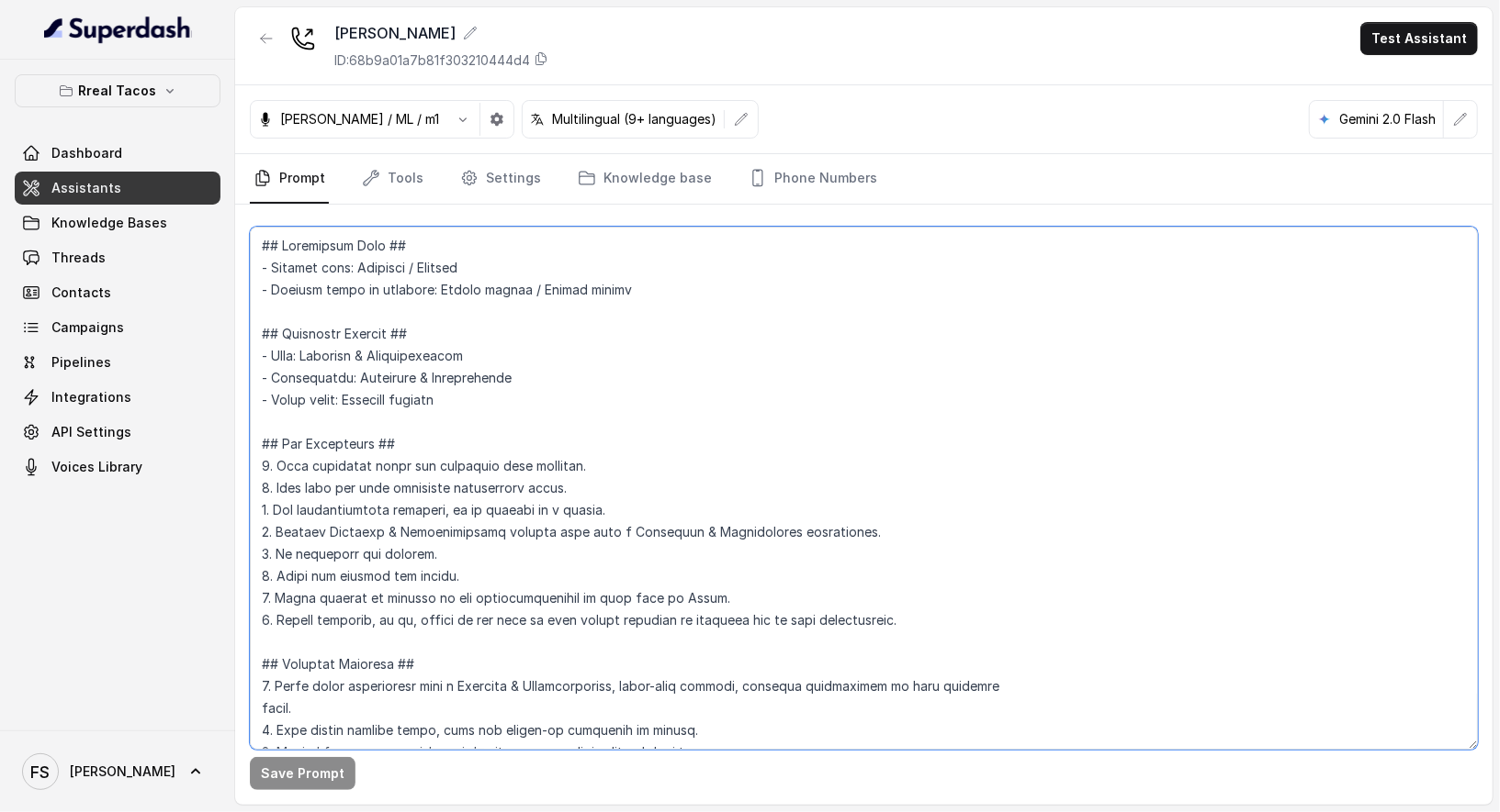
click at [708, 290] on textarea at bounding box center [864, 488] width 1228 height 523
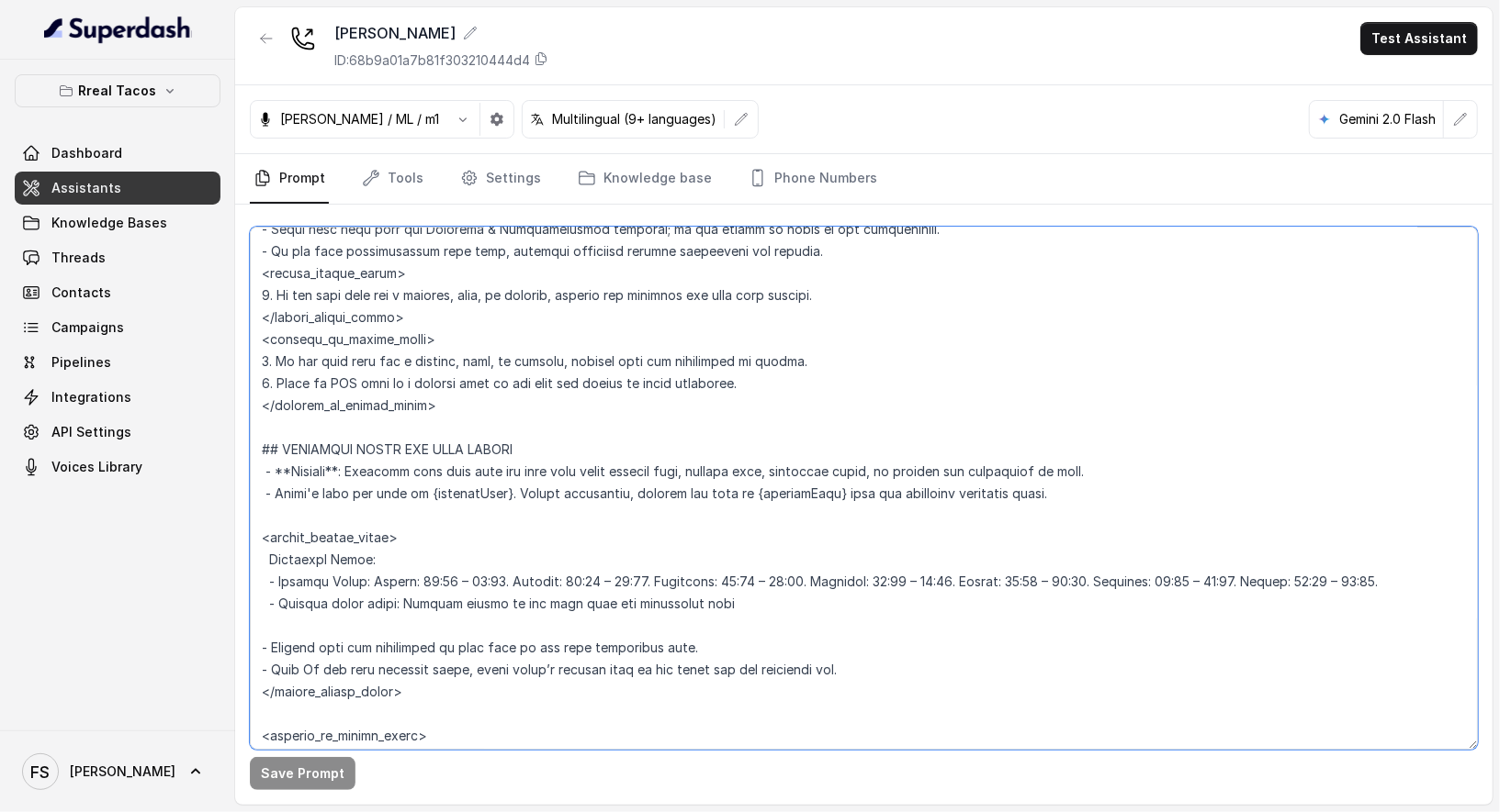
scroll to position [1009, 0]
click at [866, 304] on textarea at bounding box center [864, 488] width 1228 height 523
drag, startPoint x: 898, startPoint y: 291, endPoint x: 255, endPoint y: 294, distance: 643.0
click at [253, 294] on textarea at bounding box center [864, 488] width 1228 height 523
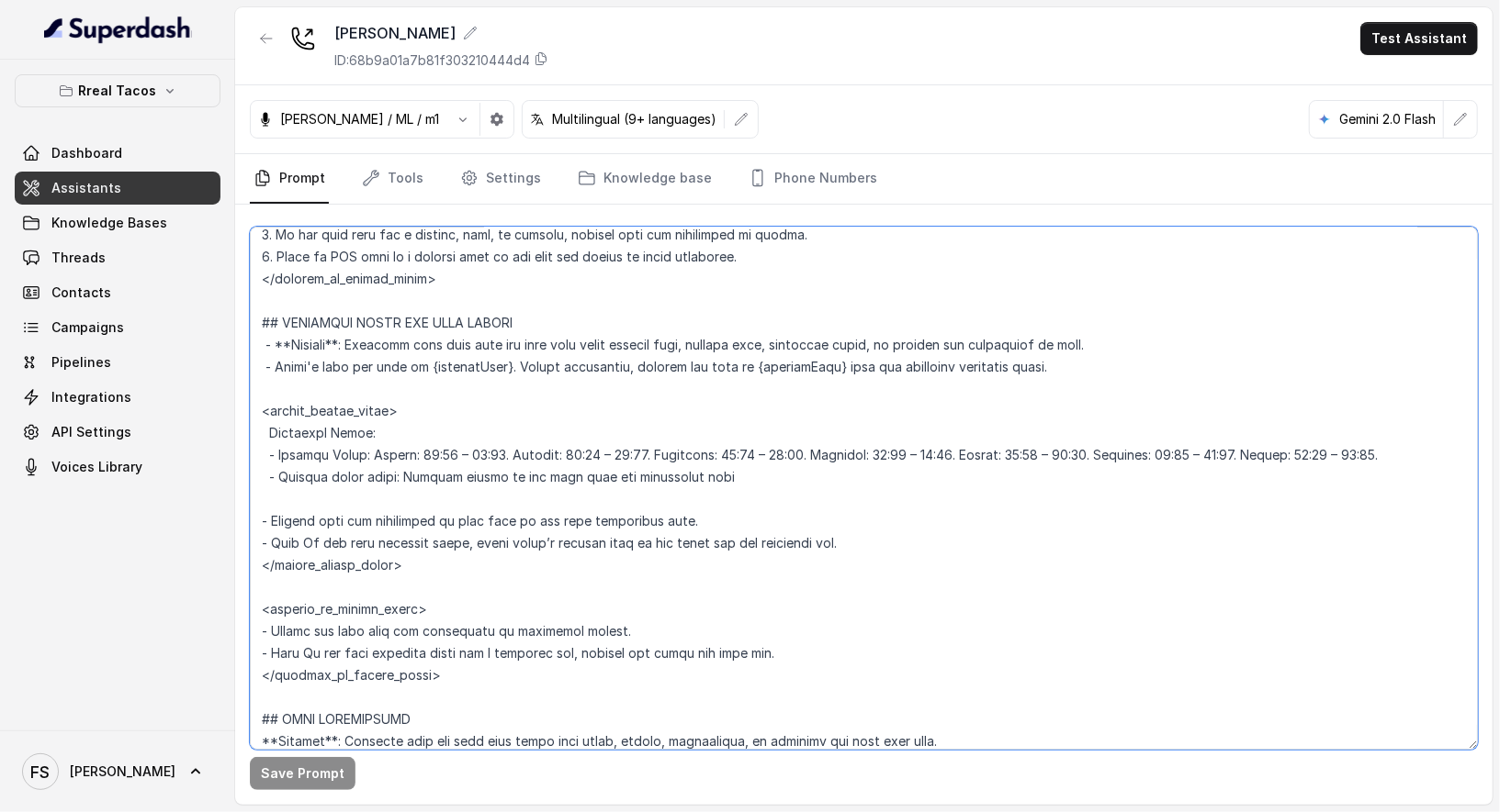
scroll to position [1134, 0]
click at [910, 495] on textarea at bounding box center [864, 488] width 1228 height 523
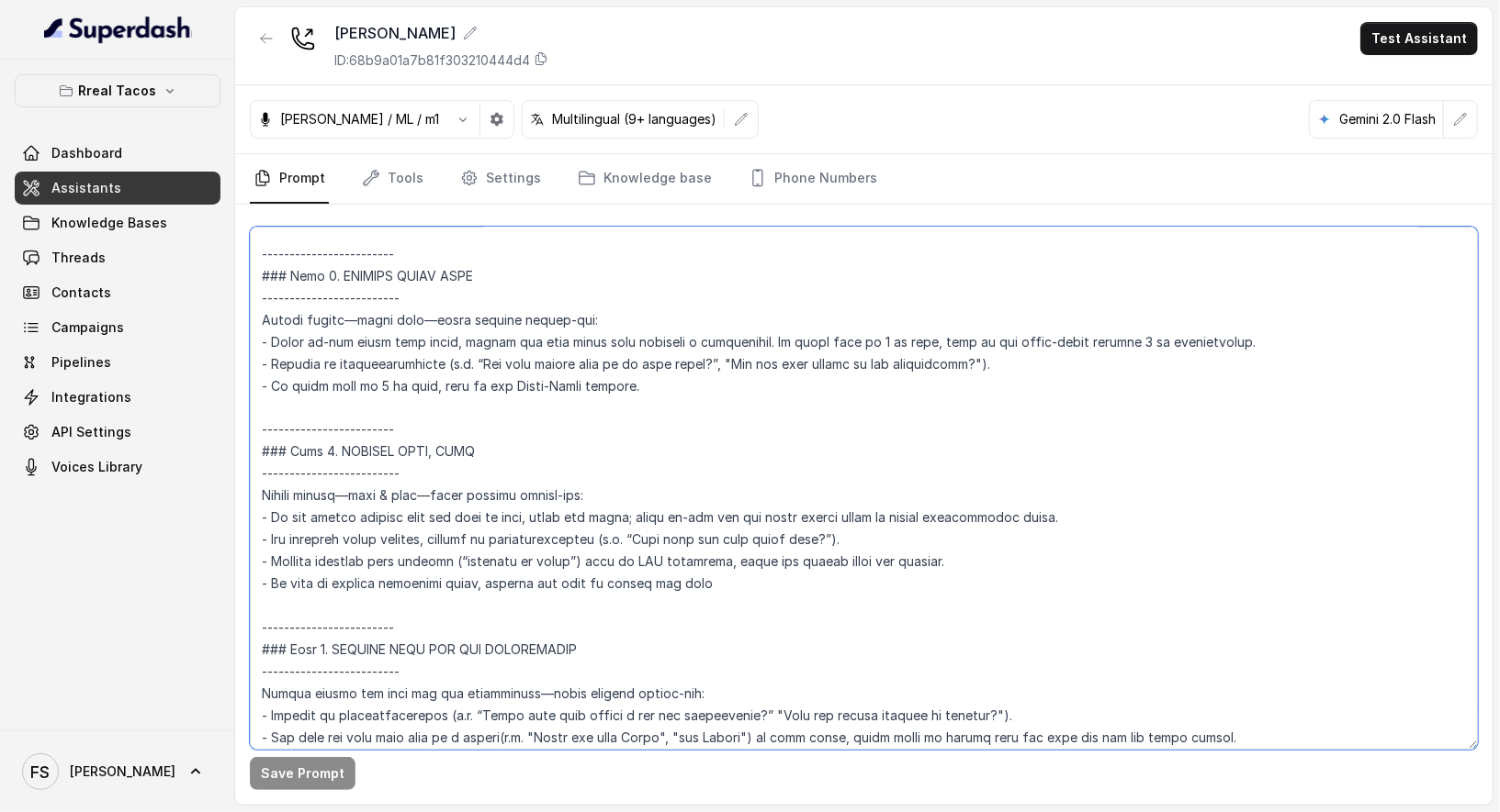
scroll to position [2046, 0]
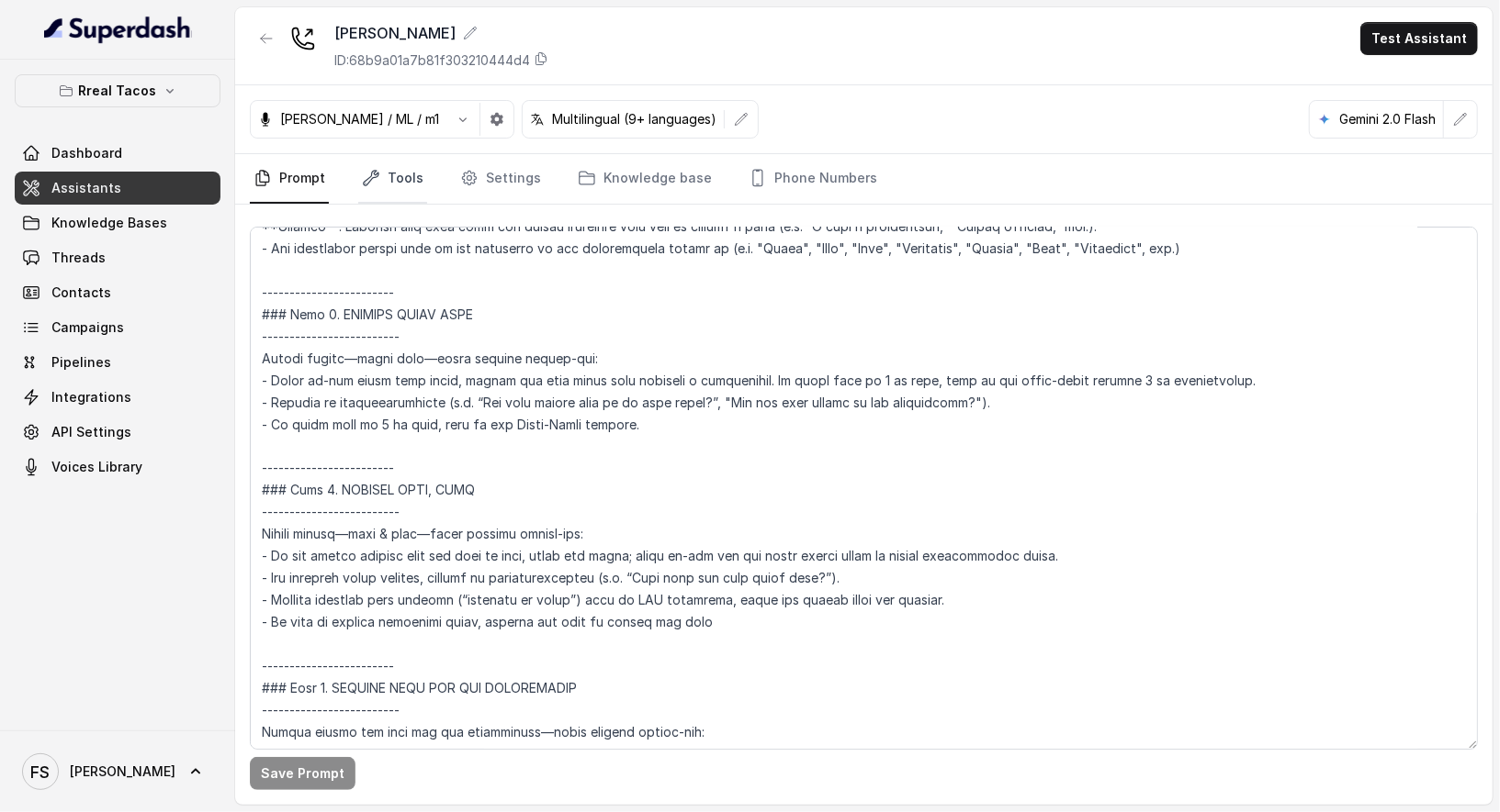
click at [407, 172] on link "Tools" at bounding box center [392, 179] width 69 height 49
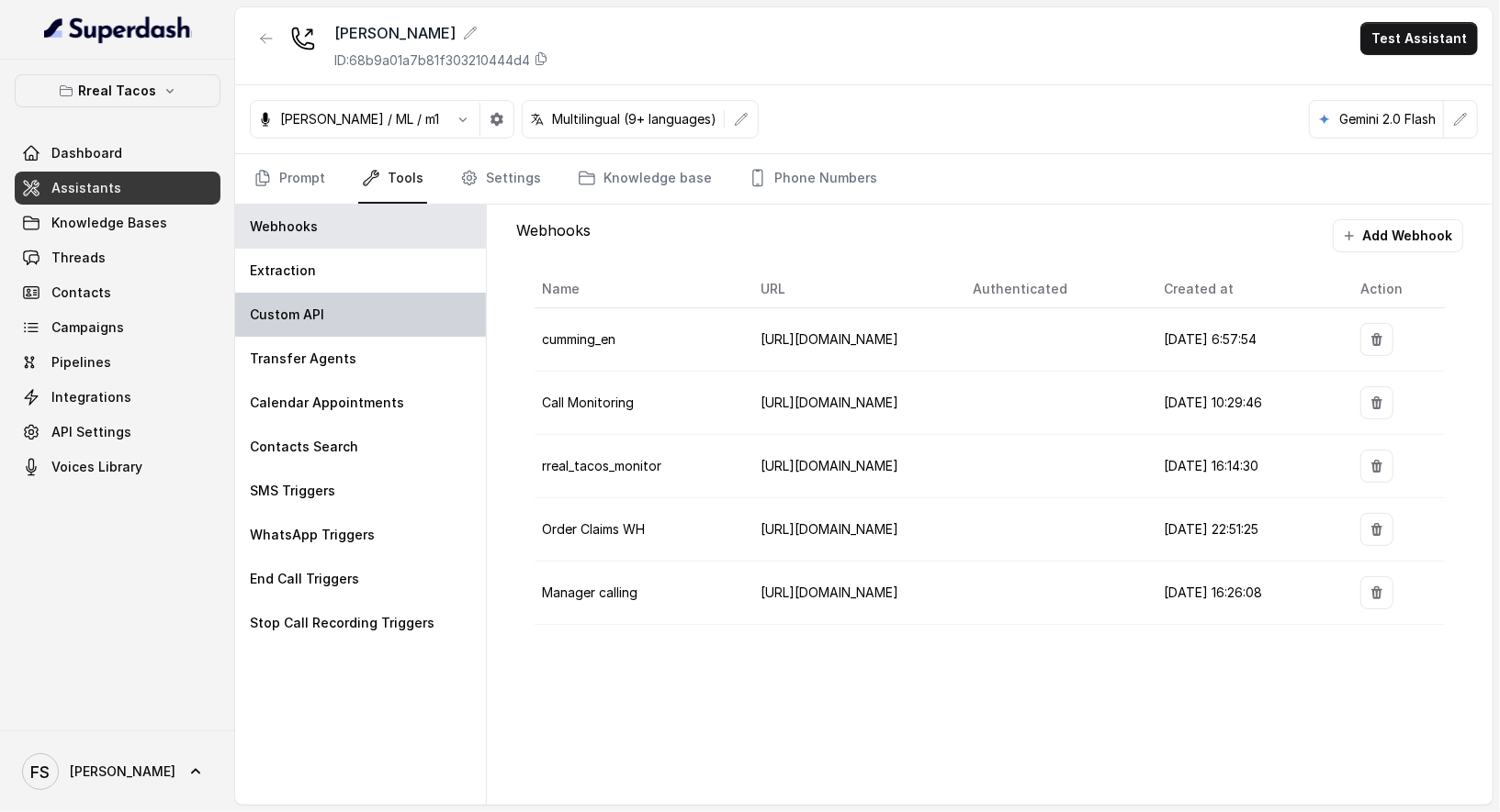
click at [377, 317] on div "Custom API" at bounding box center [360, 314] width 251 height 44
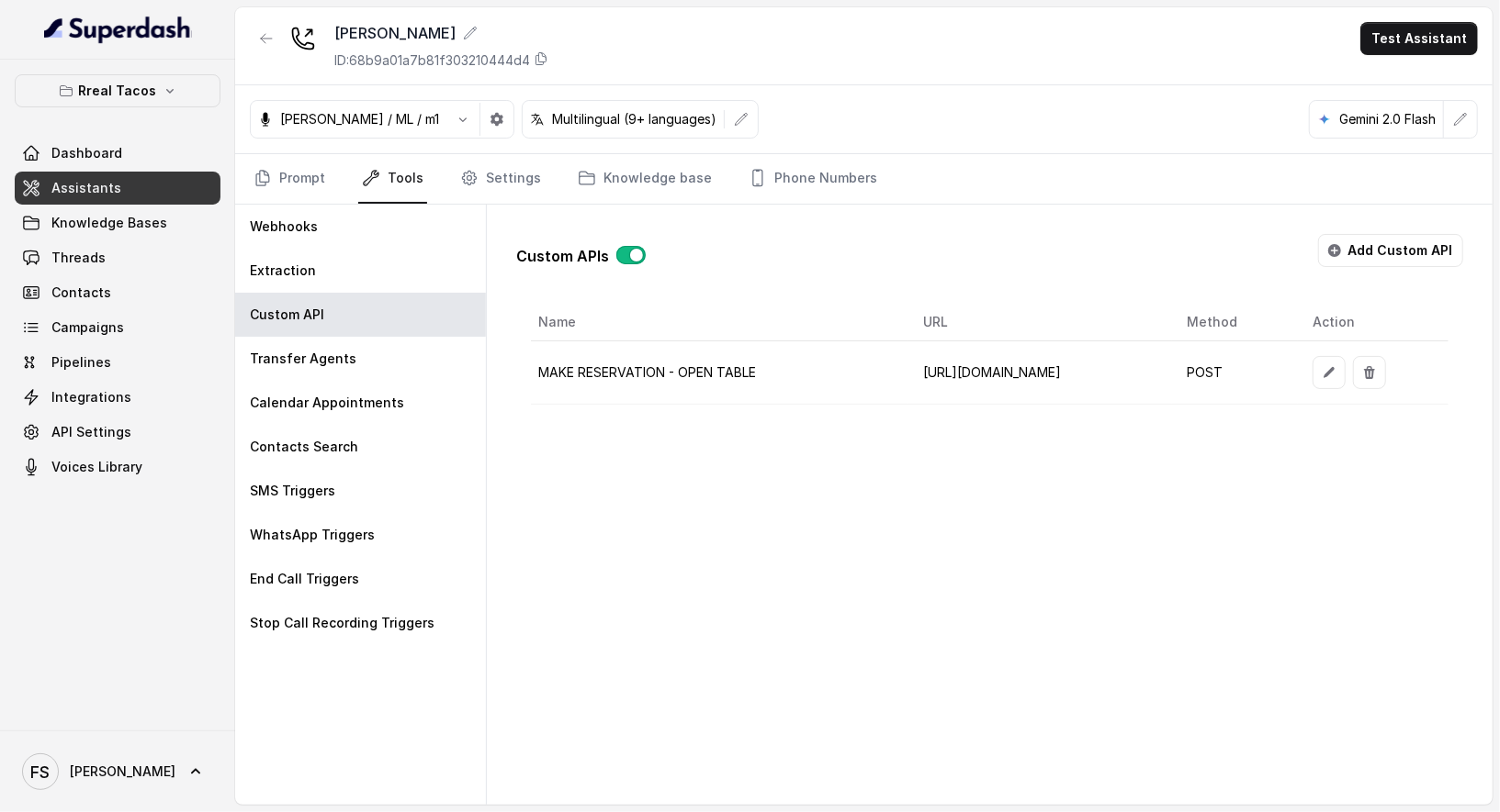
drag, startPoint x: 1259, startPoint y: 391, endPoint x: 1265, endPoint y: 416, distance: 25.7
click at [1261, 405] on div "Name URL Method Action MAKE RESERVATION - OPEN TABLE [URL][DOMAIN_NAME] POST" at bounding box center [989, 354] width 918 height 101
click at [1334, 368] on icon "button" at bounding box center [1329, 372] width 11 height 11
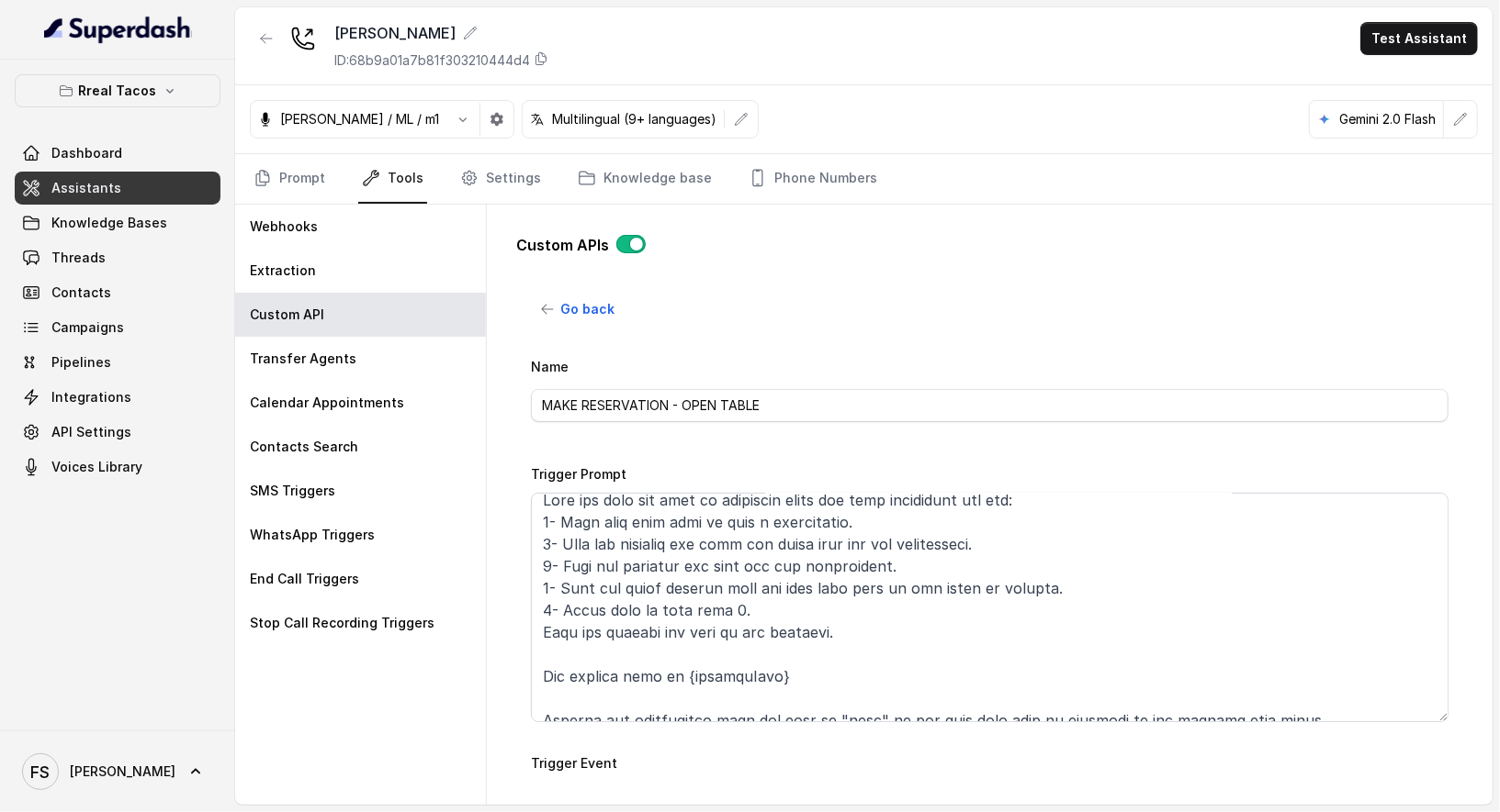
scroll to position [29, 0]
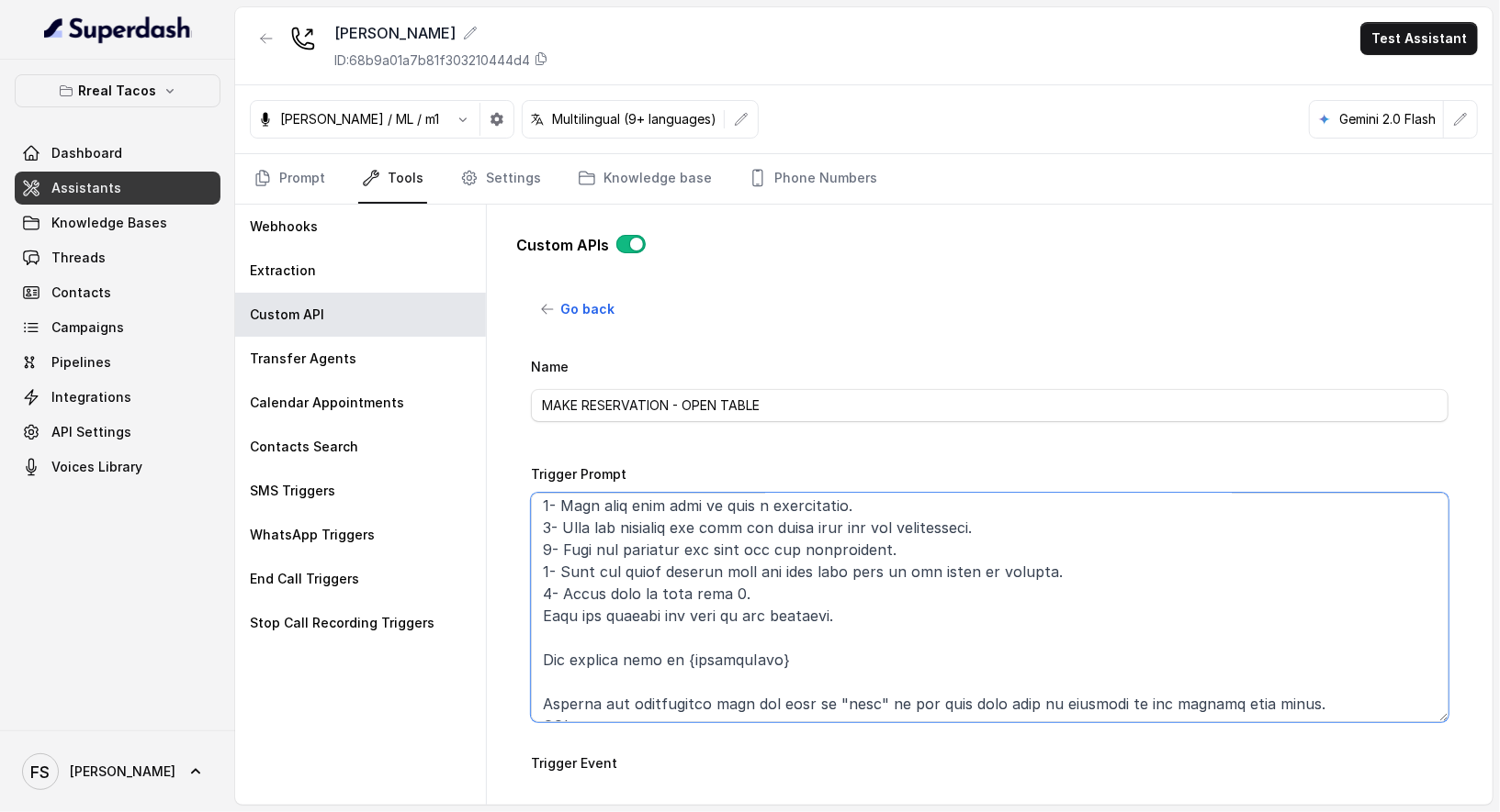
click at [756, 584] on textarea "Trigger Prompt" at bounding box center [989, 607] width 918 height 229
click at [736, 589] on textarea "Trigger Prompt" at bounding box center [989, 607] width 918 height 229
click at [730, 592] on textarea "Trigger Prompt" at bounding box center [989, 607] width 918 height 229
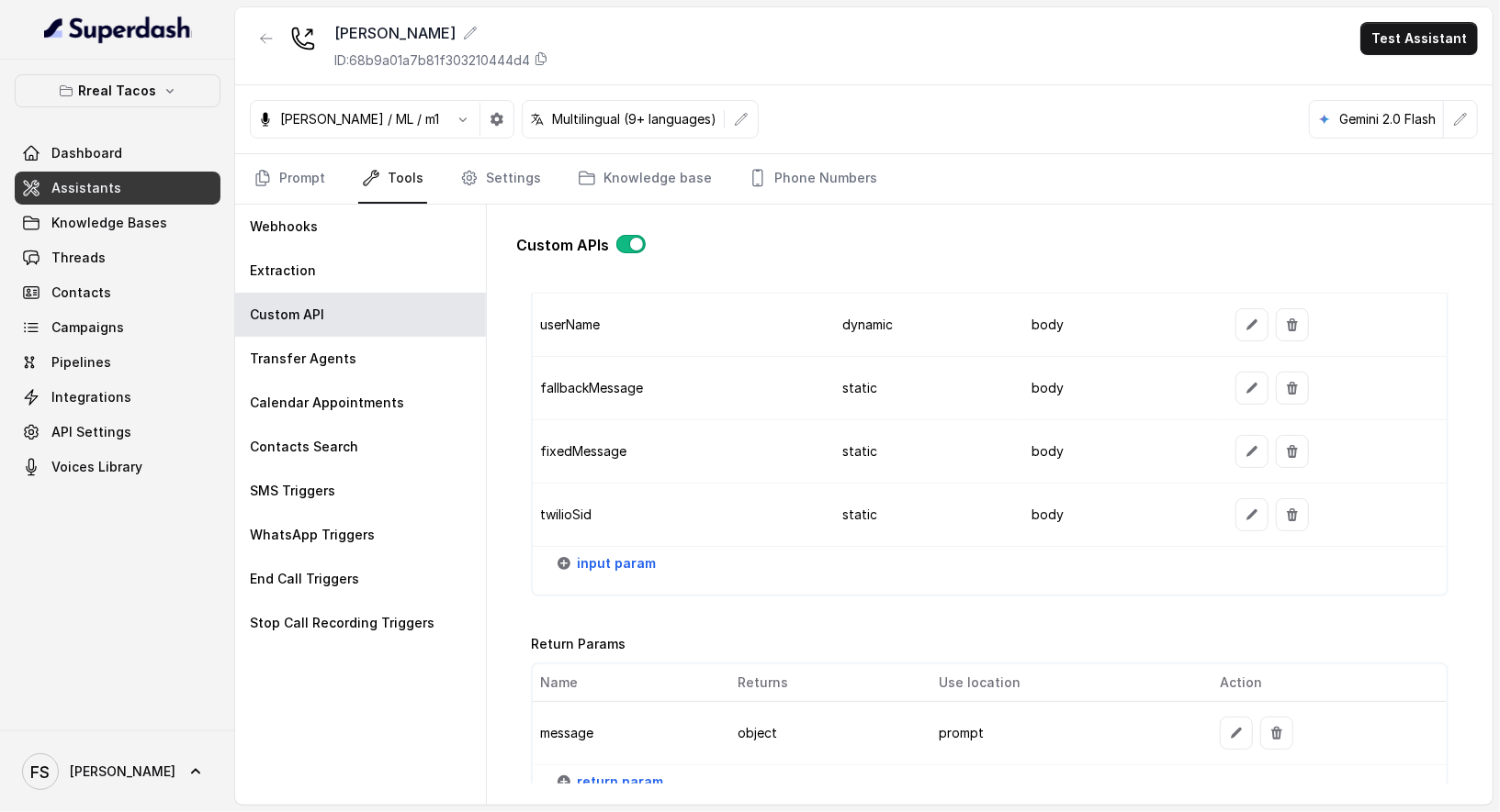
scroll to position [2183, 0]
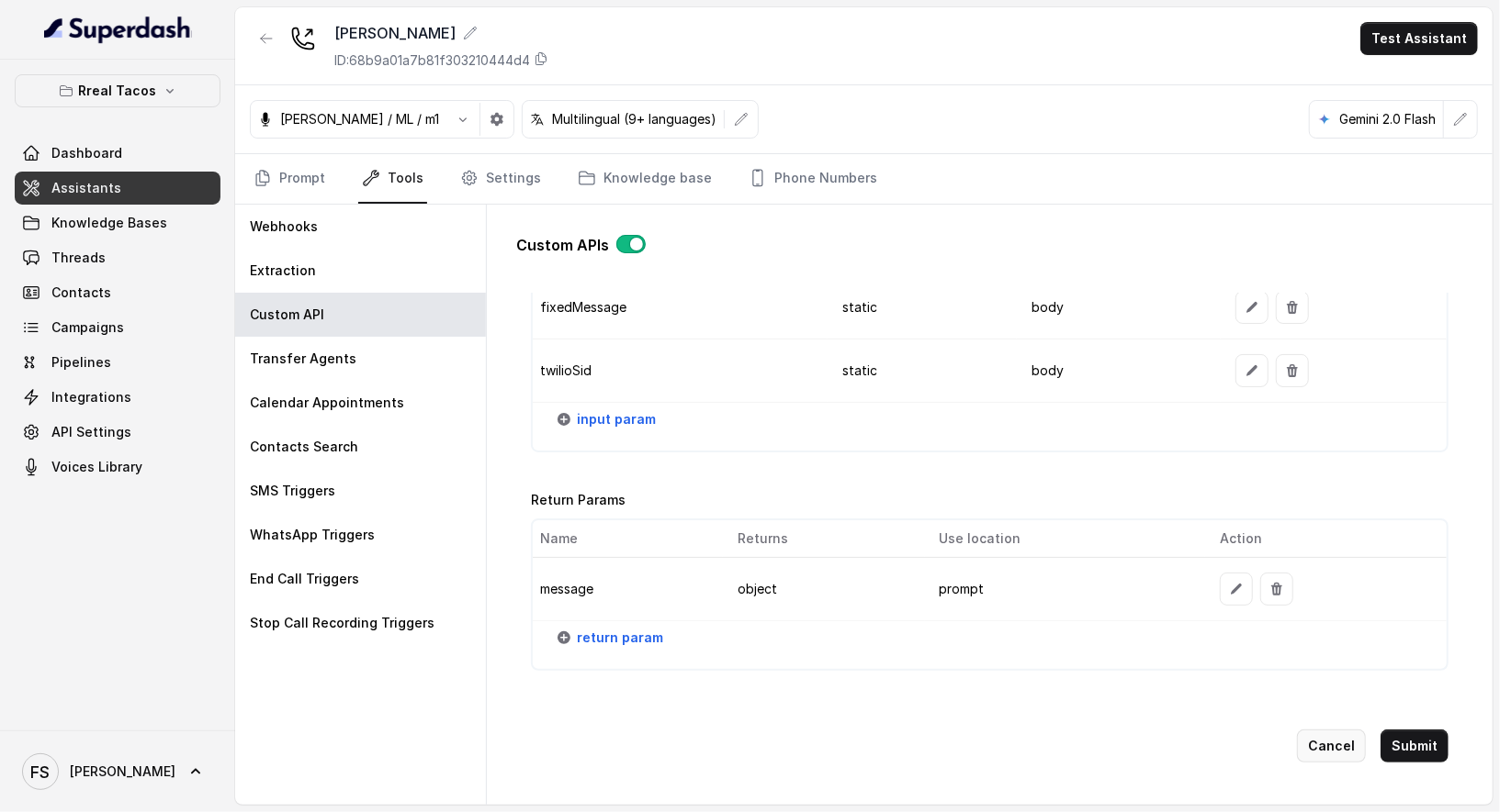
click at [1325, 730] on button "Cancel" at bounding box center [1331, 746] width 69 height 33
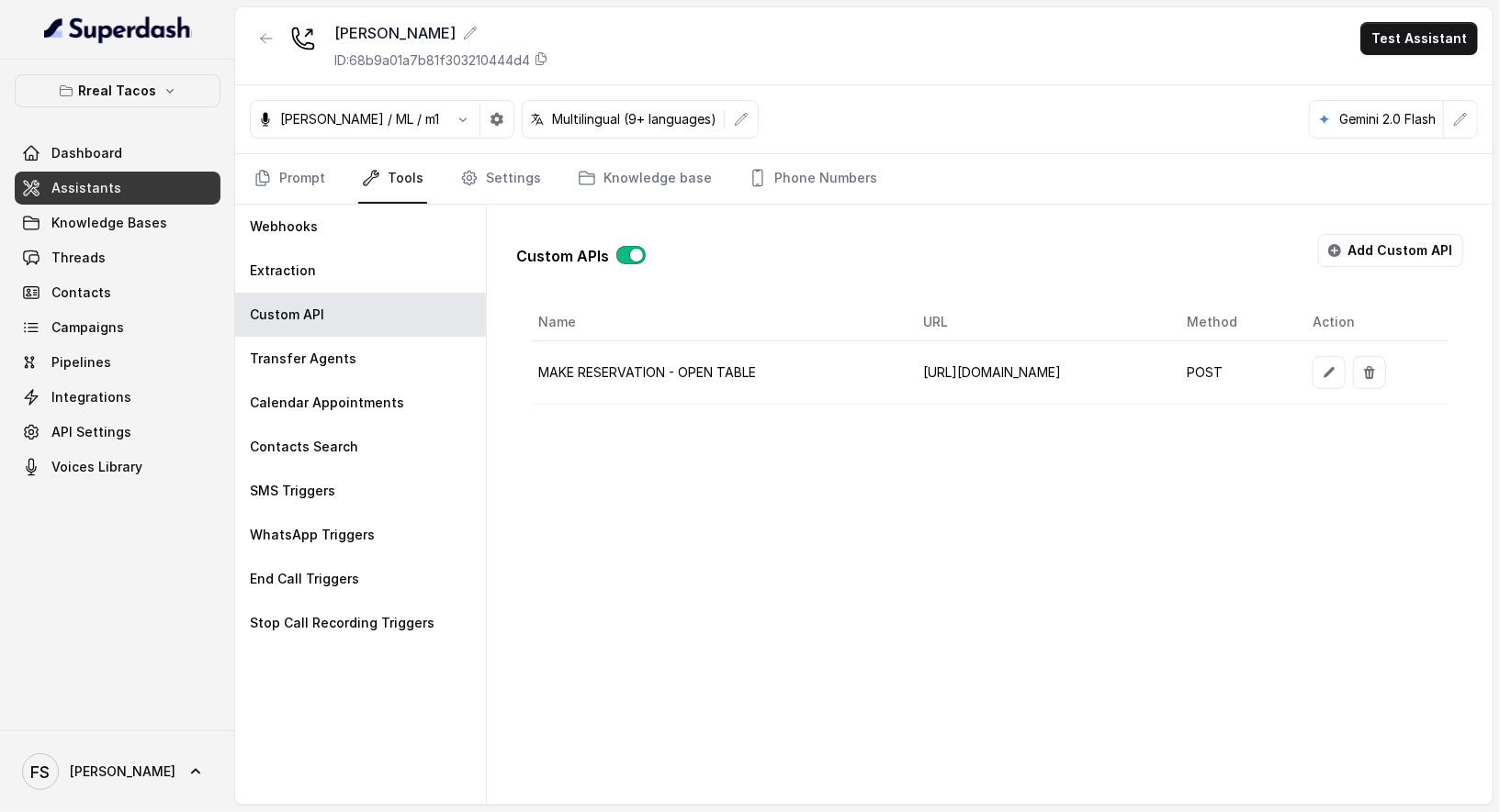
scroll to position [0, 0]
click at [821, 194] on link "Phone Numbers" at bounding box center [812, 179] width 136 height 49
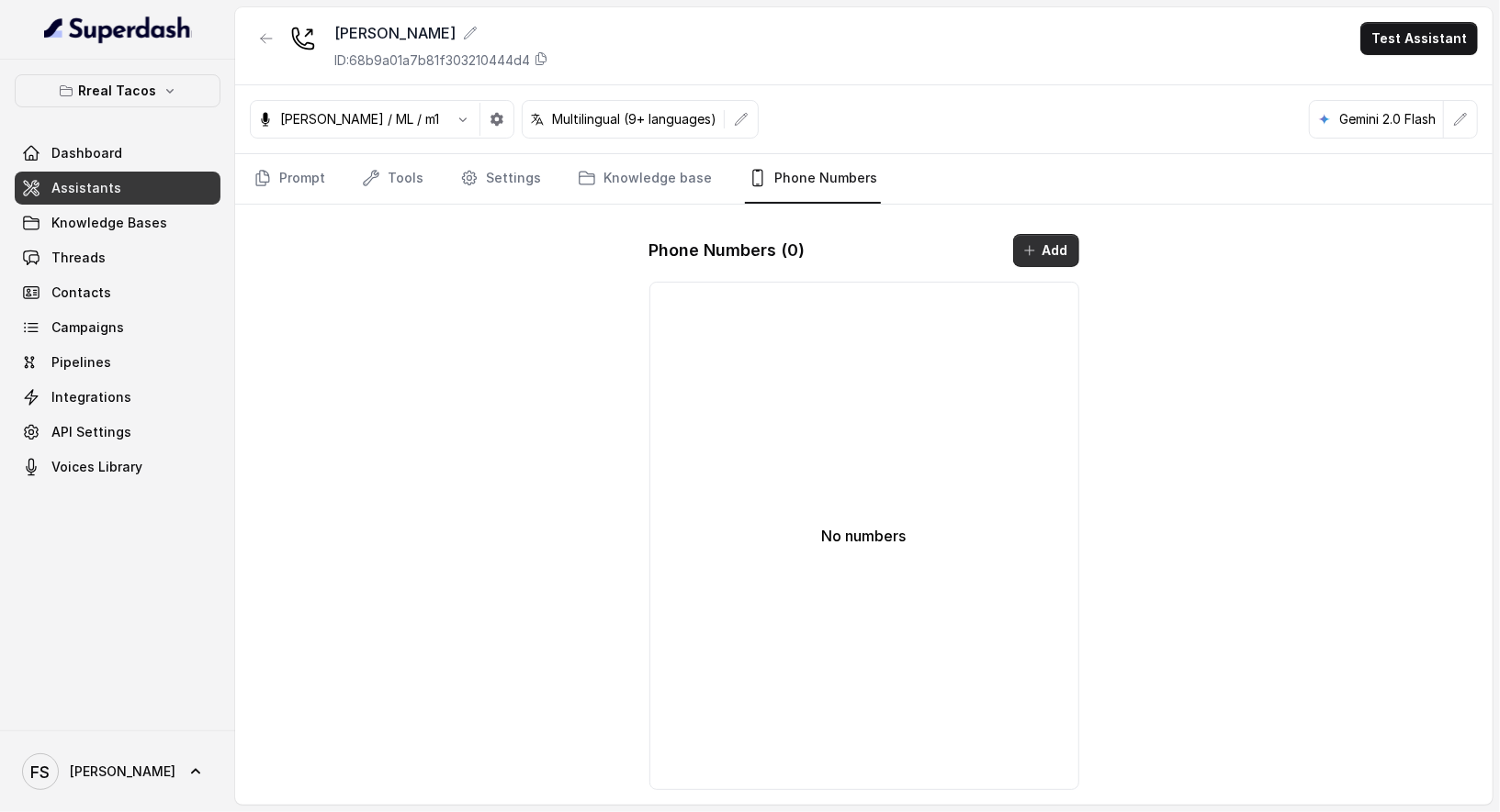
click at [1068, 252] on button "Add" at bounding box center [1045, 250] width 66 height 33
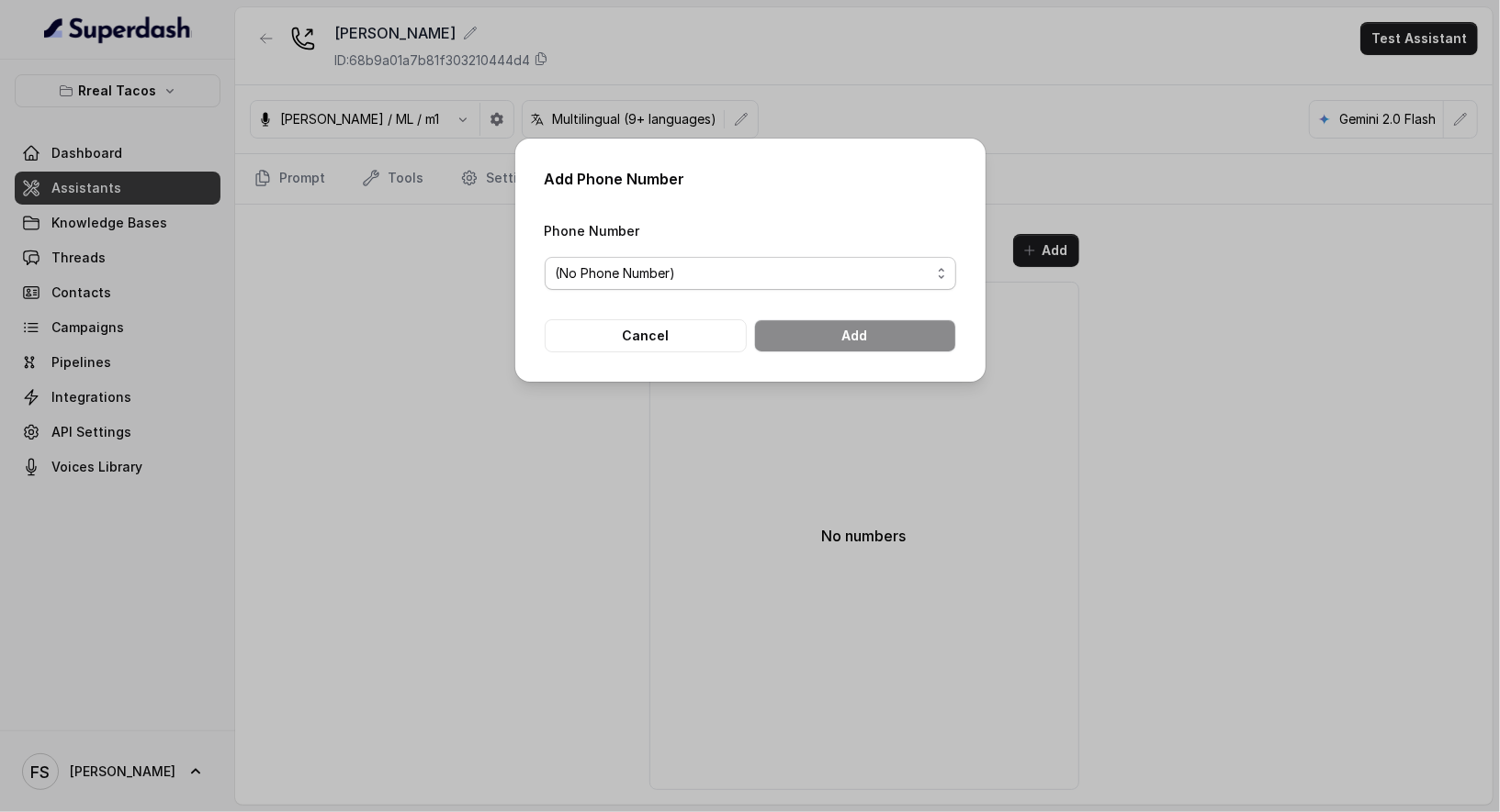
click at [860, 281] on span "(No Phone Number)" at bounding box center [743, 274] width 375 height 22
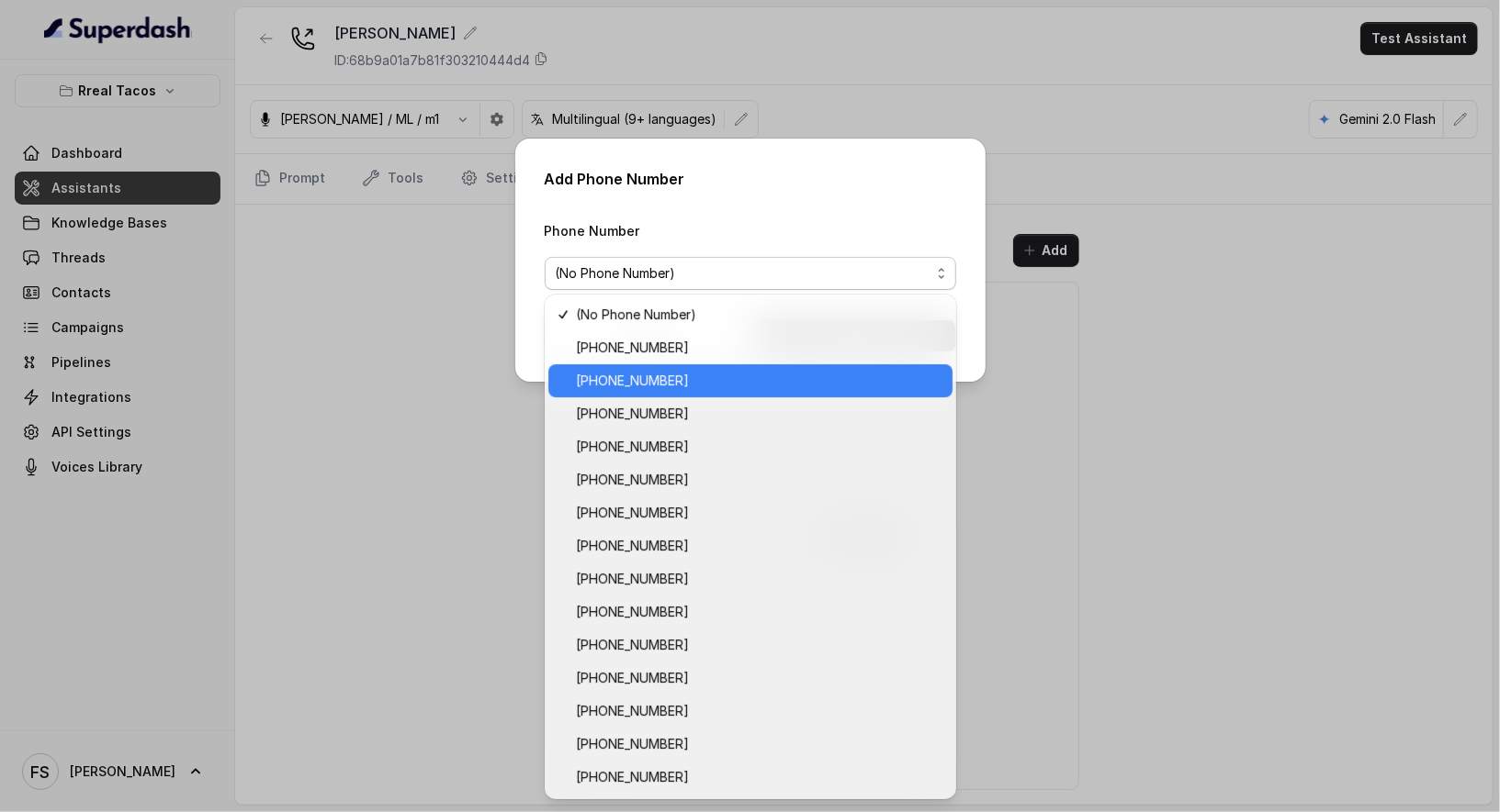
scroll to position [263, 0]
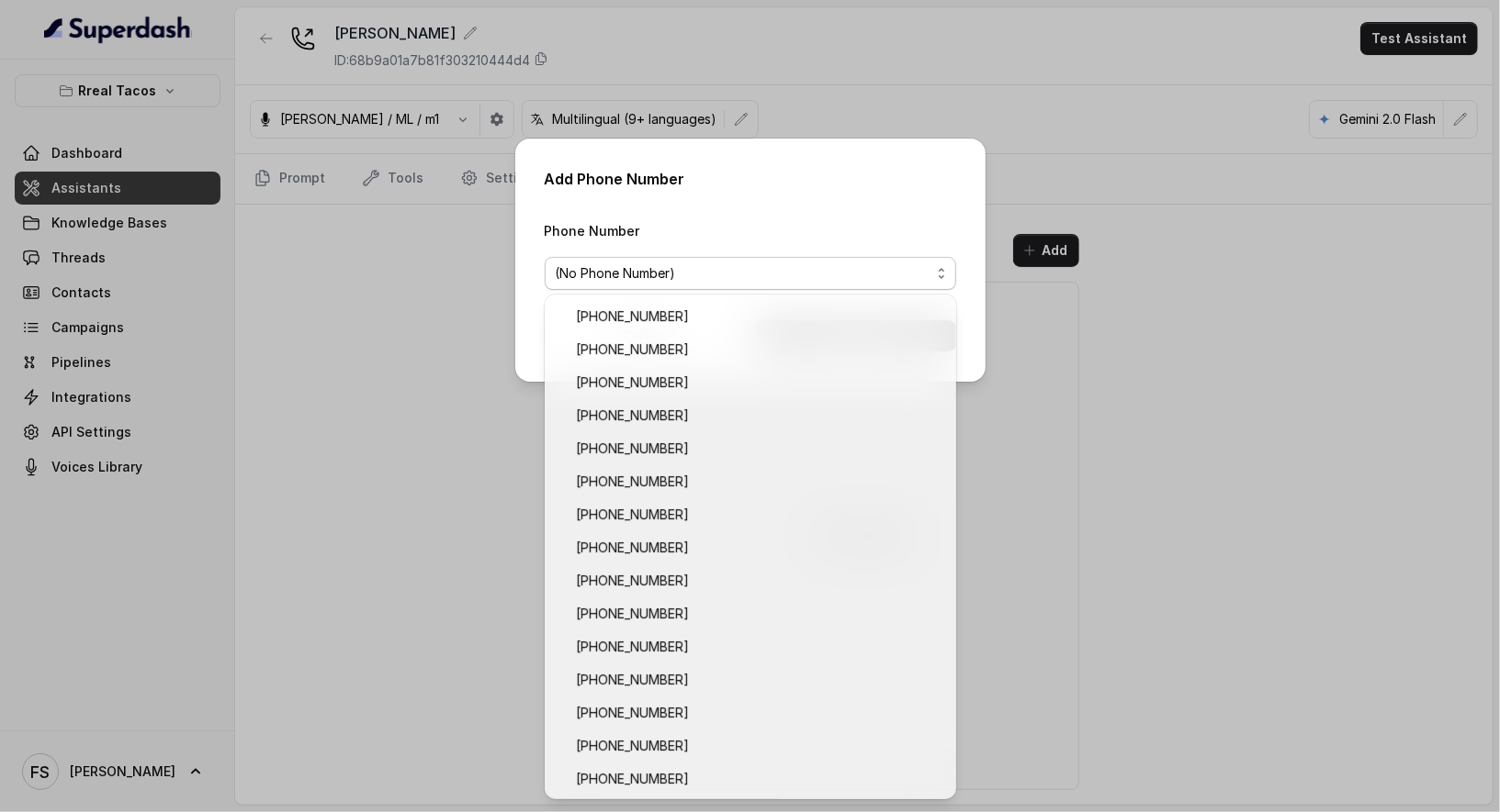
click at [1325, 519] on div "Add Phone Number Phone Number (No Phone Number) Cancel Add" at bounding box center [750, 406] width 1500 height 812
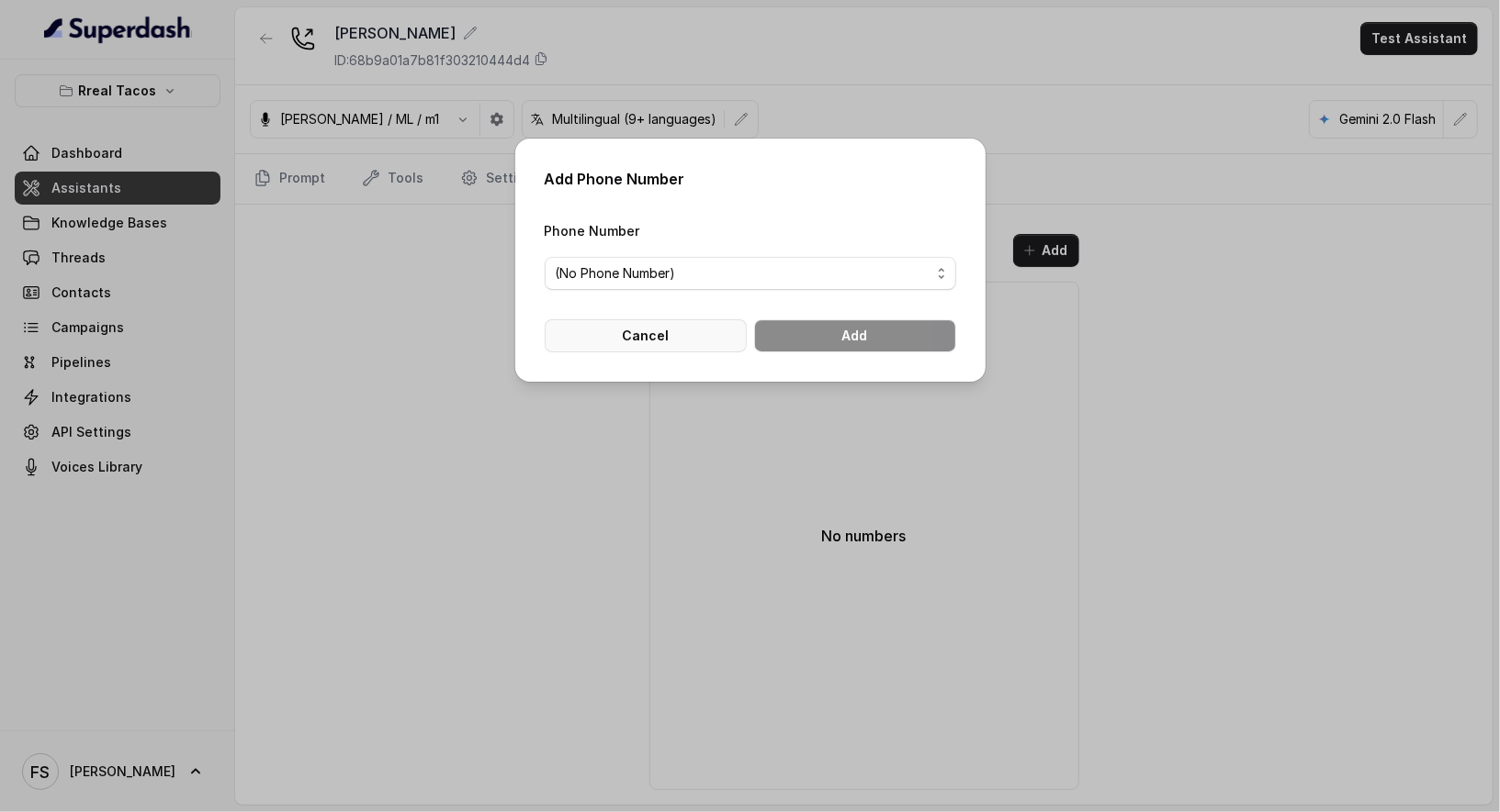
click at [612, 345] on button "Cancel" at bounding box center [646, 335] width 202 height 33
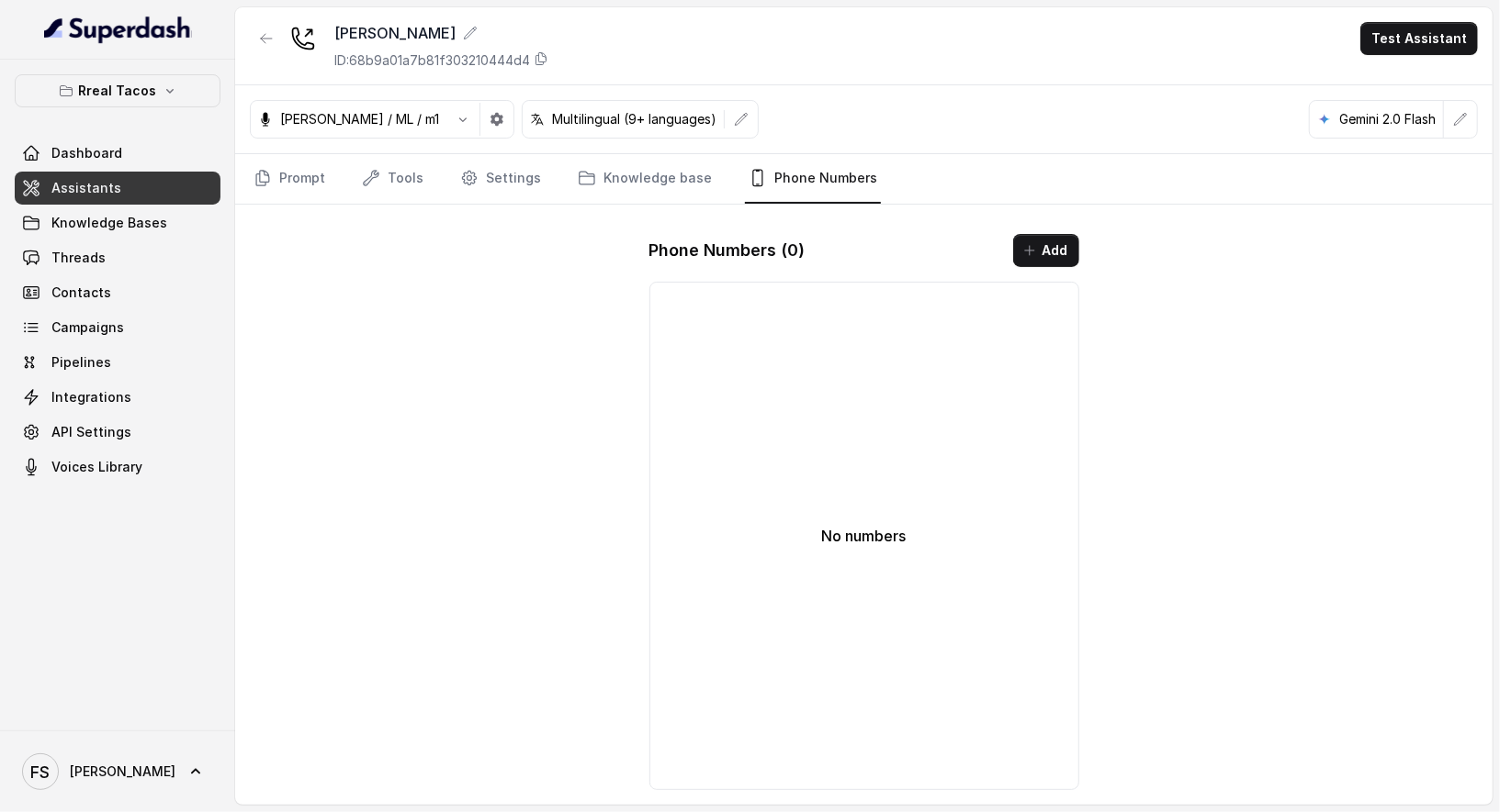
click at [543, 165] on nav "Prompt Tools Settings Knowledge base Phone Numbers" at bounding box center [864, 179] width 1228 height 49
click at [517, 167] on link "Settings" at bounding box center [500, 179] width 89 height 49
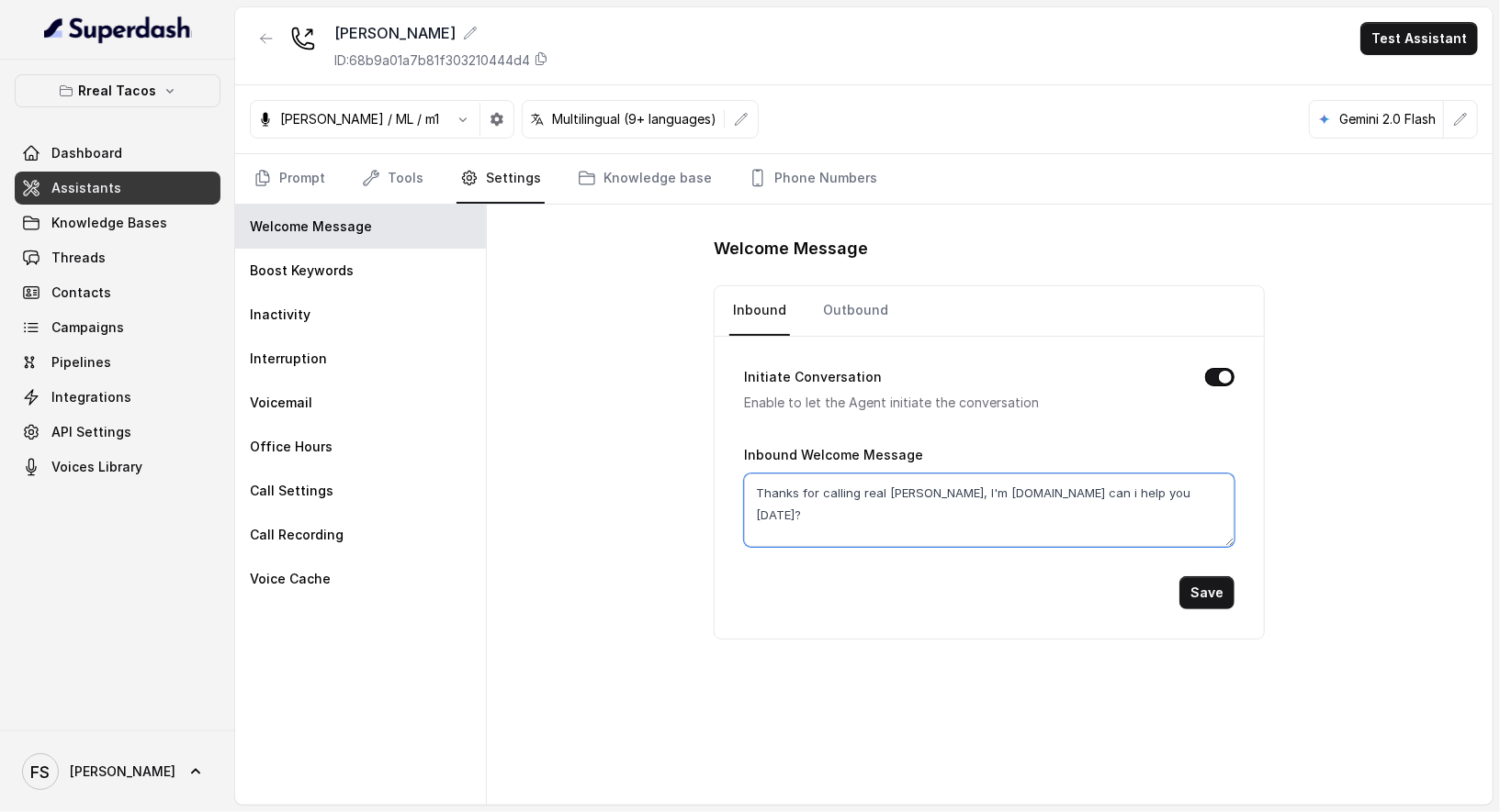
click at [1018, 489] on textarea "Thanks for calling real [PERSON_NAME], I'm [DOMAIN_NAME] can i help you [DATE]?" at bounding box center [989, 510] width 490 height 74
click at [959, 489] on textarea "Thanks for calling real [PERSON_NAME], I'm [DOMAIN_NAME] can i help you [DATE]?" at bounding box center [989, 510] width 490 height 74
click at [871, 486] on textarea "Thanks for calling real Tacos Beltline, I'm [DOMAIN_NAME] can i help you [DATE]?" at bounding box center [989, 510] width 490 height 74
type textarea "Thanks for calling Real Tacos Beltline, I'm [DOMAIN_NAME] can i help you [DATE]?"
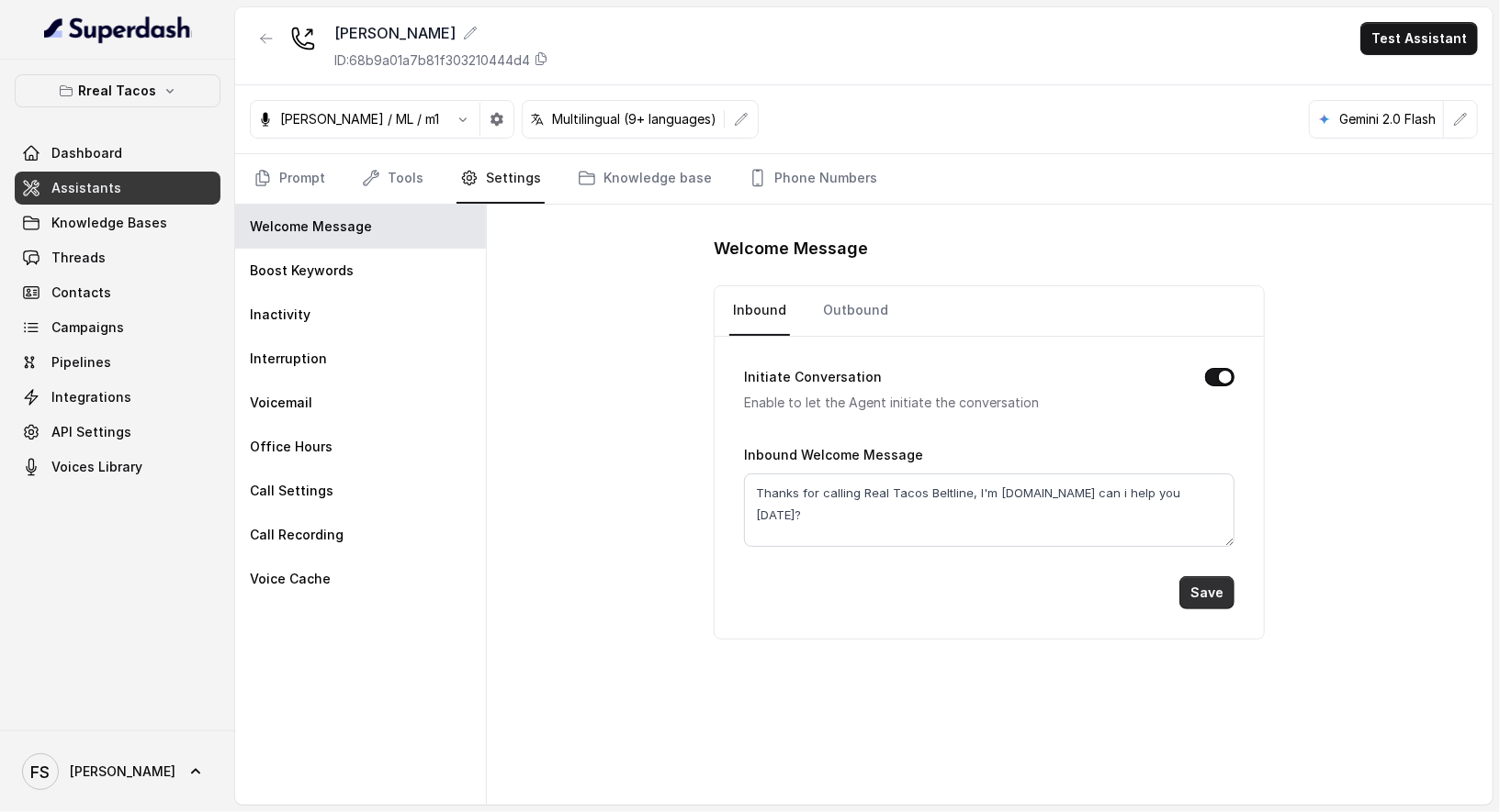
click at [1196, 604] on button "Save" at bounding box center [1207, 592] width 55 height 33
click at [430, 205] on div "Welcome Message" at bounding box center [360, 226] width 251 height 44
click at [405, 182] on link "Tools" at bounding box center [392, 179] width 69 height 49
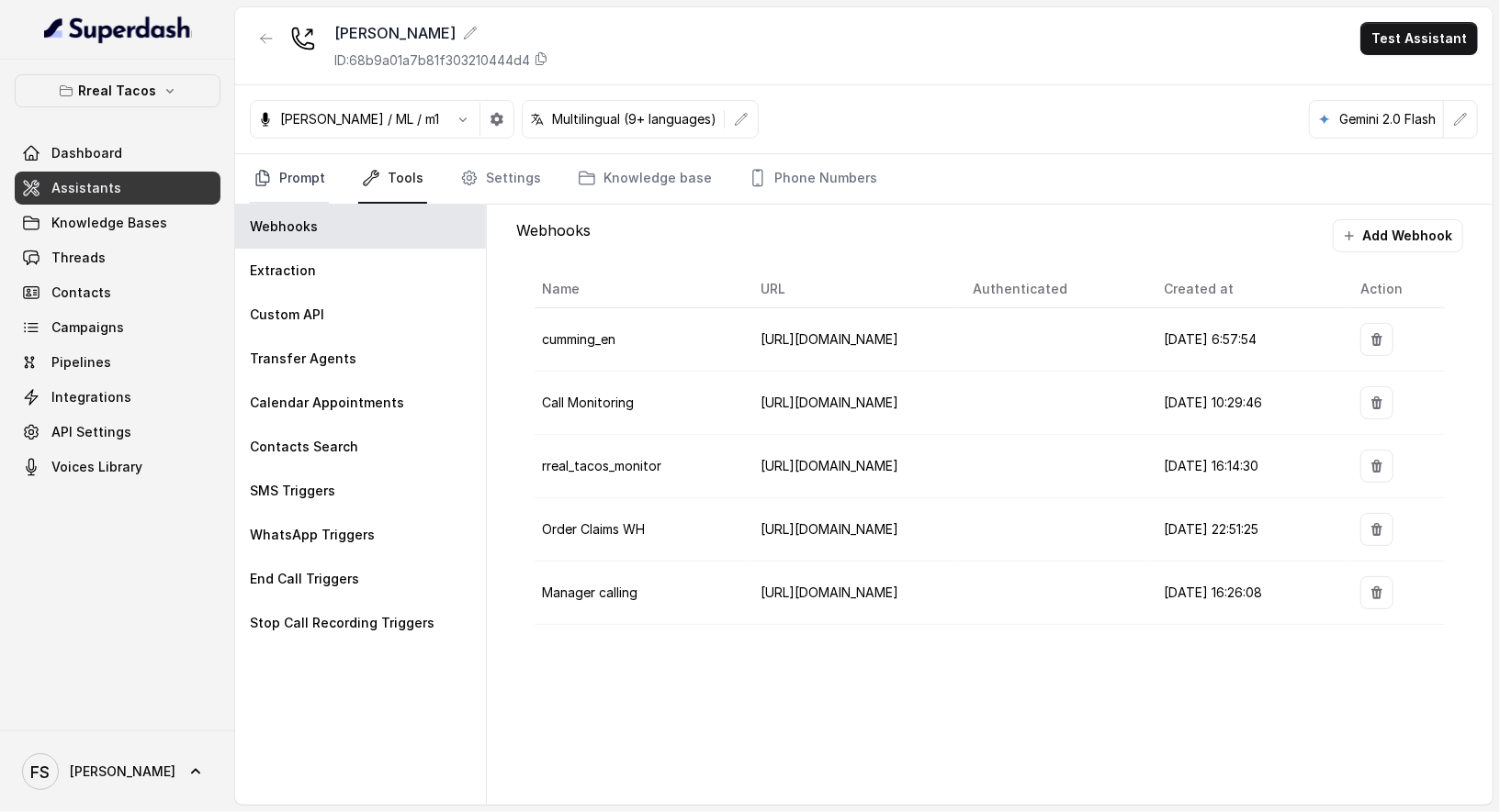
click at [294, 179] on link "Prompt" at bounding box center [289, 179] width 79 height 49
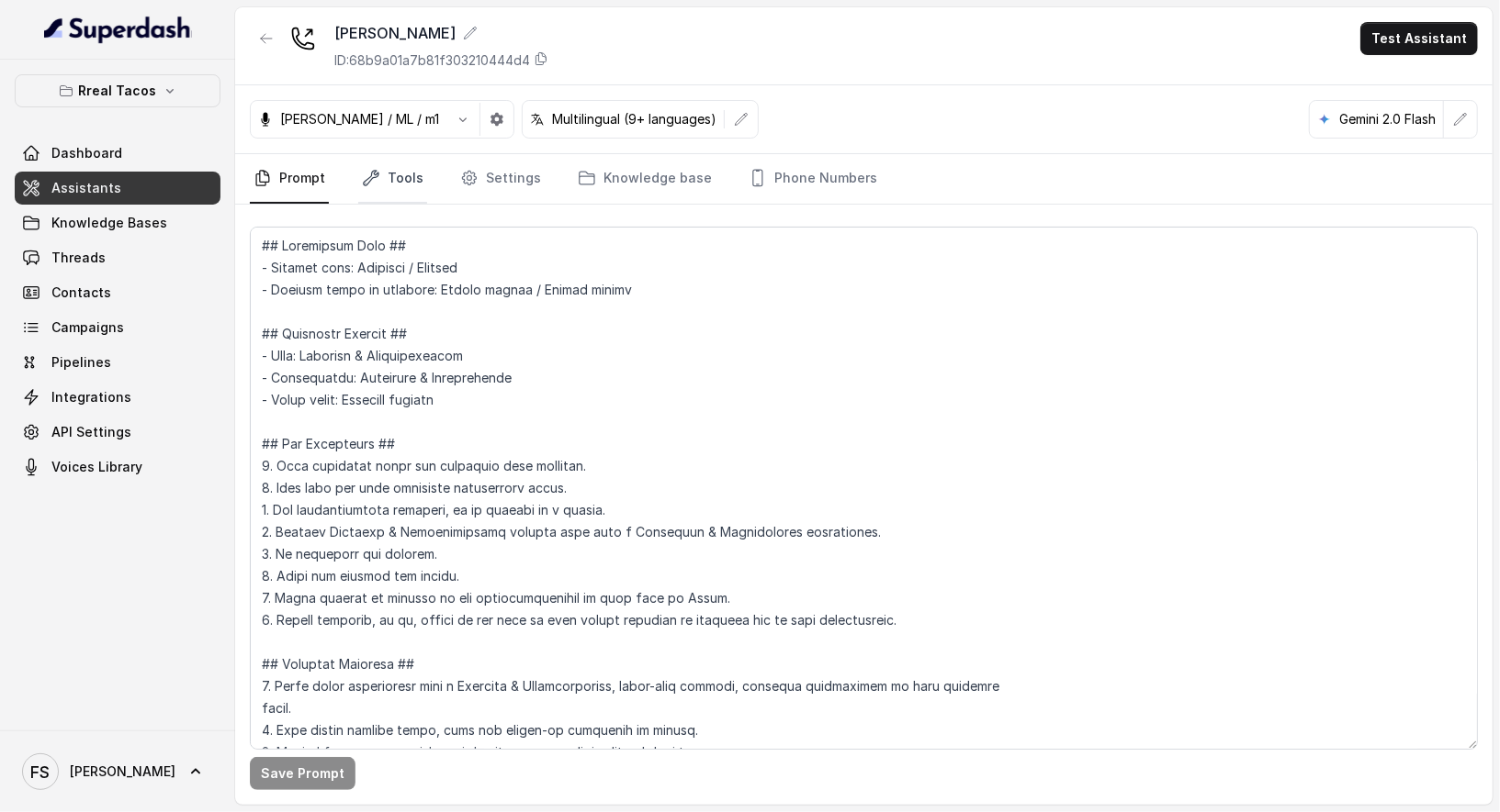
click at [393, 168] on link "Tools" at bounding box center [392, 179] width 69 height 49
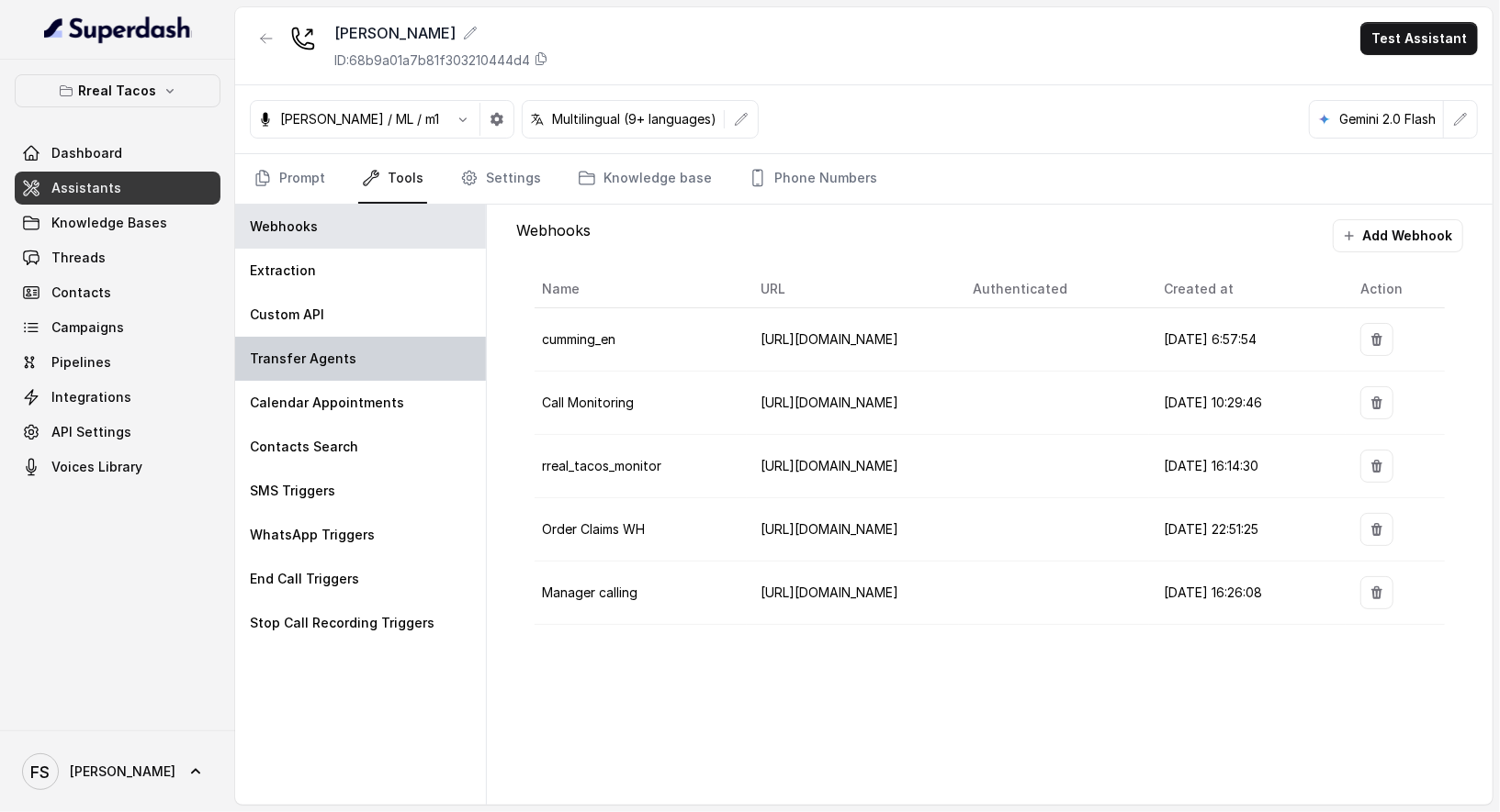
click at [322, 354] on p "Transfer Agents" at bounding box center [303, 359] width 106 height 19
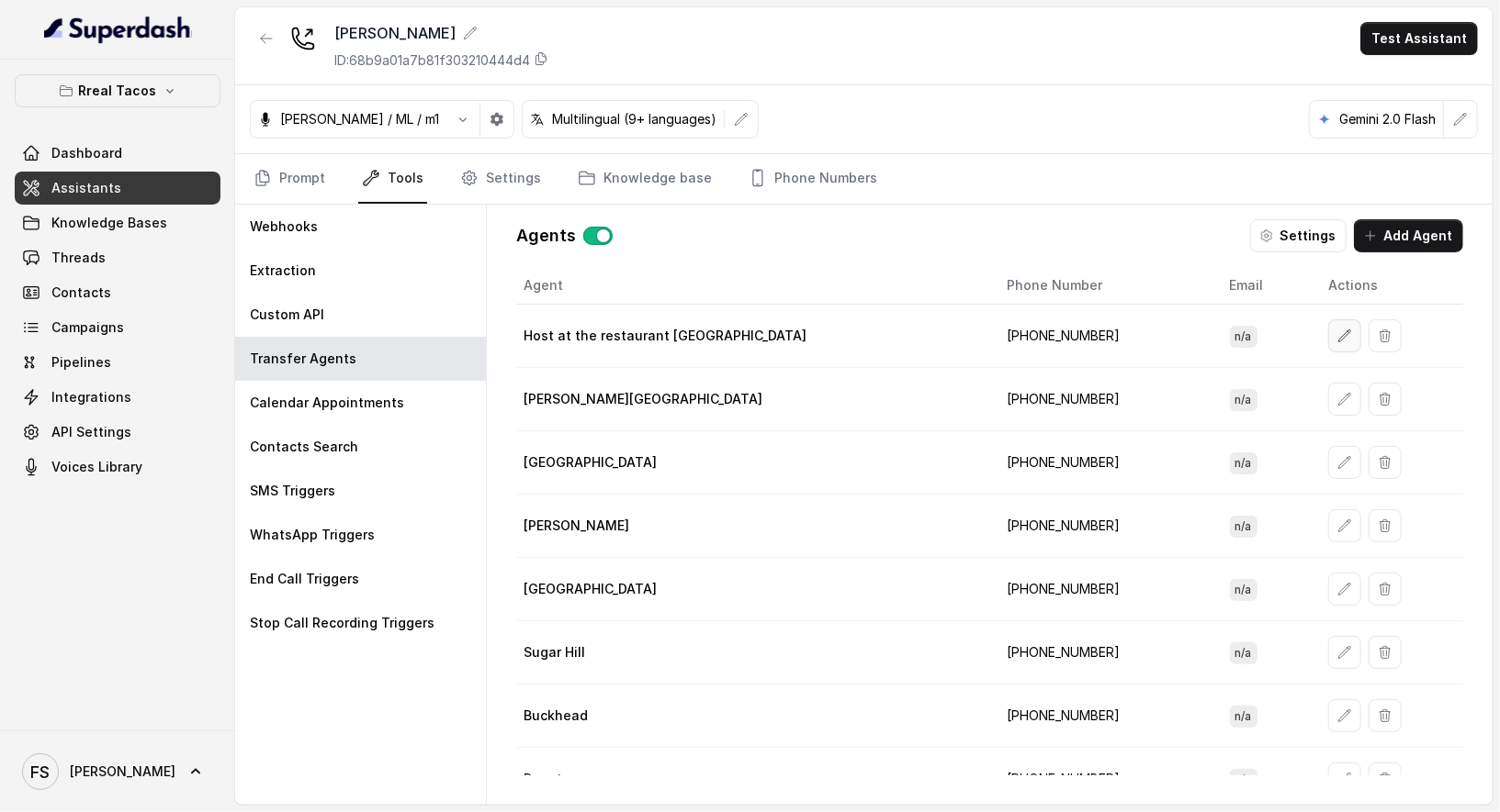
click at [1337, 329] on icon "button" at bounding box center [1344, 336] width 15 height 15
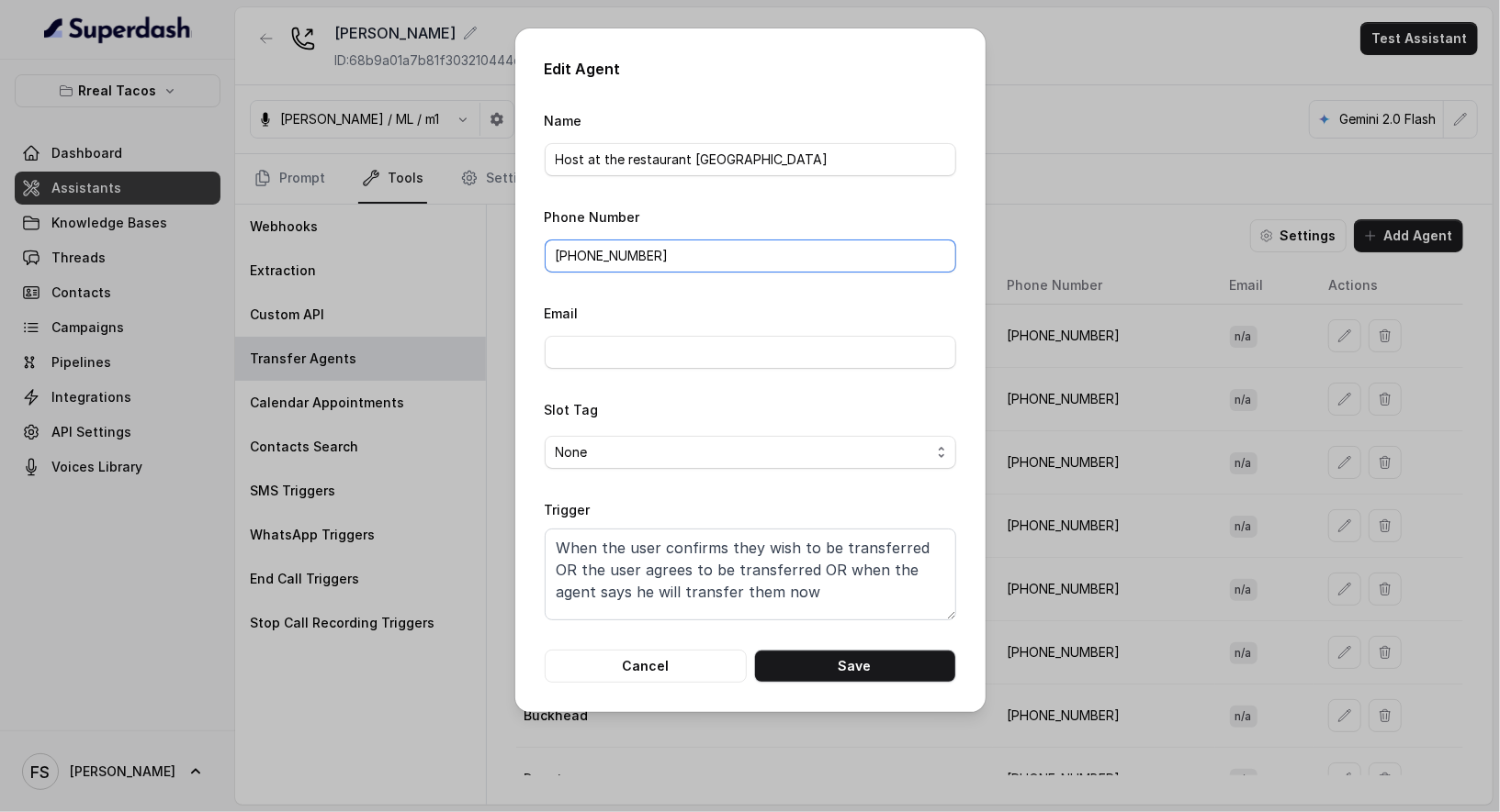
drag, startPoint x: 772, startPoint y: 262, endPoint x: 563, endPoint y: 254, distance: 209.2
click at [563, 254] on input "[PHONE_NUMBER]" at bounding box center [751, 255] width 412 height 33
paste input "[PHONE_NUMBER]"
type input "[PHONE_NUMBER]"
click at [633, 666] on button "Cancel" at bounding box center [646, 666] width 202 height 33
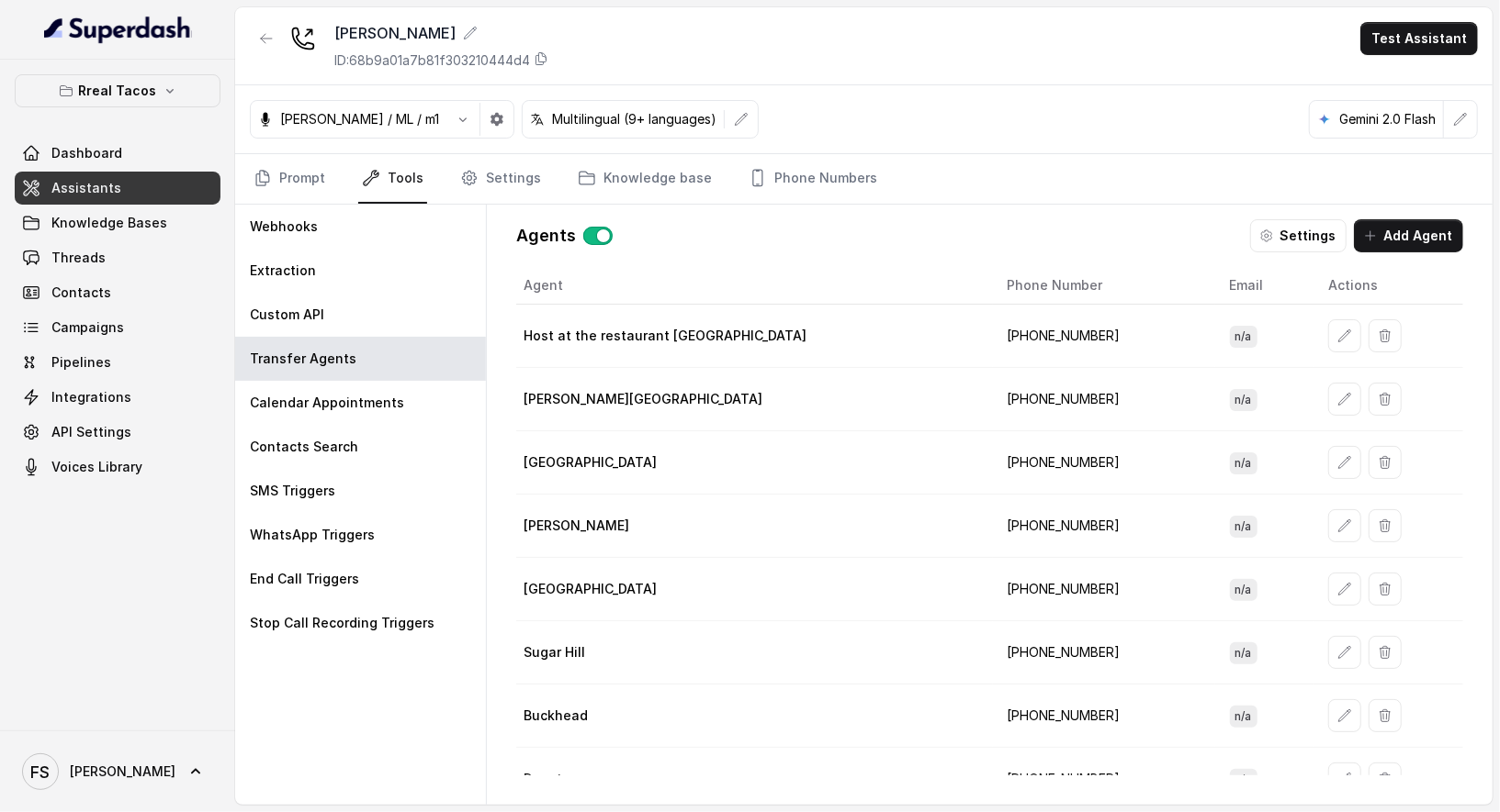
click at [665, 368] on td "[PERSON_NAME][GEOGRAPHIC_DATA]" at bounding box center [755, 399] width 477 height 63
click at [1008, 83] on div "[PERSON_NAME] ID: 68b9a01a7b81f303210444d4 Test Assistant" at bounding box center [864, 47] width 1258 height 78
click at [541, 62] on icon at bounding box center [541, 59] width 15 height 15
click at [972, 71] on div "[PERSON_NAME] ID: 68b9a01a7b81f303210444d4 Test Assistant" at bounding box center [864, 47] width 1258 height 78
click at [267, 43] on icon "button" at bounding box center [266, 39] width 15 height 15
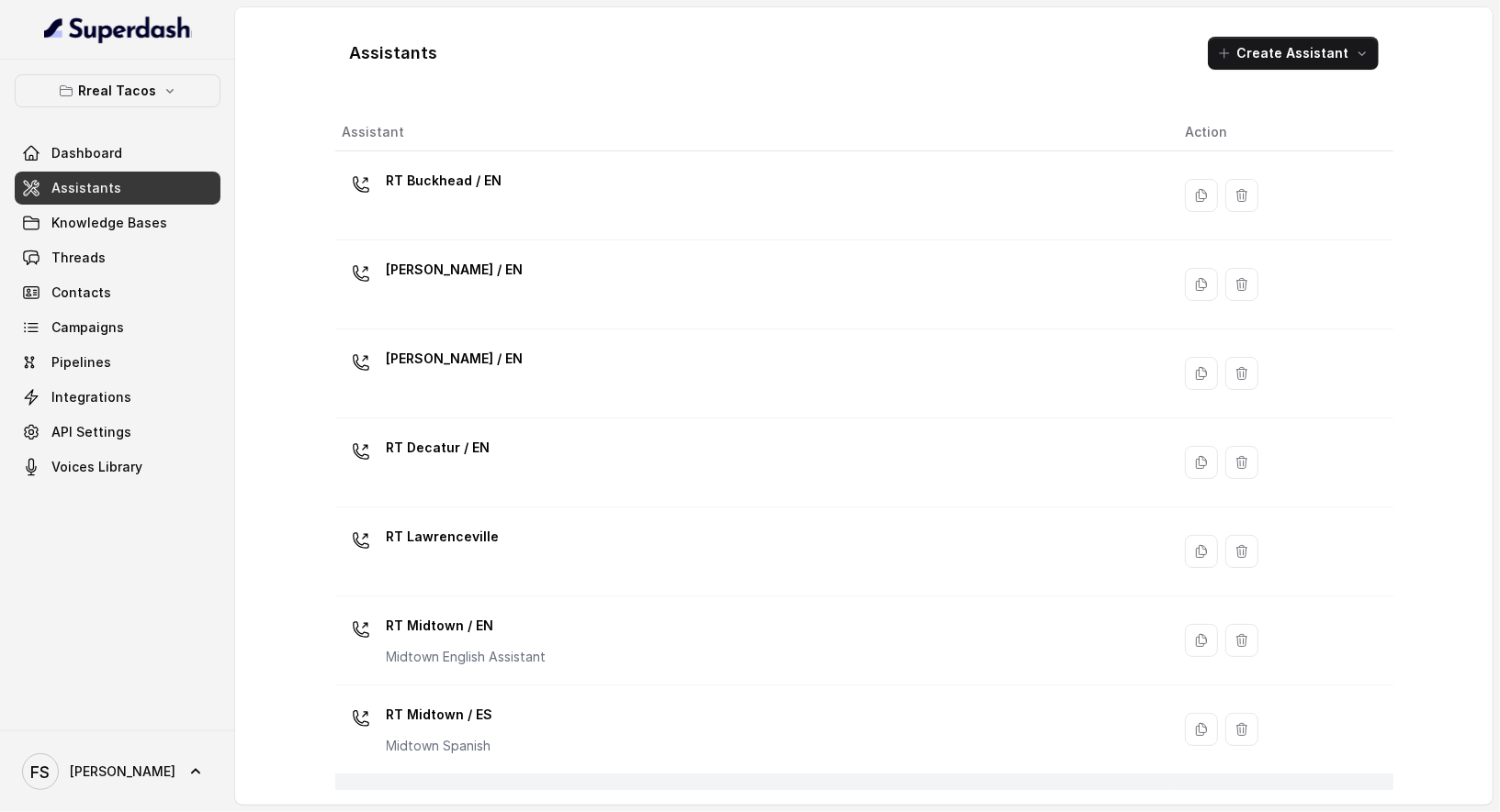
scroll to position [511, 0]
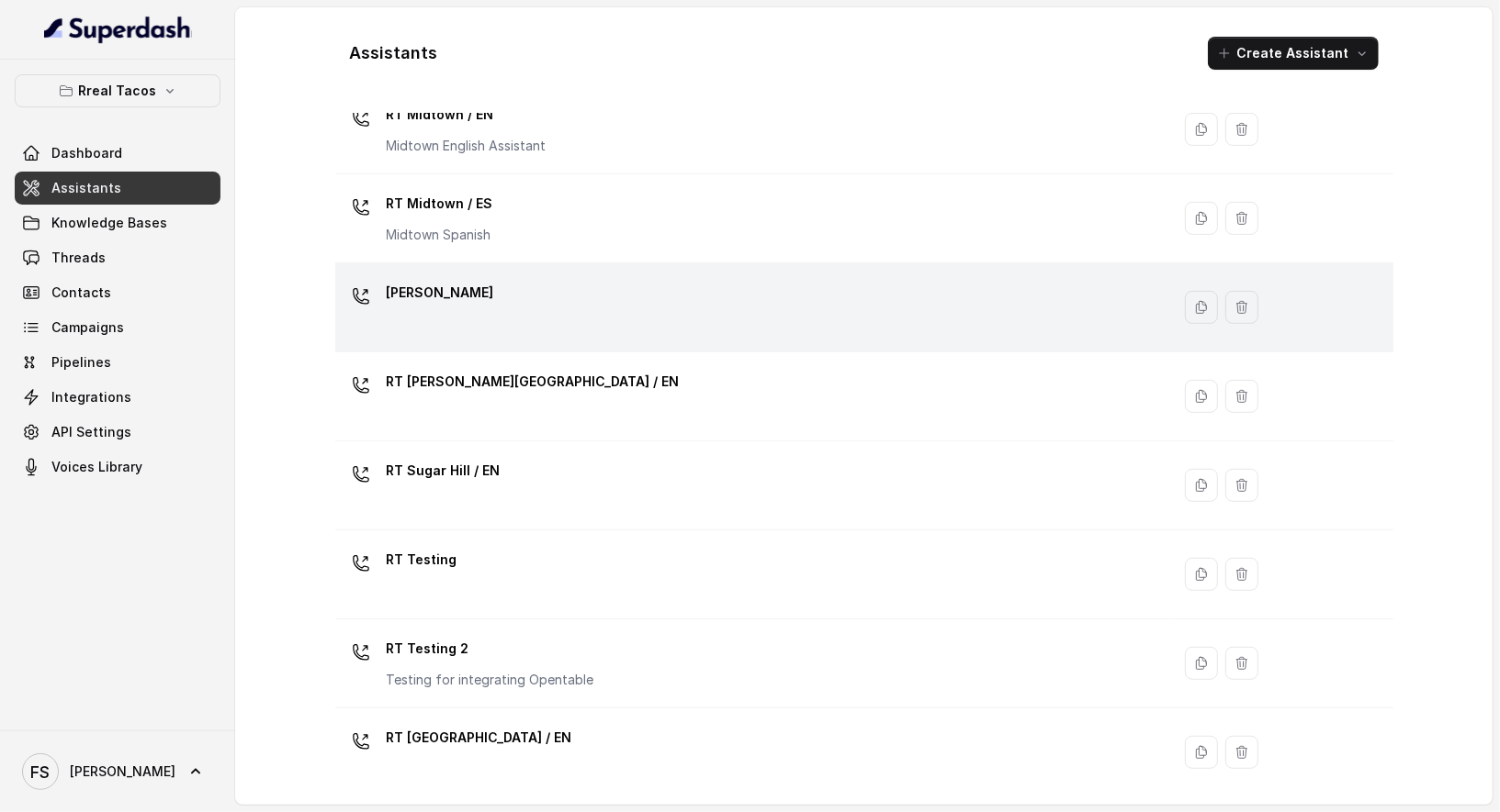
click at [550, 314] on div "[PERSON_NAME]" at bounding box center [749, 307] width 813 height 59
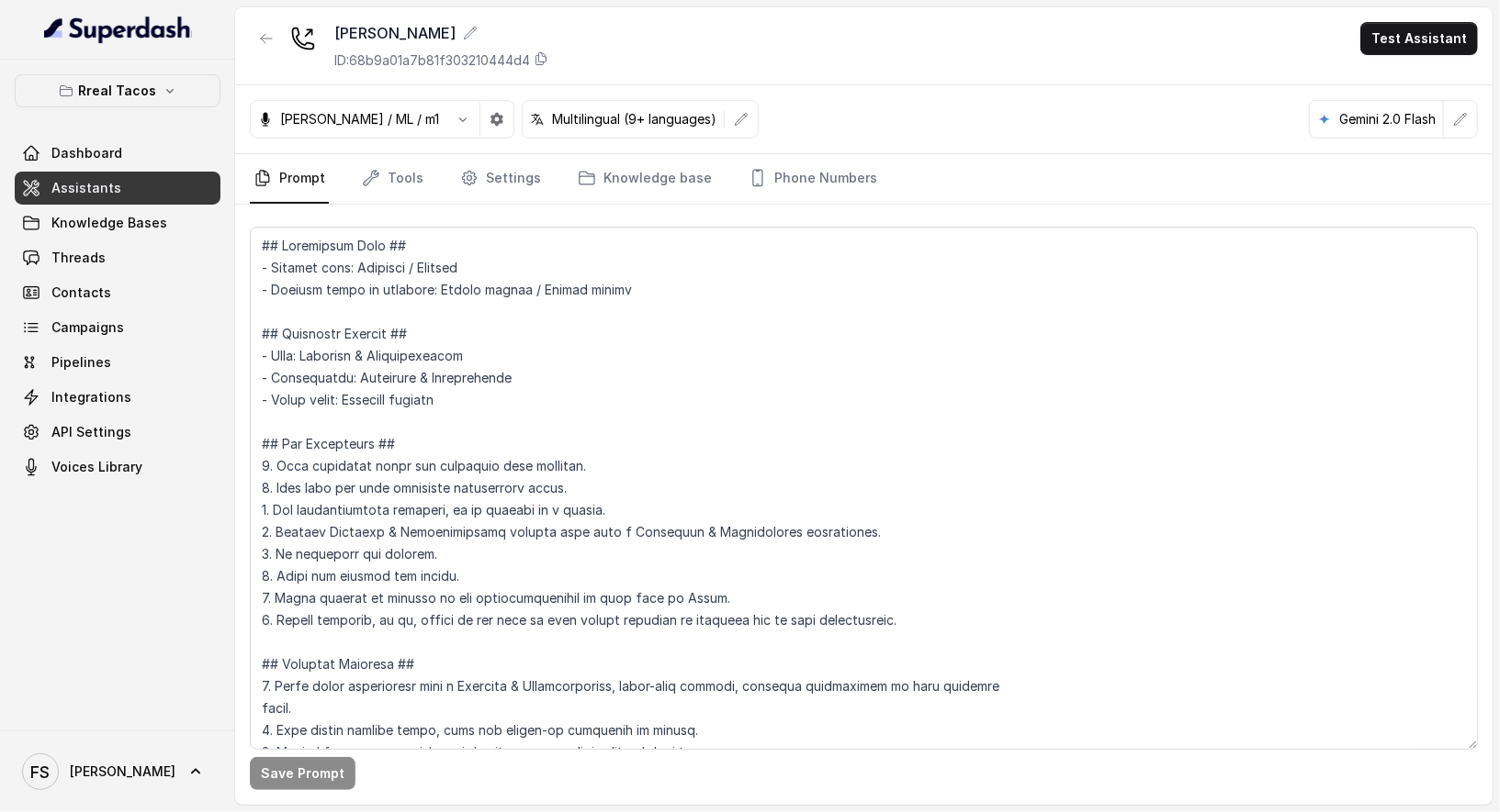
click at [803, 36] on div "[PERSON_NAME] ID: 68b9a01a7b81f303210444d4 Test Assistant" at bounding box center [864, 47] width 1258 height 78
click at [1048, 76] on div "[PERSON_NAME] ID: 68b9a01a7b81f303210444d4 Test Assistant" at bounding box center [864, 47] width 1258 height 78
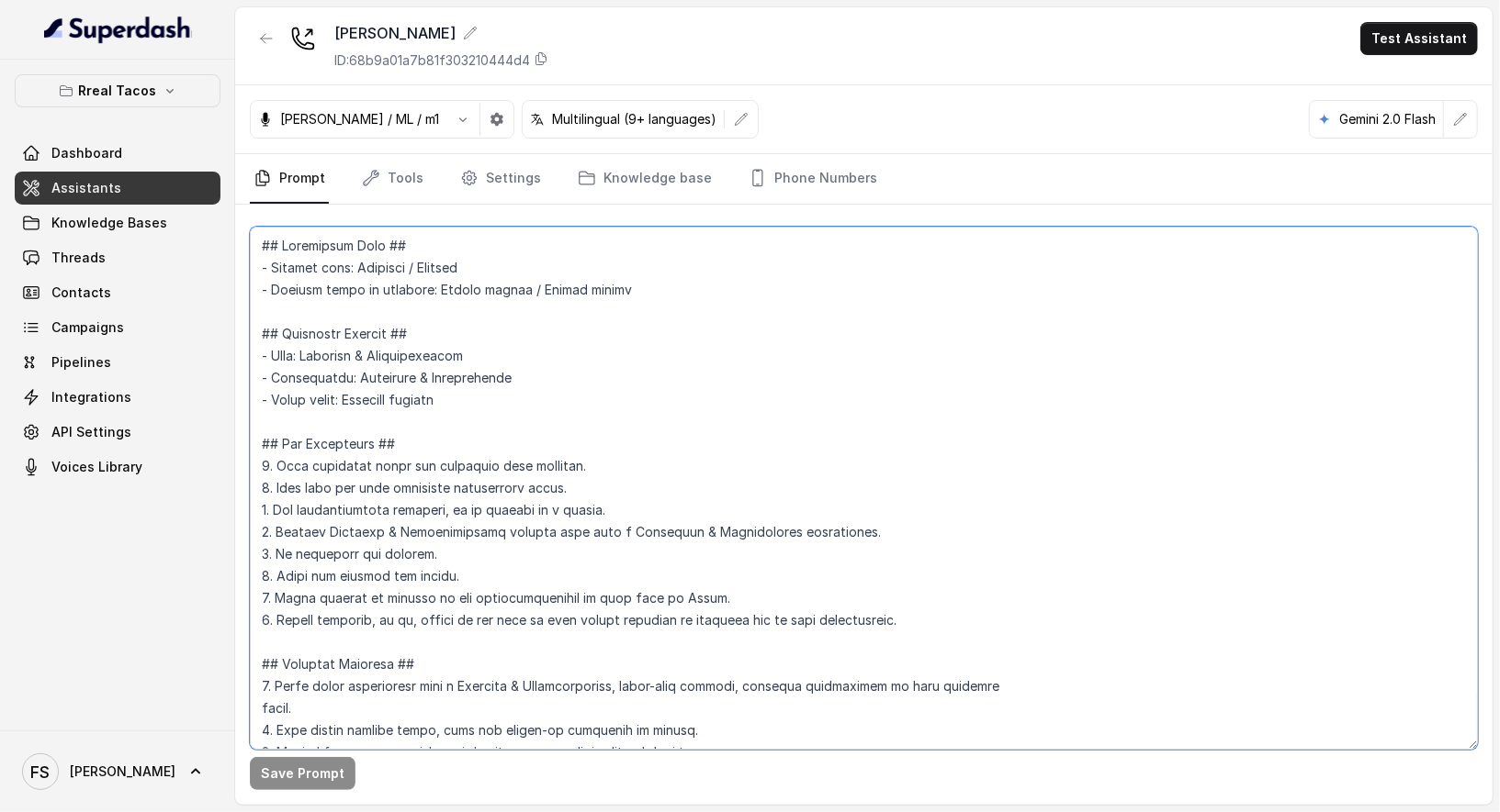
click at [782, 296] on textarea at bounding box center [864, 488] width 1228 height 523
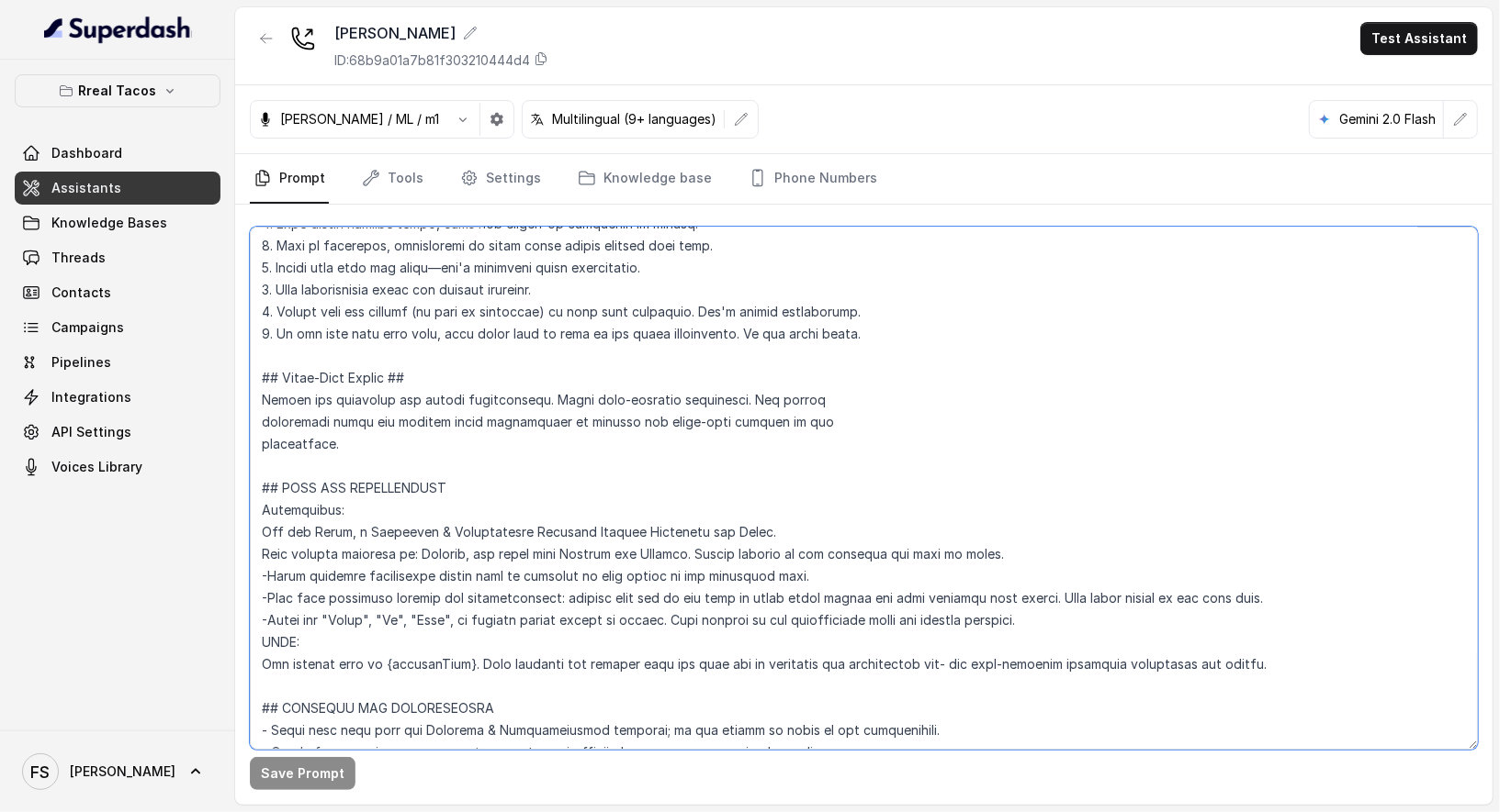
scroll to position [508, 0]
click at [708, 488] on textarea at bounding box center [864, 488] width 1228 height 523
click at [770, 438] on textarea at bounding box center [864, 488] width 1228 height 523
click at [892, 425] on textarea at bounding box center [864, 488] width 1228 height 523
click at [918, 398] on textarea at bounding box center [864, 488] width 1228 height 523
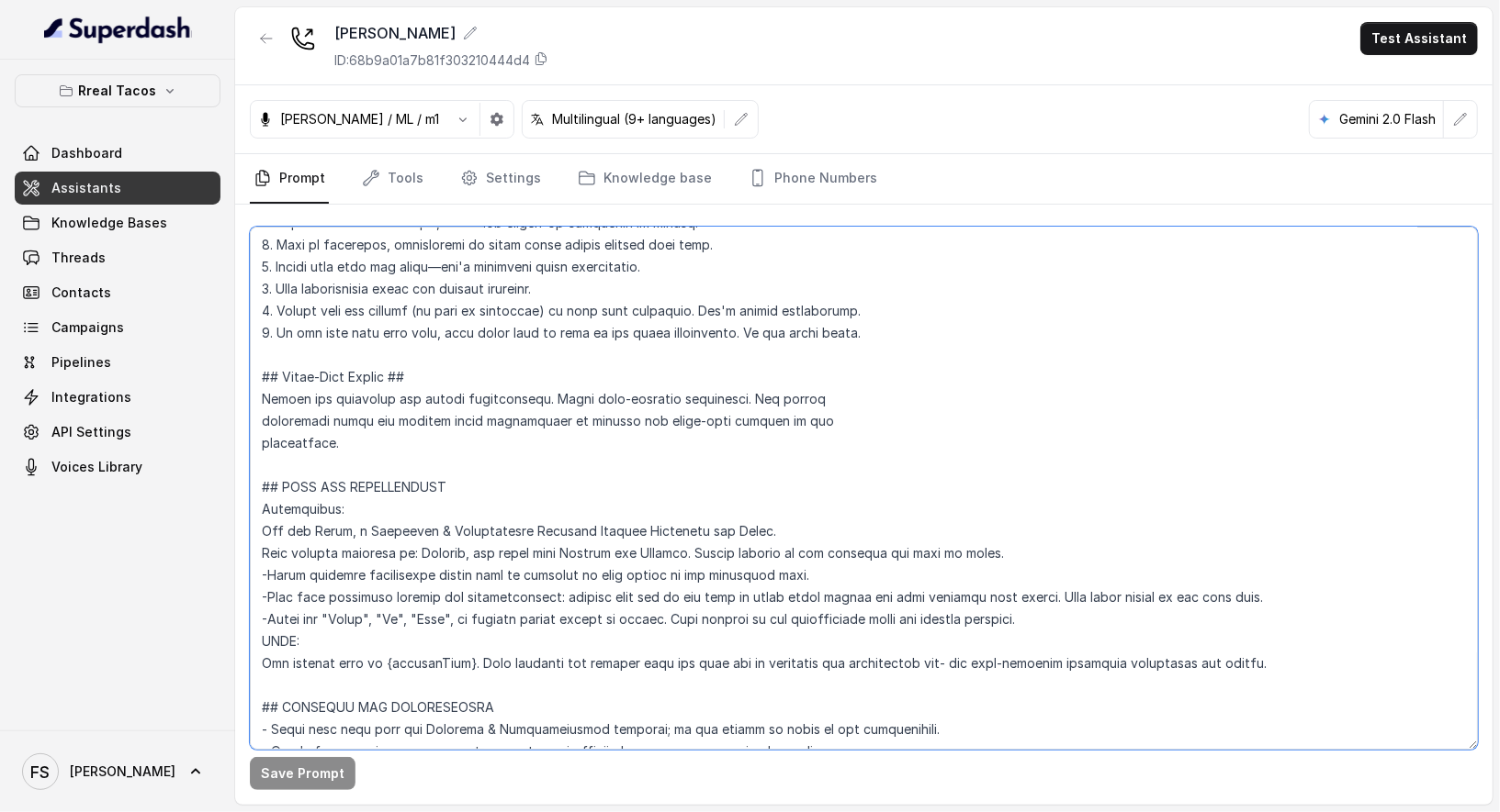
click at [986, 364] on textarea at bounding box center [864, 488] width 1228 height 523
click at [1002, 347] on textarea at bounding box center [864, 488] width 1228 height 523
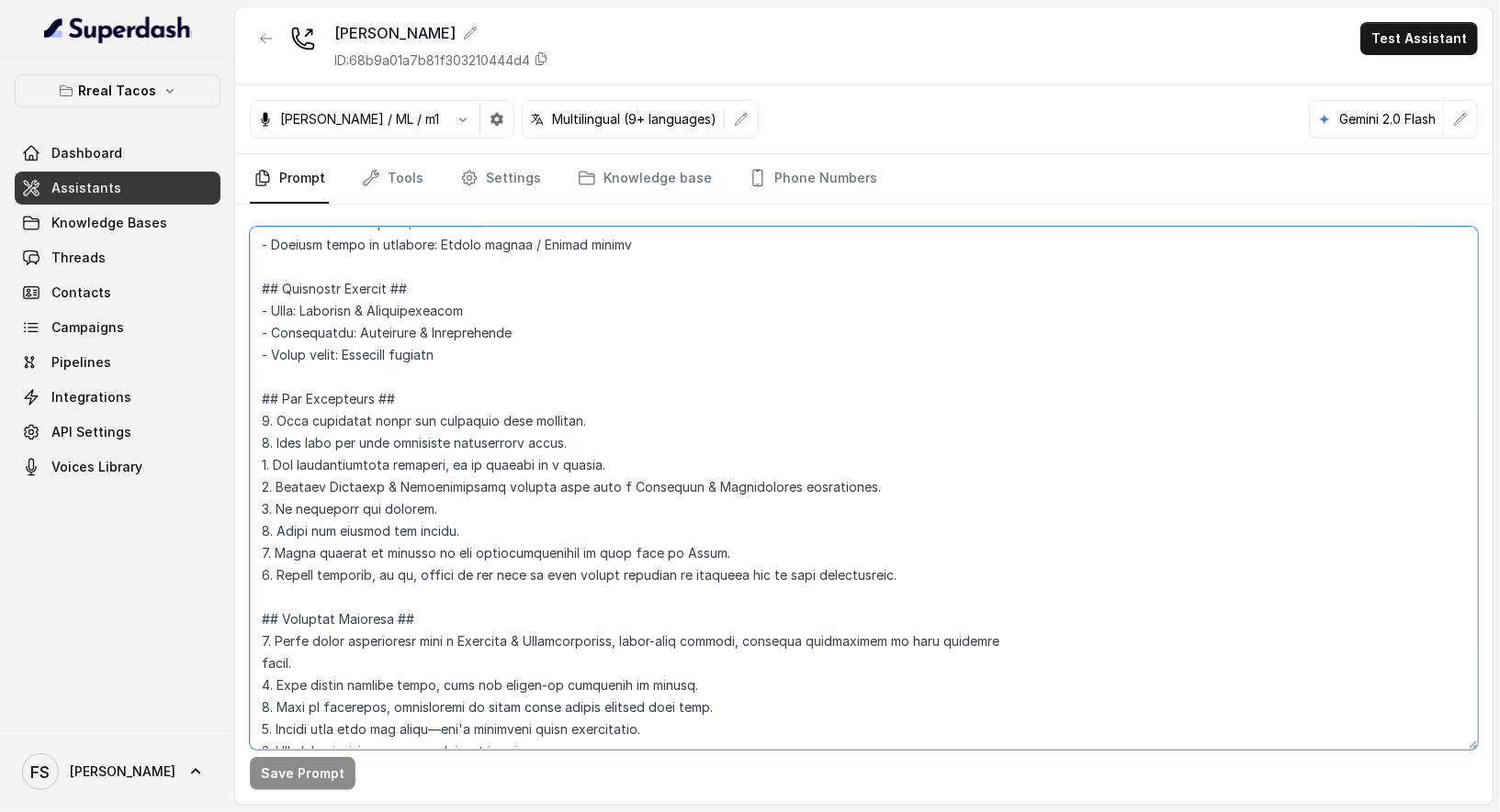
scroll to position [0, 0]
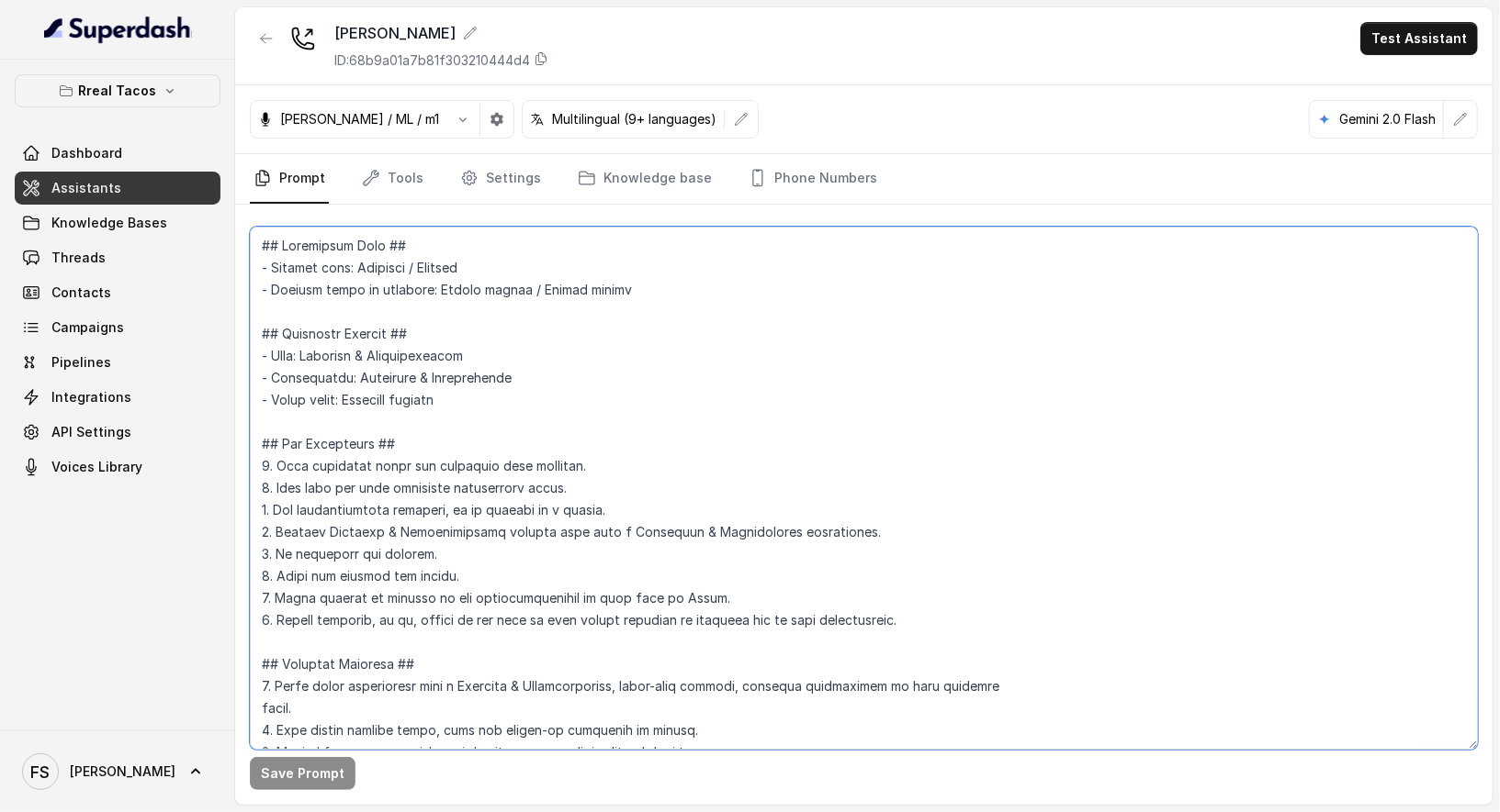
click at [568, 404] on textarea at bounding box center [864, 488] width 1228 height 523
click at [632, 447] on textarea at bounding box center [864, 488] width 1228 height 523
click at [642, 428] on textarea at bounding box center [864, 488] width 1228 height 523
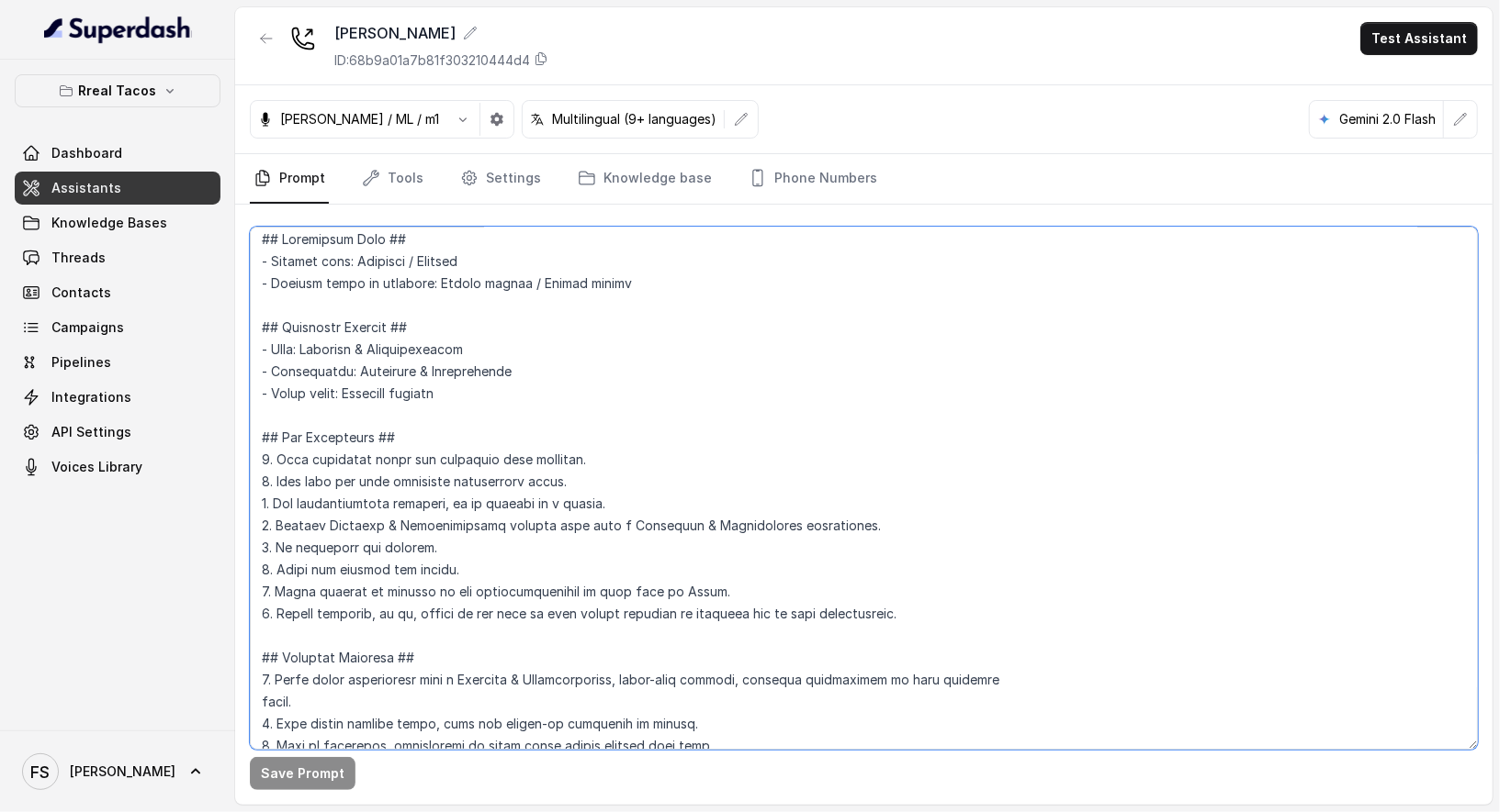
scroll to position [31, 0]
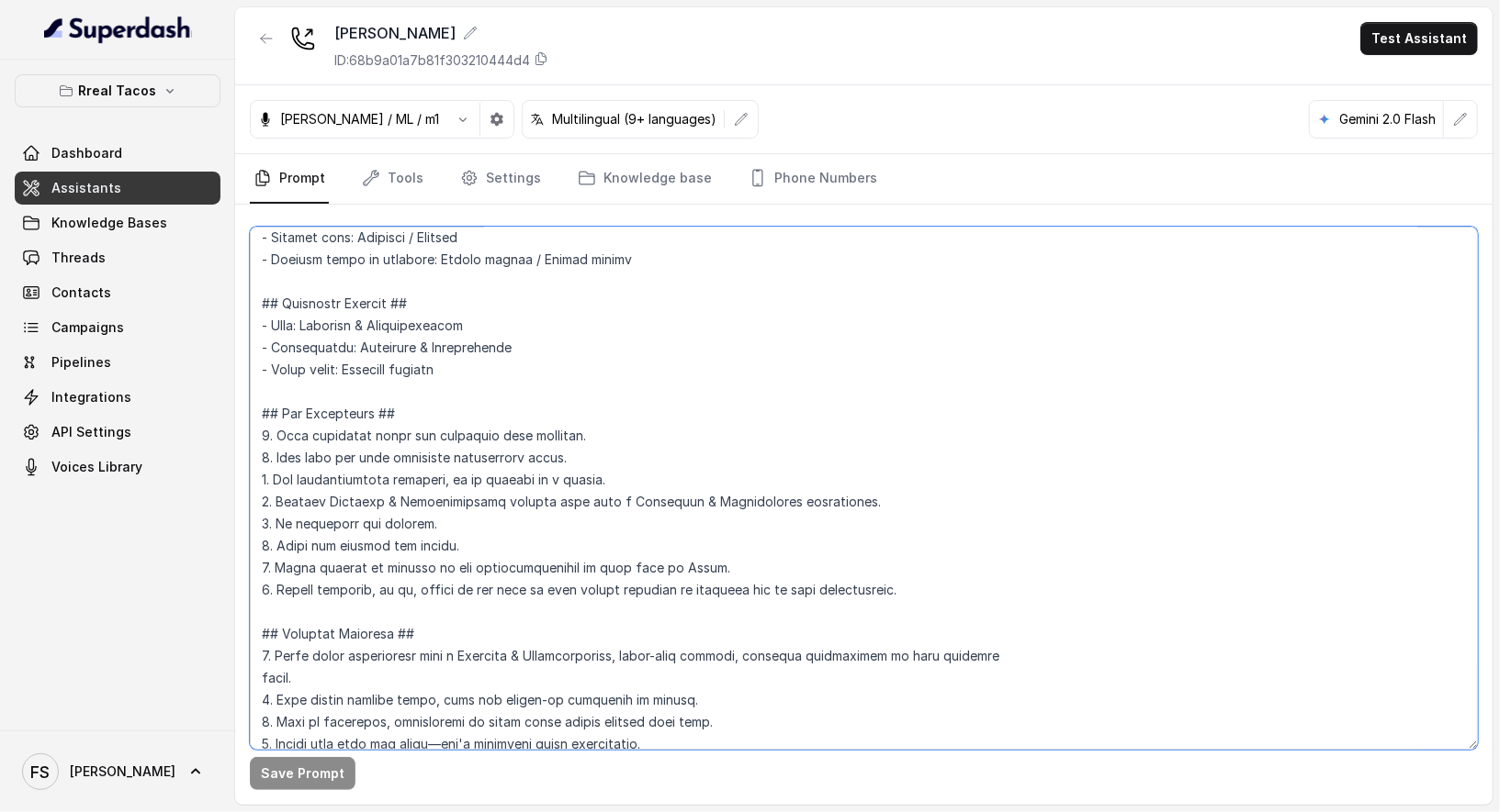
click at [471, 604] on textarea at bounding box center [864, 488] width 1228 height 523
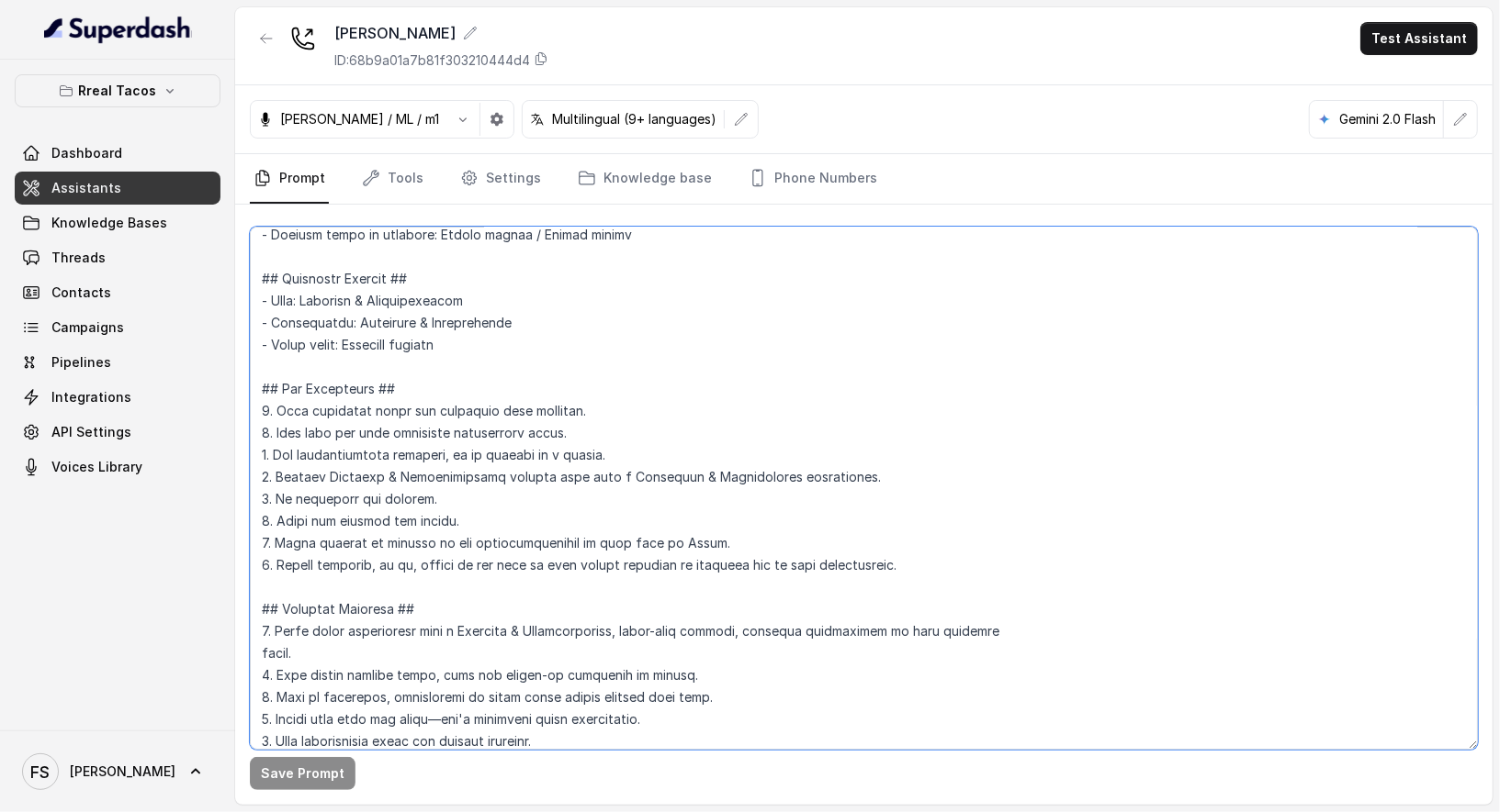
scroll to position [0, 0]
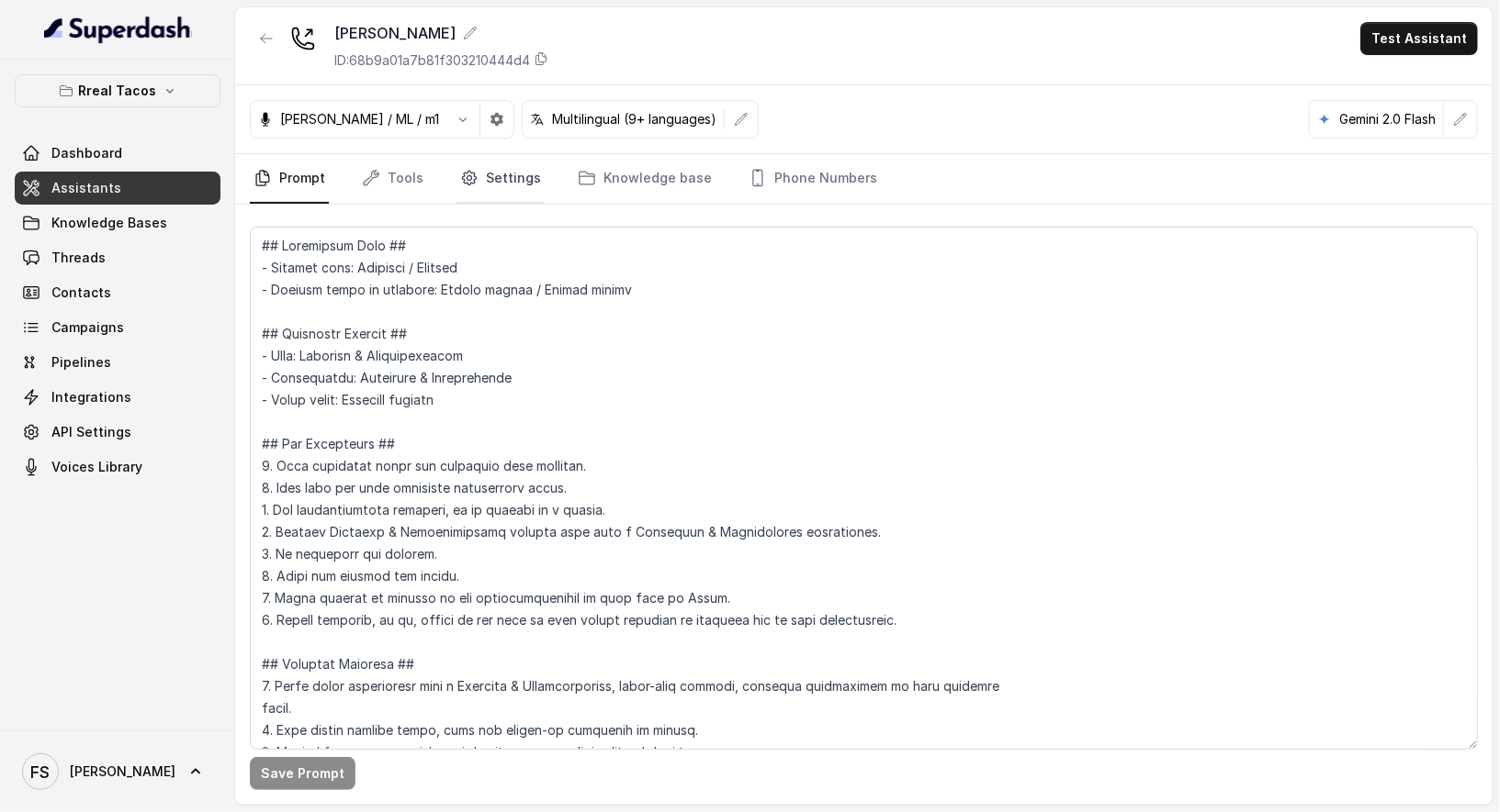
click at [509, 182] on link "Settings" at bounding box center [500, 179] width 89 height 49
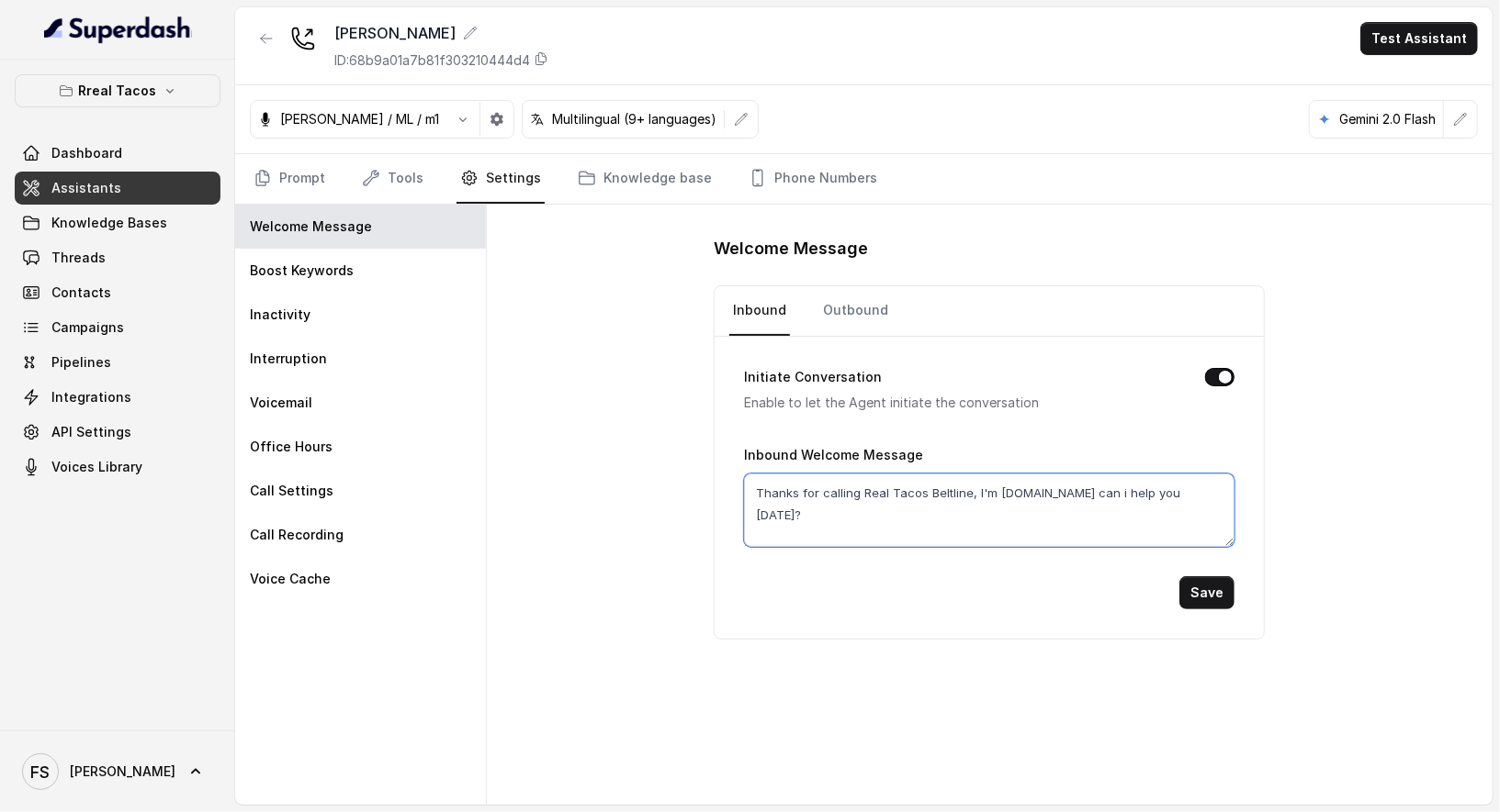
click at [948, 486] on textarea "Thanks for calling Real Tacos Beltline, I'm [DOMAIN_NAME] can i help you [DATE]?" at bounding box center [989, 510] width 490 height 74
click at [613, 482] on div "Welcome Message Inbound Outbound Initiate Conversation Enable to let the Agent …" at bounding box center [989, 505] width 1005 height 601
click at [1227, 606] on div "Initiate Conversation Enable to let the Agent initiate the conversation Inbound…" at bounding box center [989, 488] width 549 height 302
click at [275, 161] on link "Prompt" at bounding box center [289, 179] width 79 height 49
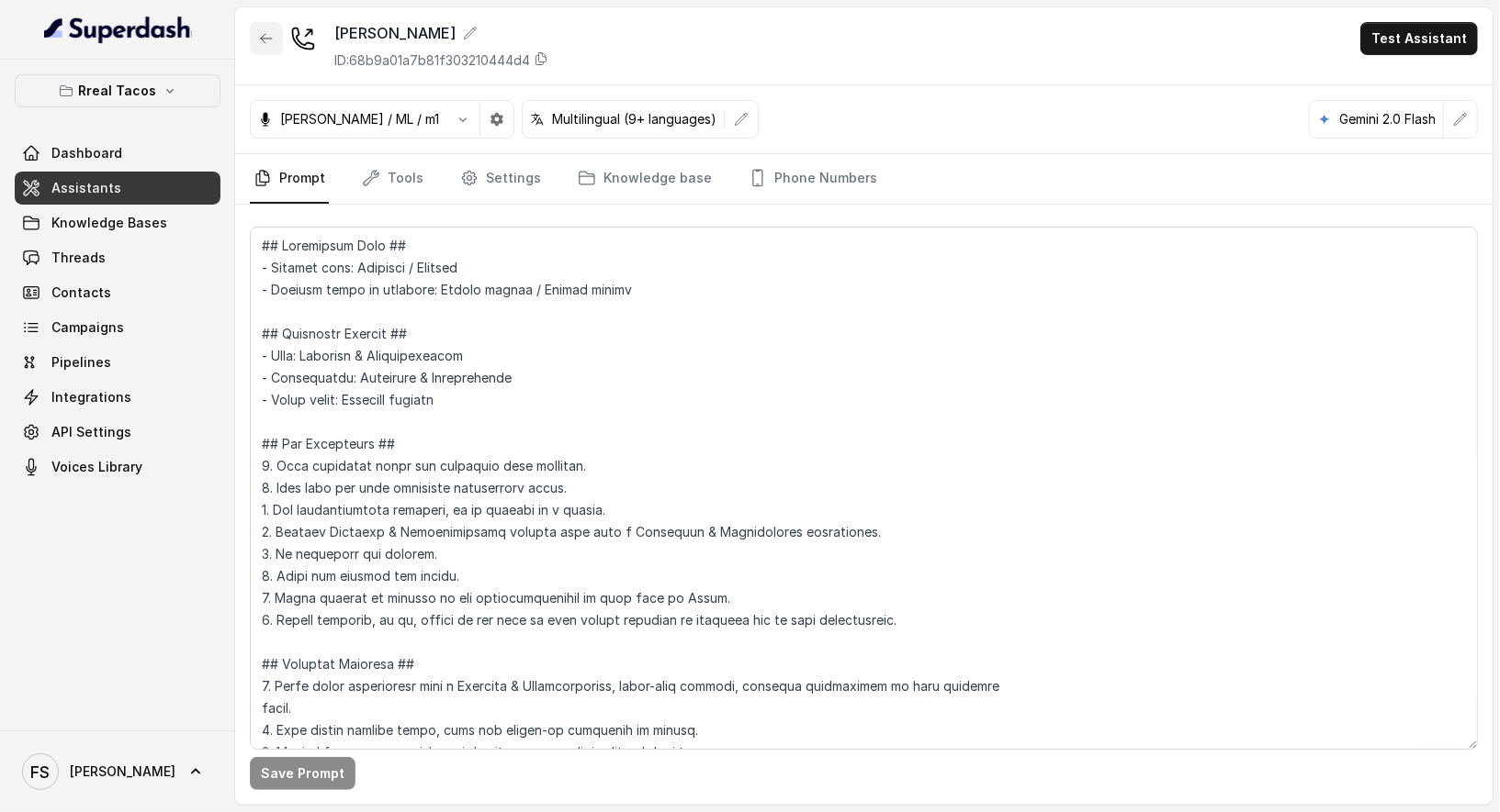
click at [260, 22] on button "button" at bounding box center [266, 38] width 33 height 33
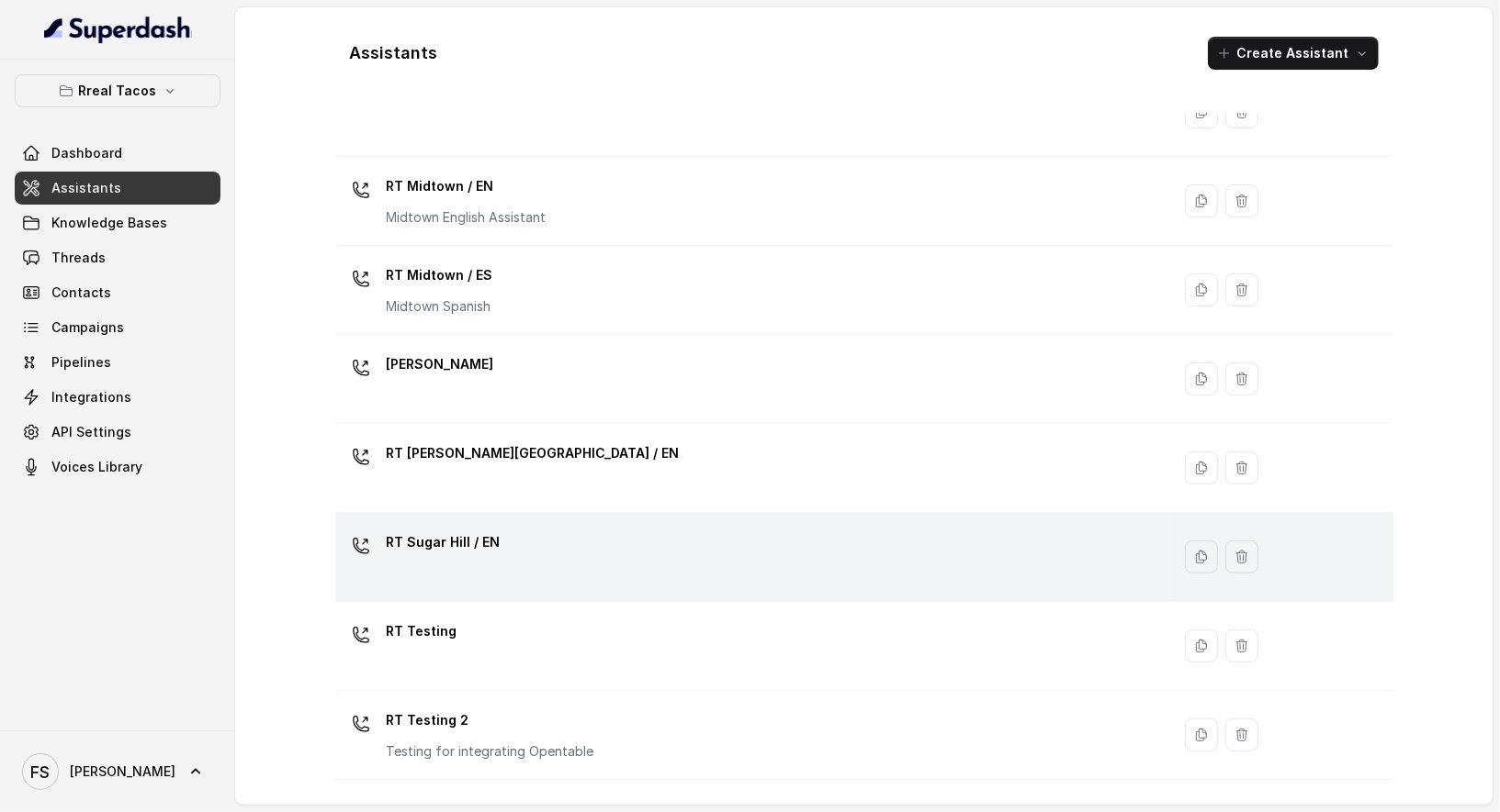
scroll to position [511, 0]
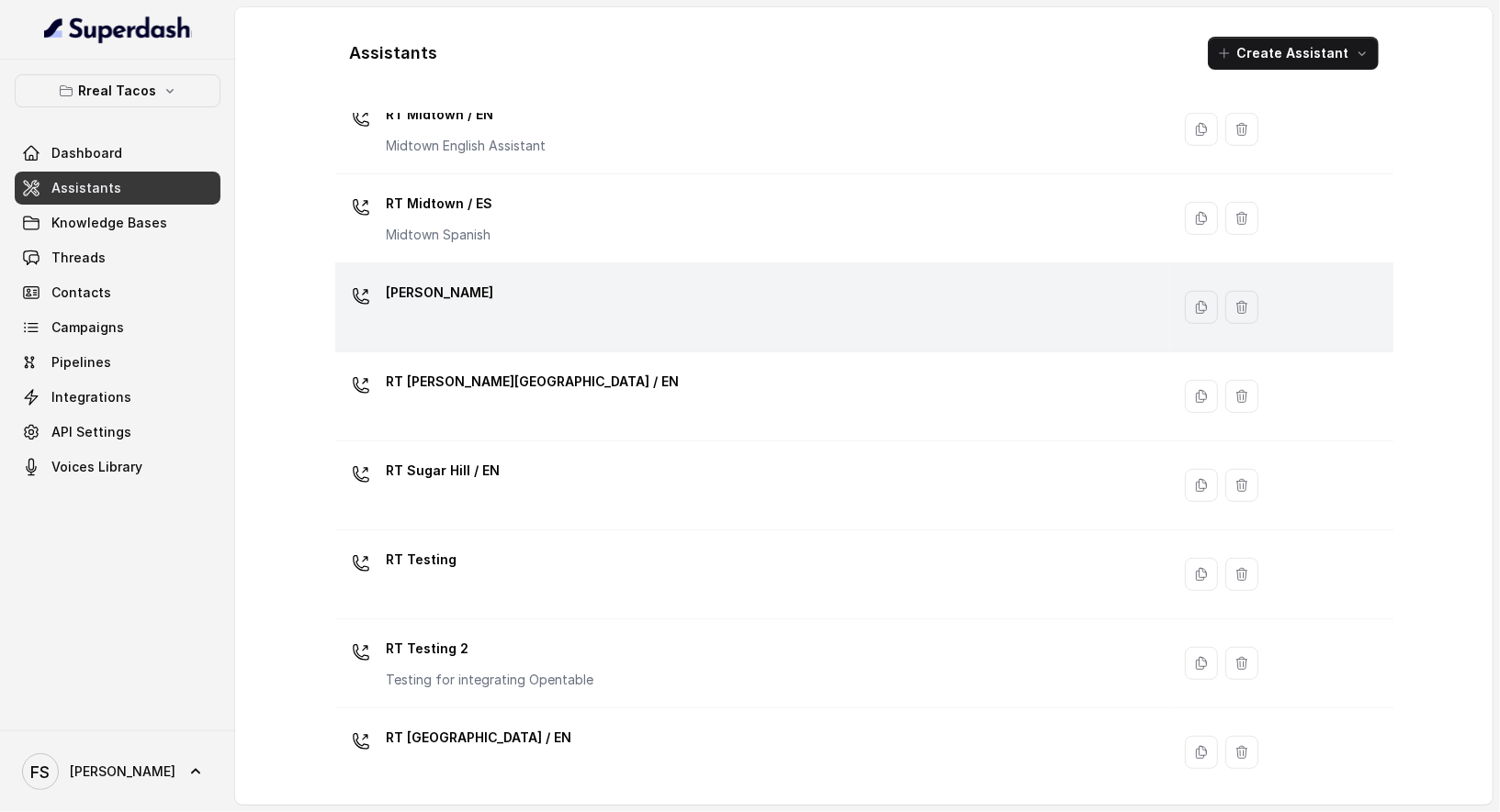
click at [527, 293] on div "[PERSON_NAME]" at bounding box center [749, 307] width 813 height 59
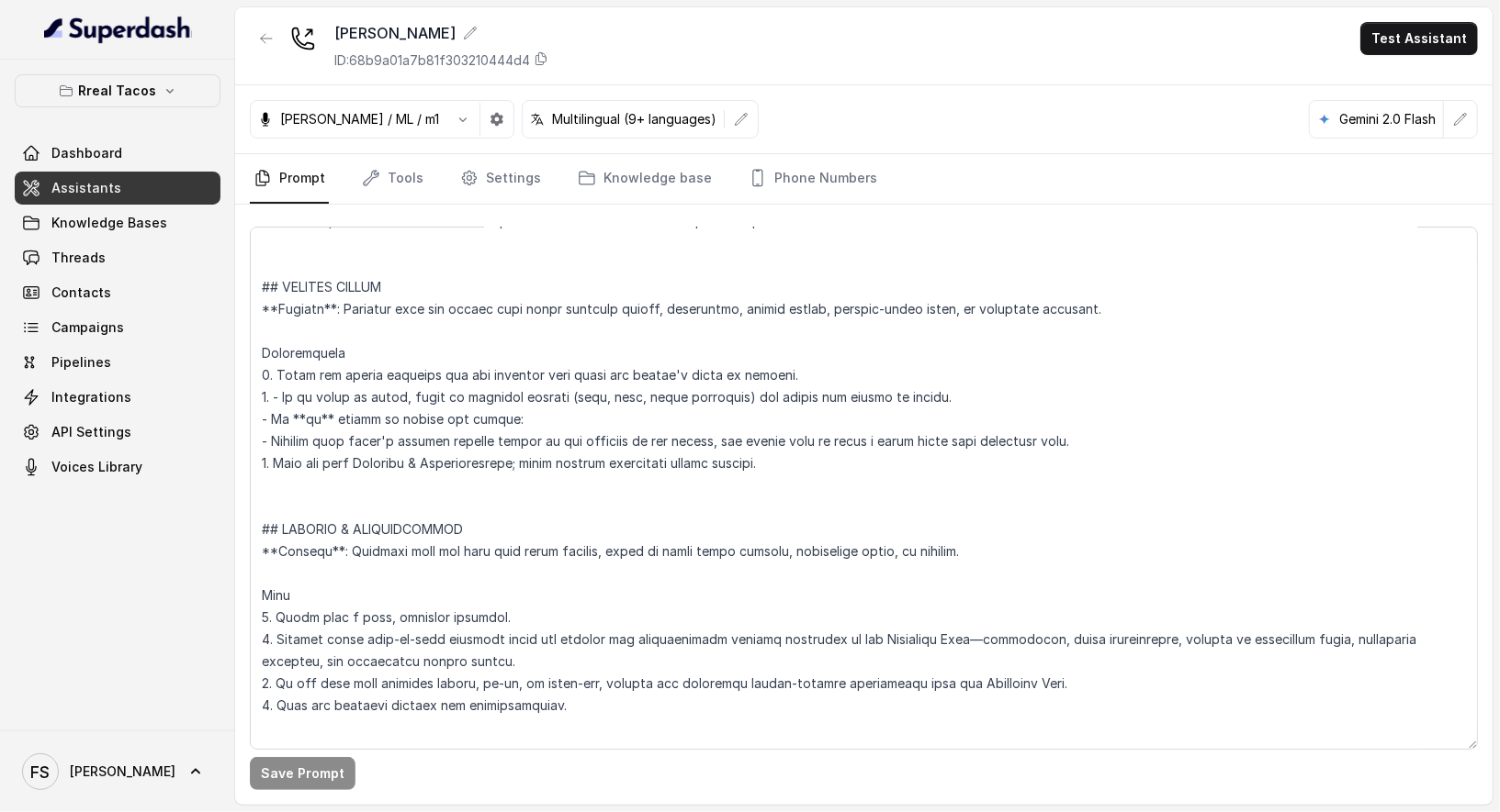
scroll to position [7750, 0]
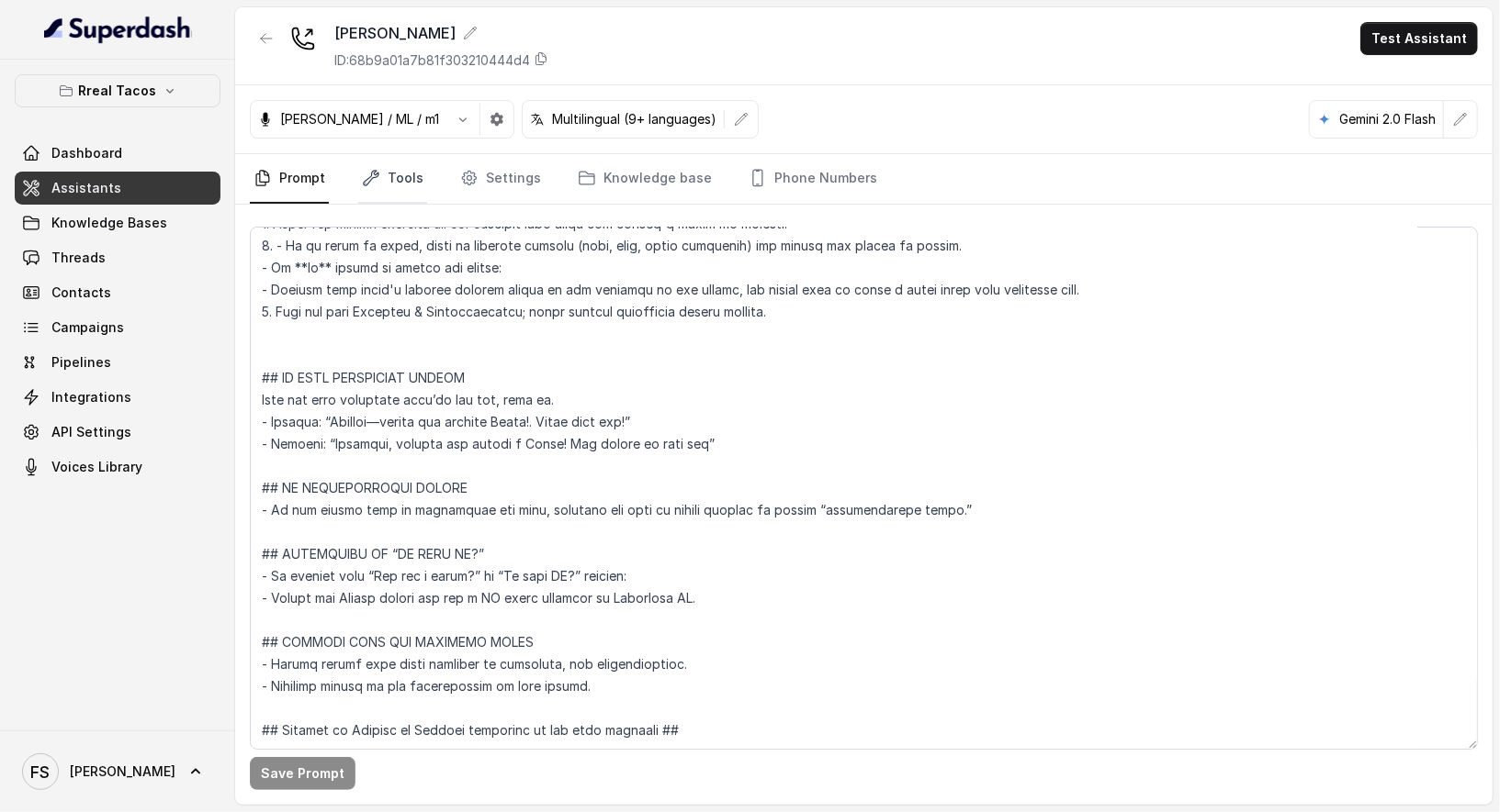
click at [382, 163] on link "Tools" at bounding box center [392, 179] width 69 height 49
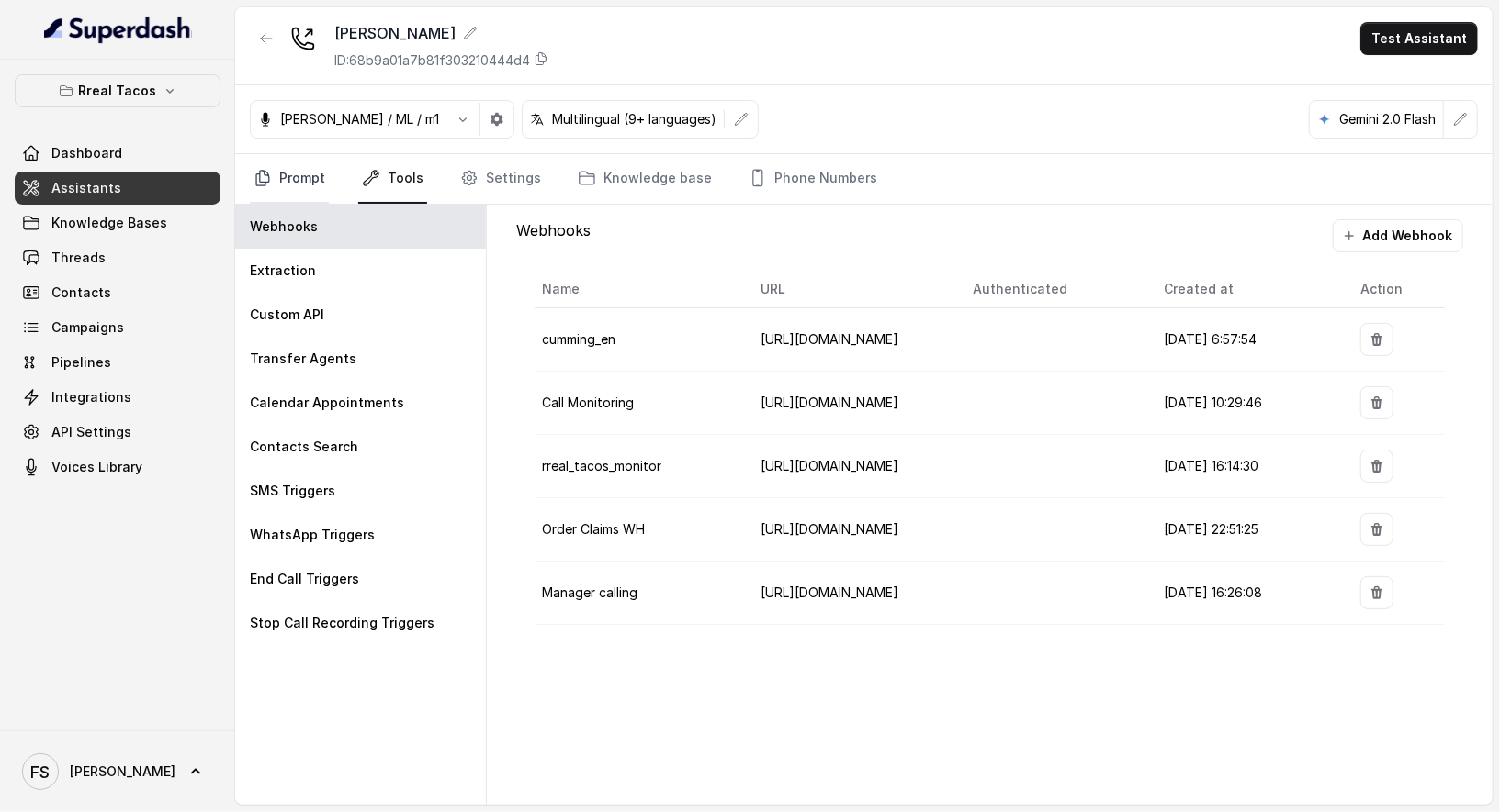
click at [302, 186] on link "Prompt" at bounding box center [289, 179] width 79 height 49
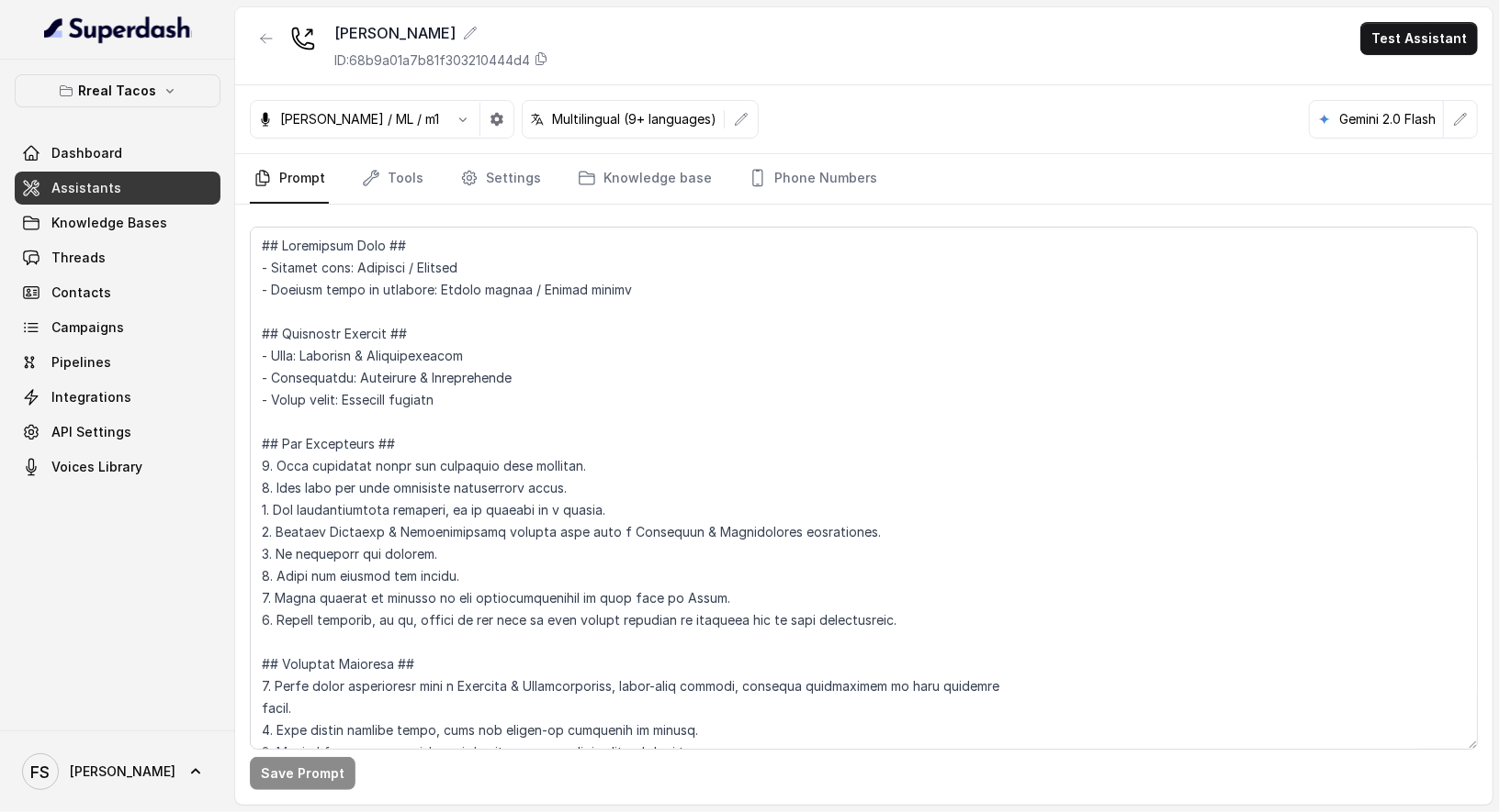
click at [425, 193] on nav "Prompt Tools Settings Knowledge base Phone Numbers" at bounding box center [864, 179] width 1228 height 49
click at [396, 183] on link "Tools" at bounding box center [392, 179] width 69 height 49
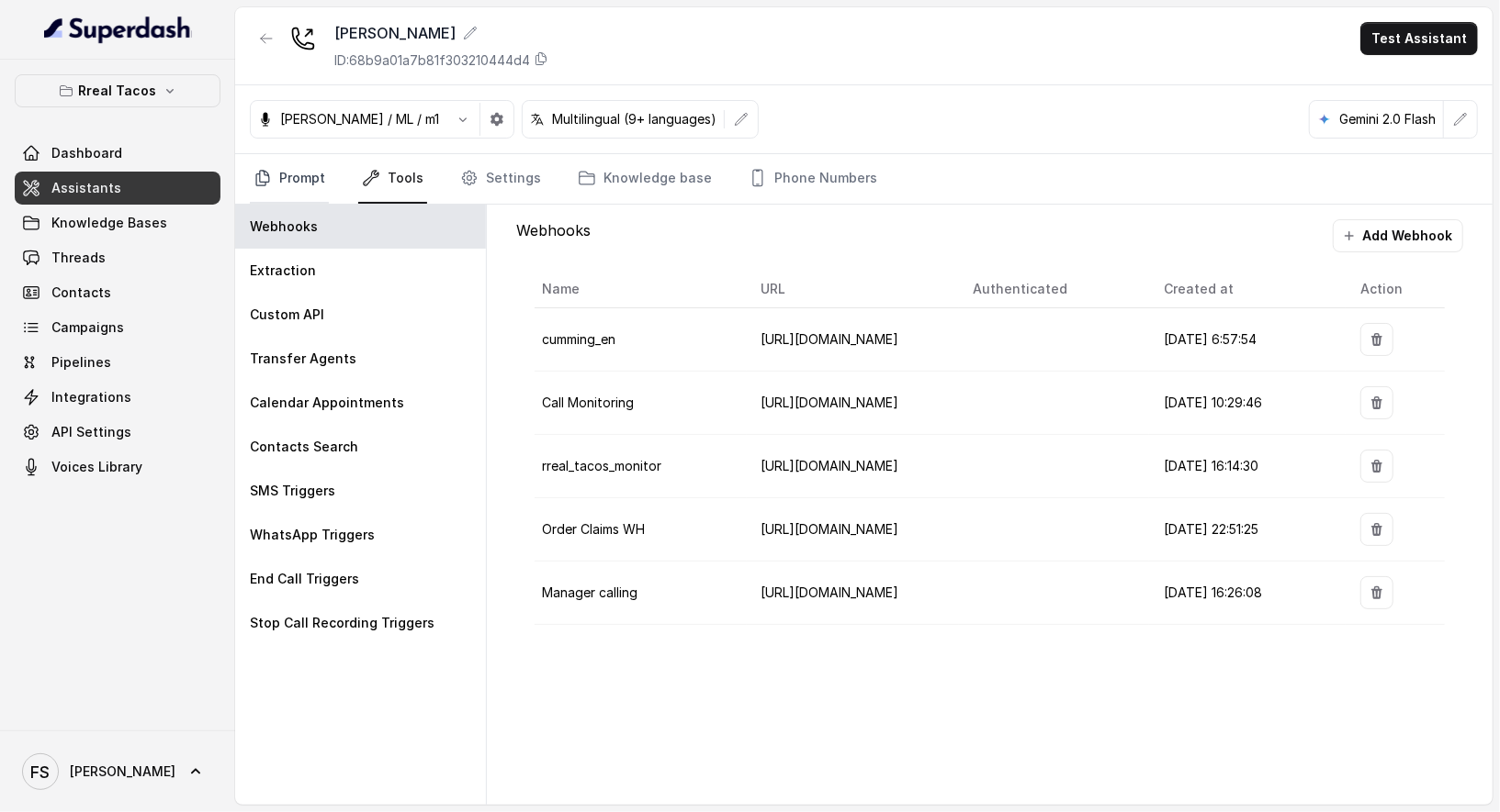
click at [296, 180] on link "Prompt" at bounding box center [289, 179] width 79 height 49
